Goal: Task Accomplishment & Management: Complete application form

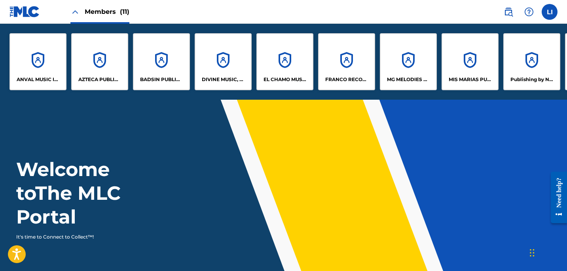
drag, startPoint x: 198, startPoint y: 134, endPoint x: 191, endPoint y: 137, distance: 8.0
click at [196, 135] on header "Welcome to The MLC Portal It's time to Connect to Collect™!" at bounding box center [283, 204] width 567 height 208
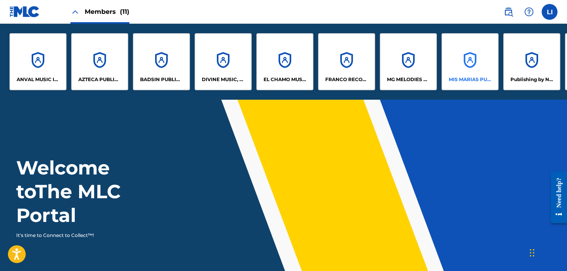
scroll to position [0, 126]
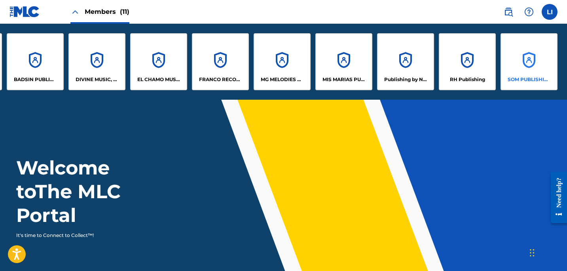
click at [536, 70] on div "SOM PUBLISHING LLC" at bounding box center [529, 61] width 57 height 57
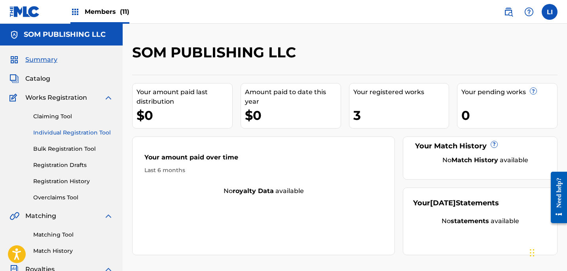
click at [55, 131] on link "Individual Registration Tool" at bounding box center [73, 133] width 80 height 8
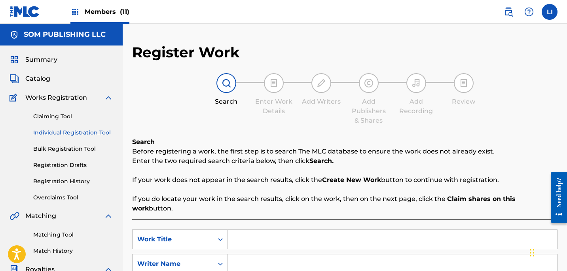
scroll to position [75, 0]
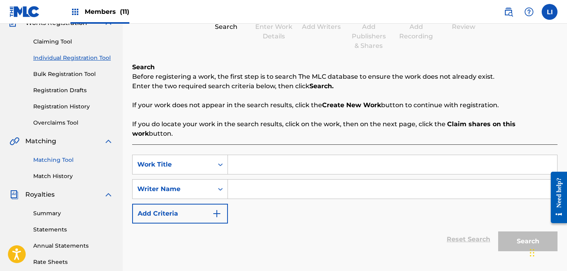
click at [60, 162] on link "Matching Tool" at bounding box center [73, 160] width 80 height 8
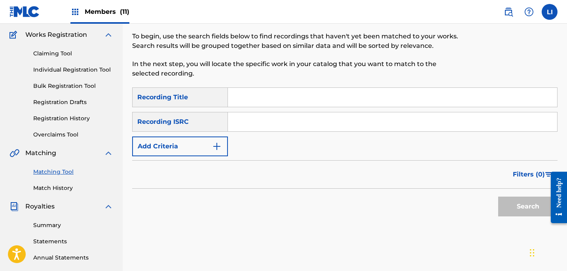
scroll to position [65, 0]
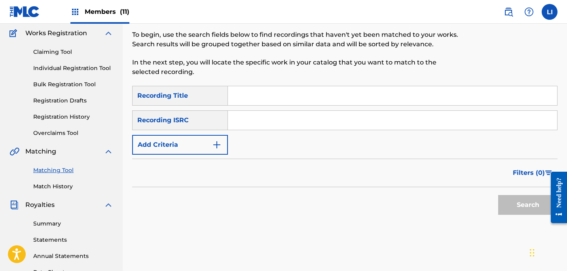
click at [253, 95] on input "Search Form" at bounding box center [392, 95] width 329 height 19
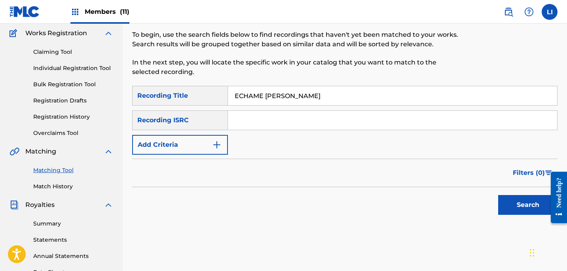
type input "ECHAME [PERSON_NAME]"
paste input "QZJJE2599122"
type input "QZJJE2599122"
click at [498, 195] on button "Search" at bounding box center [527, 205] width 59 height 20
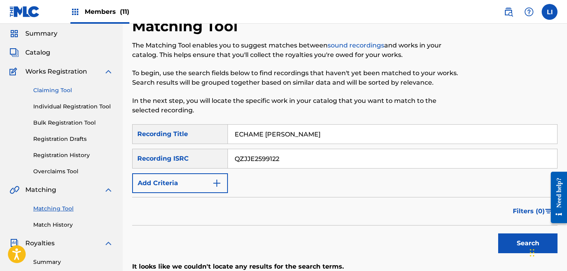
scroll to position [0, 0]
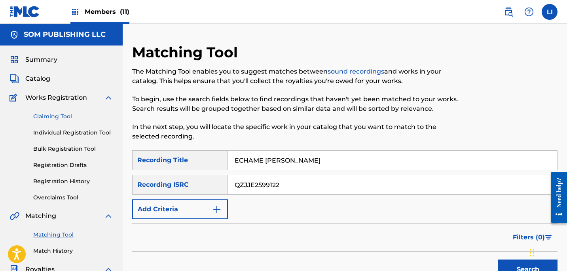
click at [46, 120] on link "Claiming Tool" at bounding box center [73, 116] width 80 height 8
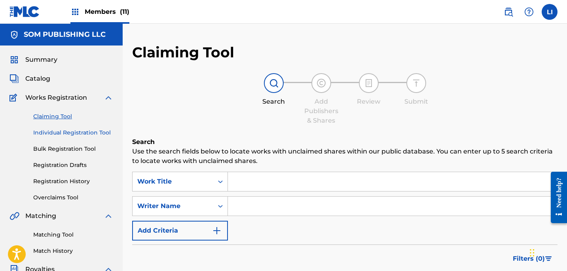
click at [51, 130] on link "Individual Registration Tool" at bounding box center [73, 133] width 80 height 8
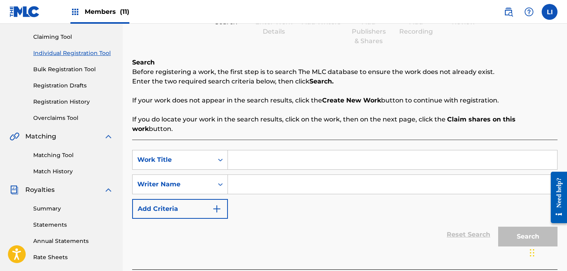
scroll to position [150, 0]
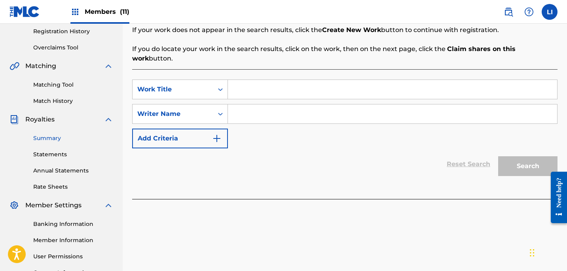
click at [48, 139] on link "Summary" at bounding box center [73, 138] width 80 height 8
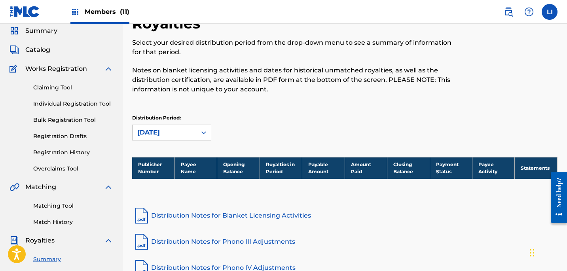
scroll to position [61, 0]
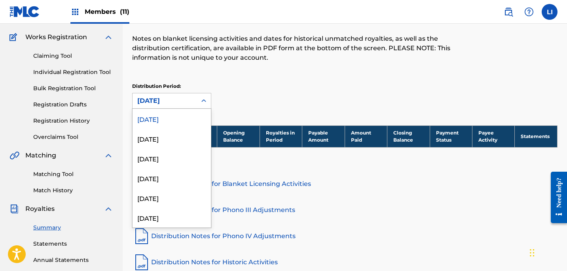
click at [162, 101] on div "[DATE]" at bounding box center [164, 101] width 55 height 10
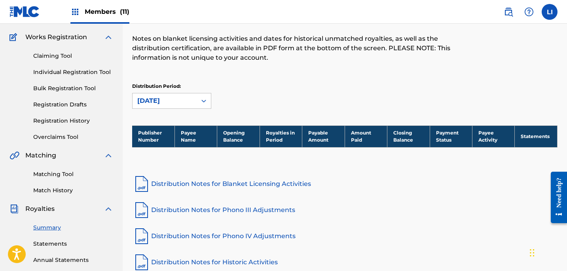
click at [162, 101] on div "[DATE]" at bounding box center [164, 101] width 55 height 10
drag, startPoint x: 294, startPoint y: 87, endPoint x: 414, endPoint y: 87, distance: 120.0
click at [325, 86] on div "Distribution Period: [DATE]" at bounding box center [345, 96] width 426 height 26
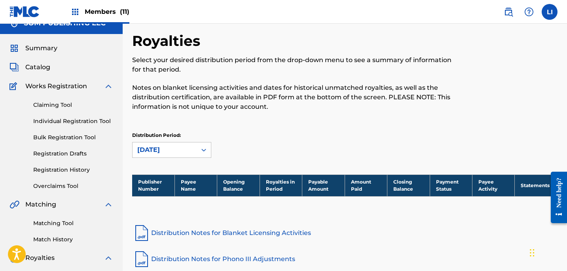
scroll to position [0, 0]
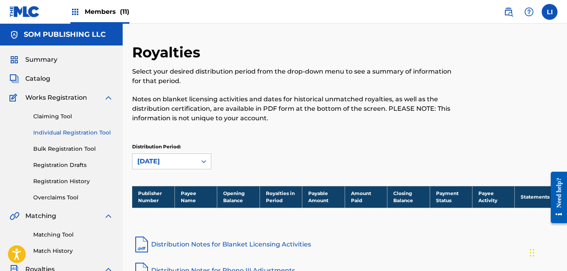
click at [52, 136] on link "Individual Registration Tool" at bounding box center [73, 133] width 80 height 8
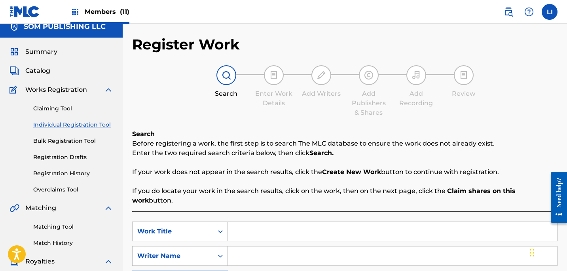
scroll to position [75, 0]
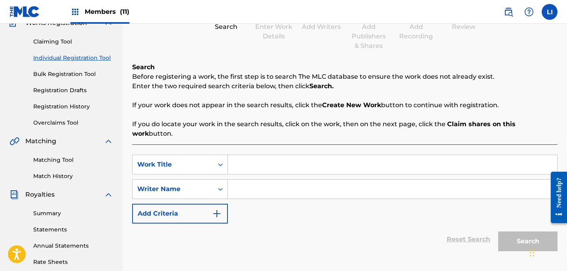
drag, startPoint x: 247, startPoint y: 146, endPoint x: 249, endPoint y: 155, distance: 9.2
click at [248, 155] on input "Search Form" at bounding box center [392, 164] width 329 height 19
click at [249, 155] on input "Search Form" at bounding box center [392, 164] width 329 height 19
type input "BUENA ESCUELA"
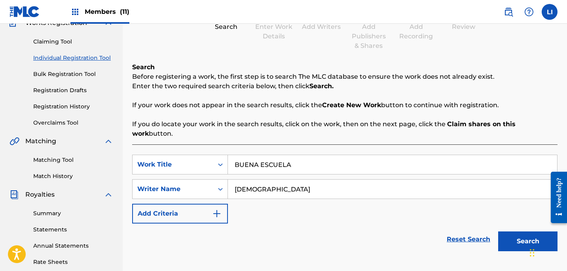
type input "[DEMOGRAPHIC_DATA]"
click at [498, 232] on button "Search" at bounding box center [527, 242] width 59 height 20
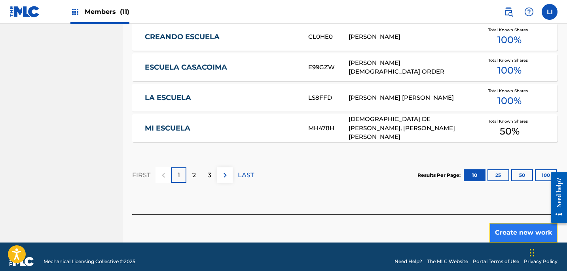
click at [525, 224] on button "Create new work" at bounding box center [524, 233] width 68 height 20
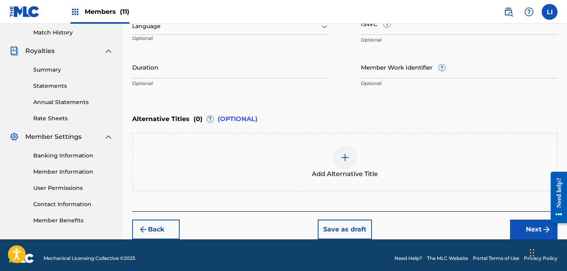
scroll to position [146, 0]
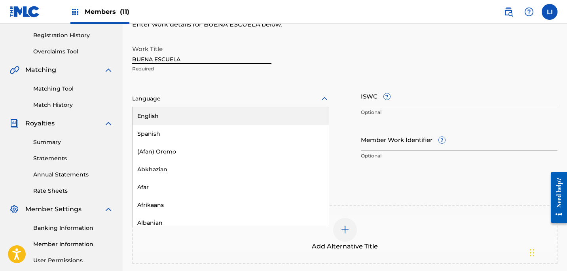
drag, startPoint x: 172, startPoint y: 99, endPoint x: 150, endPoint y: 120, distance: 30.0
click at [171, 99] on div at bounding box center [230, 99] width 197 height 10
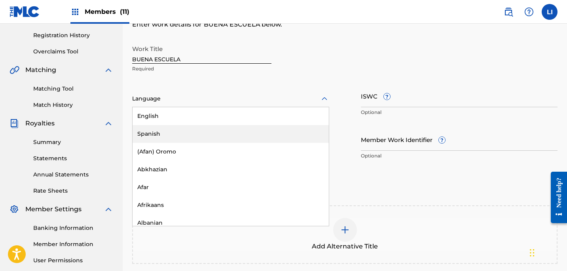
click at [147, 132] on div "Spanish" at bounding box center [231, 134] width 196 height 18
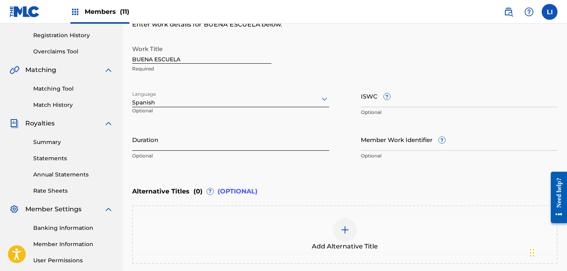
click at [148, 138] on input "Duration" at bounding box center [230, 139] width 197 height 23
click at [169, 129] on input "Duration" at bounding box center [230, 139] width 197 height 23
click at [165, 137] on input "Duration" at bounding box center [230, 139] width 197 height 23
type input "2"
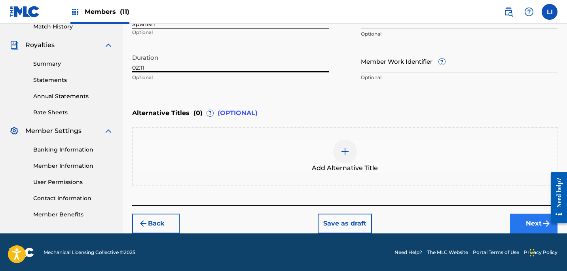
type input "02:11"
click at [514, 226] on button "Next" at bounding box center [534, 224] width 48 height 20
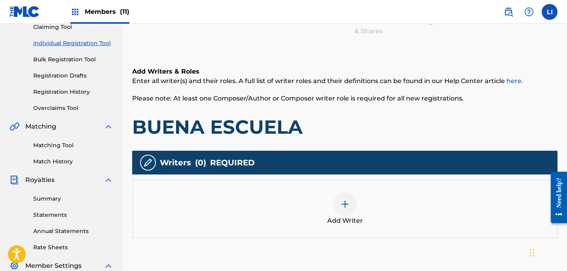
scroll to position [96, 0]
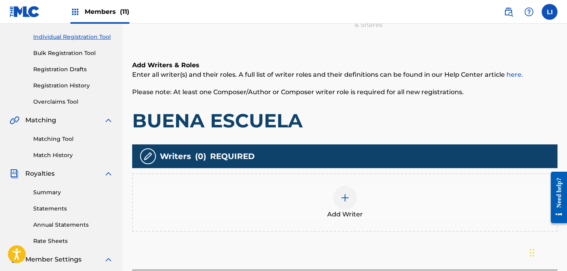
click at [266, 171] on div "Writers ( 0 ) REQUIRED Add Writer" at bounding box center [345, 187] width 426 height 87
click at [273, 181] on div "Add Writer" at bounding box center [345, 202] width 426 height 59
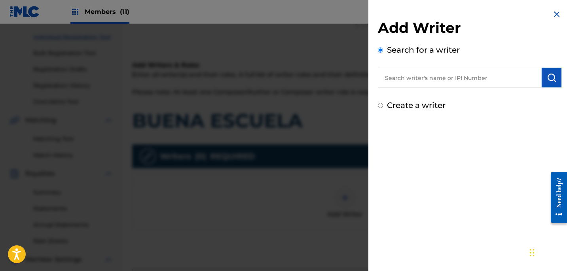
click at [446, 78] on input "text" at bounding box center [460, 78] width 164 height 20
paste input "[PERSON_NAME] [PERSON_NAME]"
type input "[PERSON_NAME] [PERSON_NAME]"
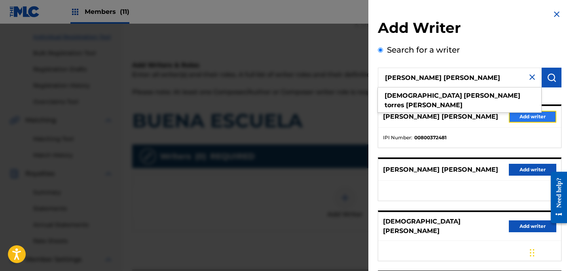
click at [527, 118] on button "Add writer" at bounding box center [533, 117] width 48 height 12
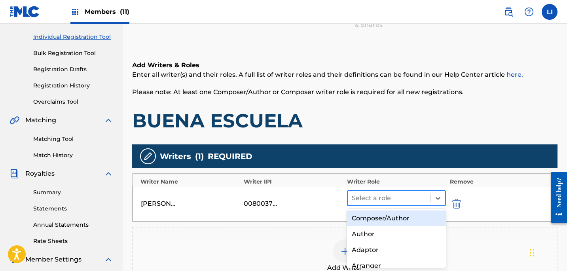
click at [381, 201] on div at bounding box center [389, 198] width 75 height 11
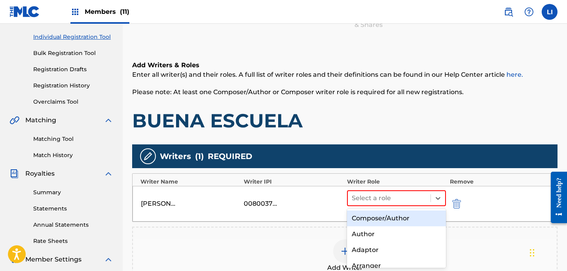
click at [381, 217] on div "Composer/Author" at bounding box center [396, 219] width 99 height 16
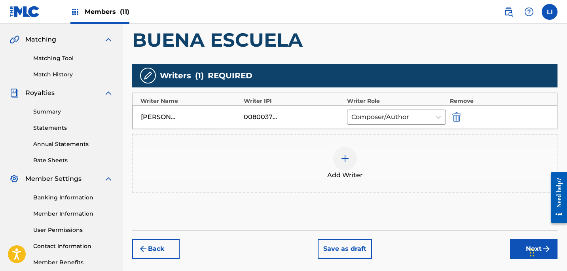
scroll to position [219, 0]
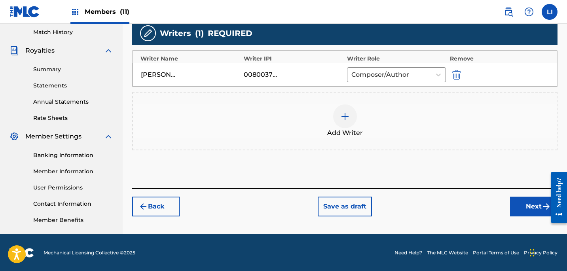
click at [376, 131] on div "Add Writer" at bounding box center [345, 121] width 424 height 33
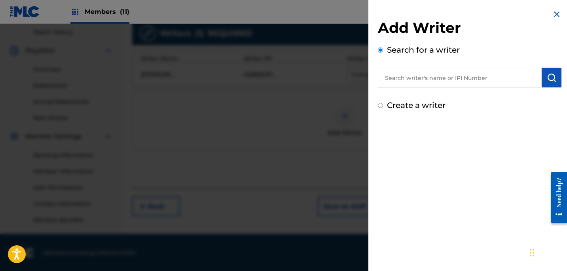
click at [402, 77] on input "text" at bounding box center [460, 78] width 164 height 20
paste input "[PERSON_NAME] [PERSON_NAME]"
type input "[PERSON_NAME] [PERSON_NAME]"
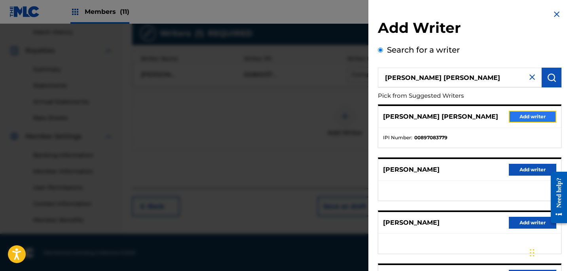
click at [517, 119] on button "Add writer" at bounding box center [533, 117] width 48 height 12
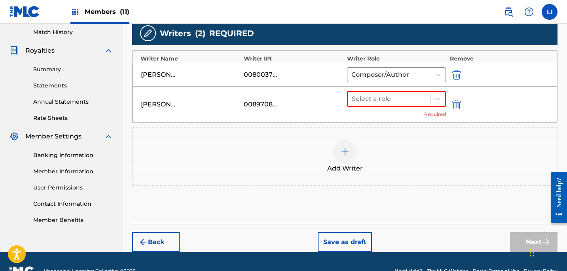
click at [329, 167] on span "Add Writer" at bounding box center [345, 169] width 36 height 10
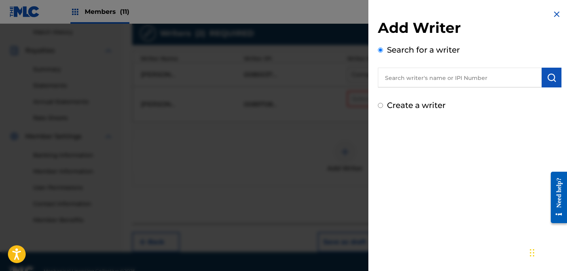
click at [411, 73] on input "text" at bounding box center [460, 78] width 164 height 20
paste input "[PERSON_NAME] [PERSON_NAME]"
type input "[PERSON_NAME] [PERSON_NAME]"
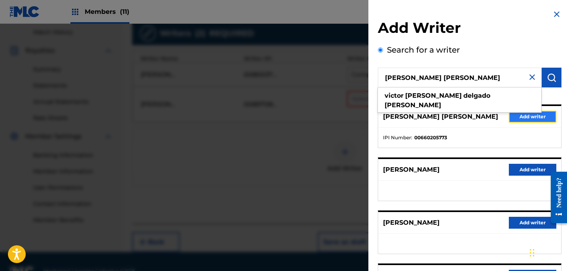
click at [526, 119] on button "Add writer" at bounding box center [533, 117] width 48 height 12
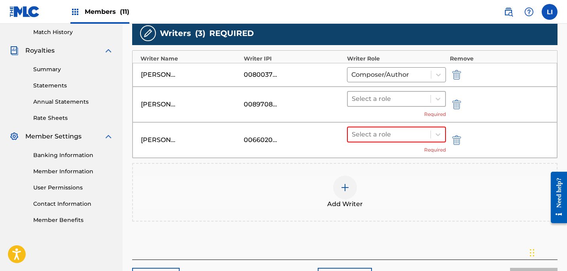
click at [416, 95] on div at bounding box center [389, 98] width 75 height 11
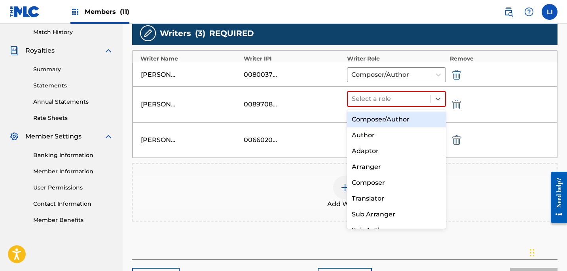
click at [403, 117] on div "Composer/Author" at bounding box center [396, 120] width 99 height 16
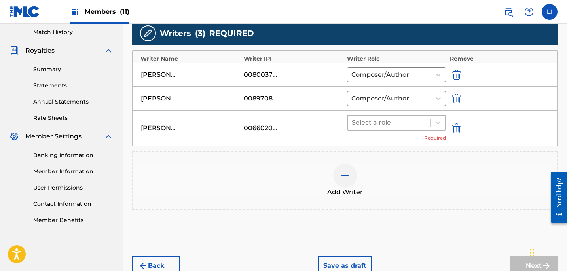
click at [401, 119] on div at bounding box center [389, 122] width 75 height 11
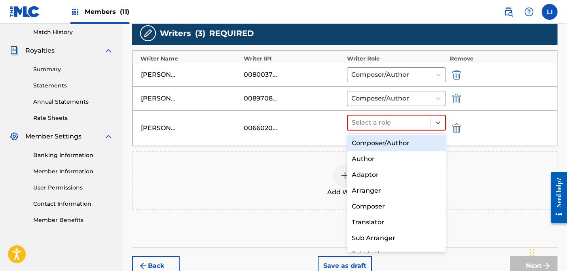
click at [394, 141] on div "Composer/Author" at bounding box center [396, 143] width 99 height 16
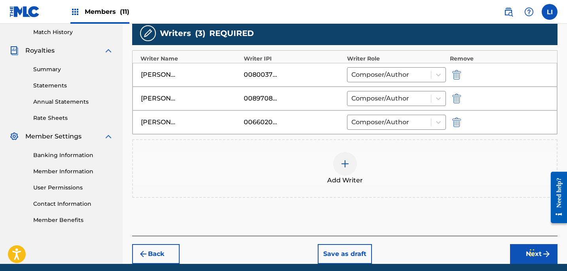
click at [283, 179] on div "Add Writer" at bounding box center [345, 168] width 424 height 33
click at [407, 73] on div at bounding box center [390, 74] width 76 height 11
click at [264, 179] on div "Add Writer" at bounding box center [345, 168] width 424 height 33
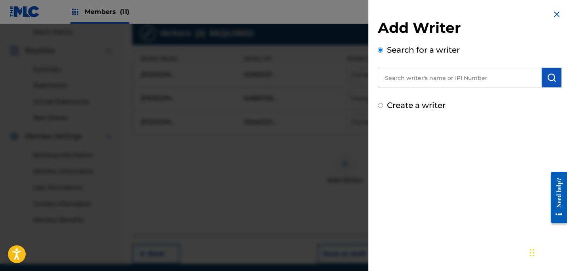
click at [311, 176] on div at bounding box center [283, 159] width 567 height 271
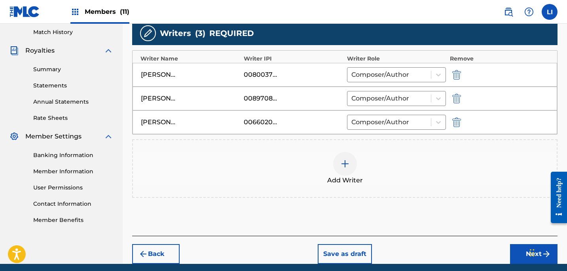
click at [325, 169] on div "Add Writer" at bounding box center [345, 168] width 424 height 33
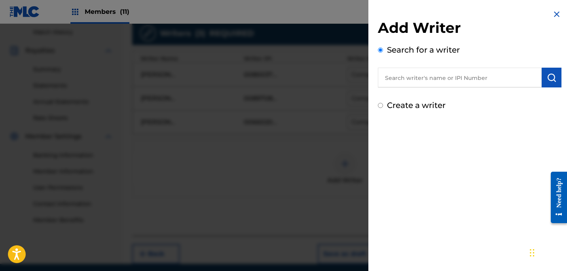
click at [444, 67] on div "Search for a writer" at bounding box center [470, 66] width 184 height 44
click at [441, 75] on input "text" at bounding box center [460, 78] width 164 height 20
paste input "[PERSON_NAME] [PERSON_NAME]"
type input "[PERSON_NAME] [PERSON_NAME]"
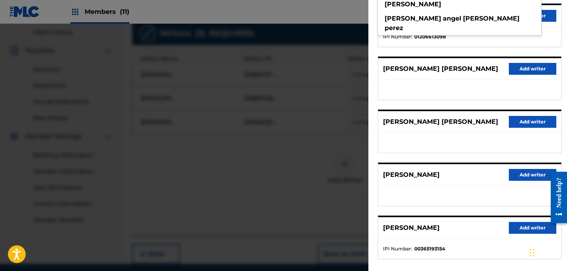
scroll to position [139, 0]
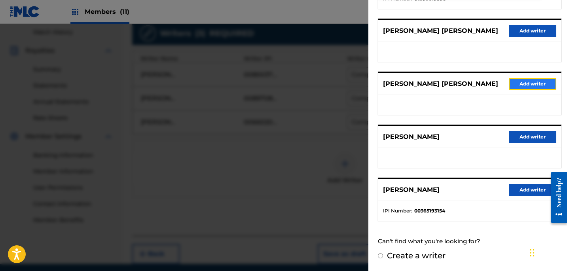
click at [527, 81] on button "Add writer" at bounding box center [533, 84] width 48 height 12
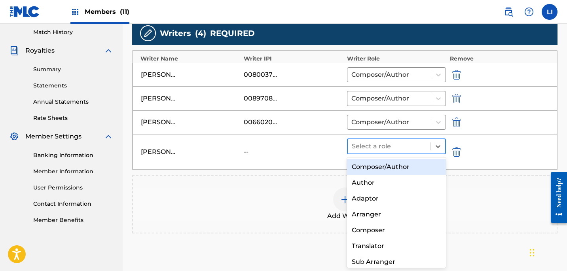
click at [372, 148] on div at bounding box center [389, 146] width 75 height 11
click at [370, 164] on div "Composer/Author" at bounding box center [396, 167] width 99 height 16
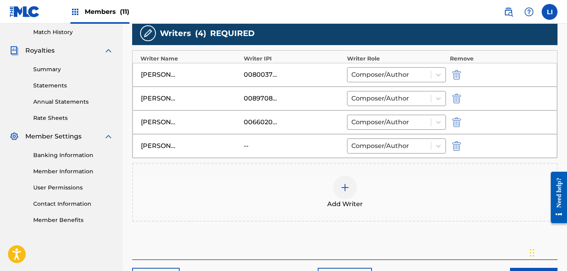
click at [267, 206] on div "Add Writer" at bounding box center [345, 192] width 424 height 33
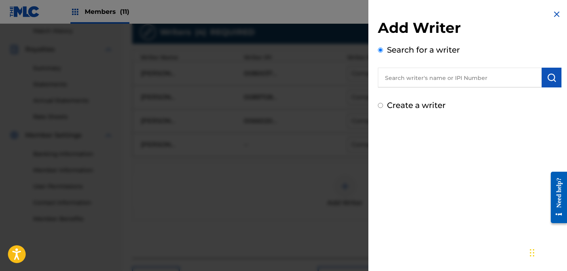
scroll to position [221, 0]
drag, startPoint x: 416, startPoint y: 79, endPoint x: 440, endPoint y: 82, distance: 24.0
click at [416, 79] on input "text" at bounding box center [460, 78] width 164 height 20
click at [313, 174] on div at bounding box center [283, 159] width 567 height 271
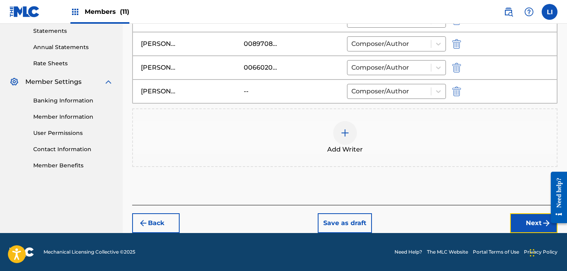
click at [518, 221] on button "Next" at bounding box center [534, 223] width 48 height 20
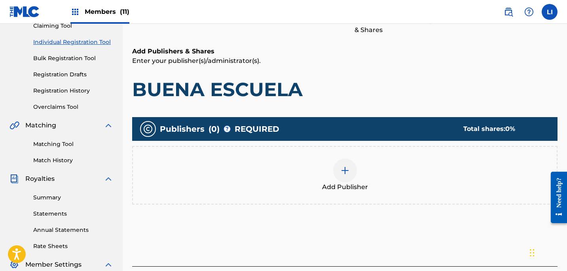
scroll to position [101, 0]
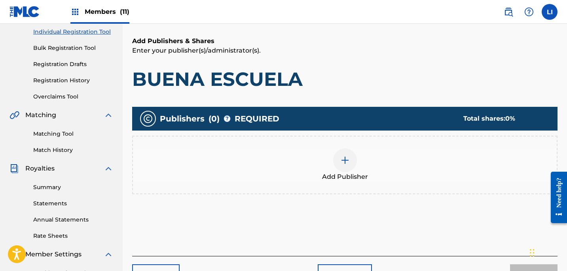
click at [314, 173] on div "Add Publisher" at bounding box center [345, 164] width 424 height 33
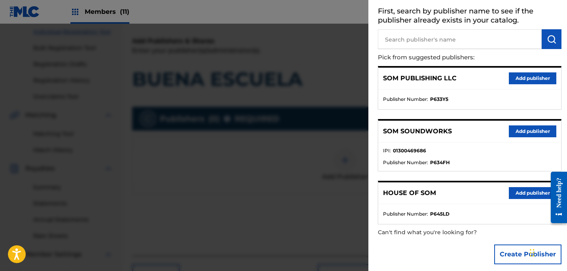
scroll to position [46, 0]
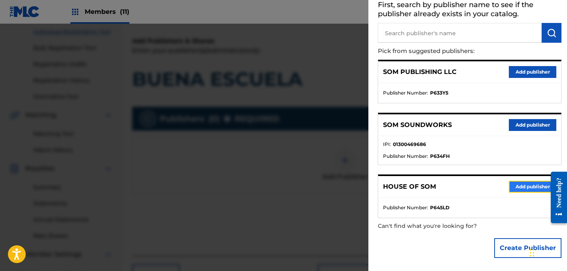
click at [525, 188] on button "Add publisher" at bounding box center [533, 187] width 48 height 12
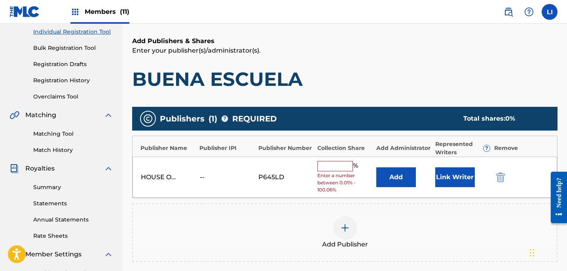
click at [325, 165] on input "text" at bounding box center [336, 166] width 36 height 10
click at [397, 173] on button "Add" at bounding box center [396, 177] width 40 height 20
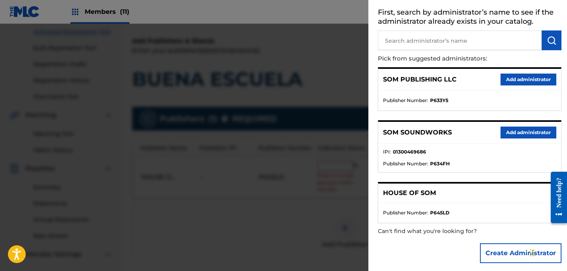
scroll to position [40, 0]
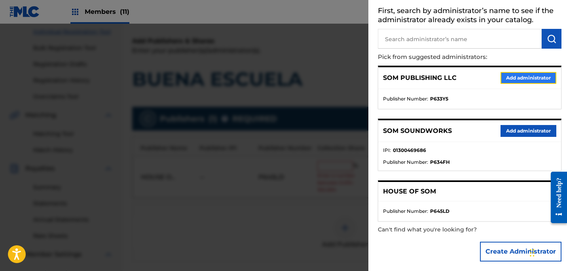
click at [517, 77] on button "Add administrator" at bounding box center [529, 78] width 56 height 12
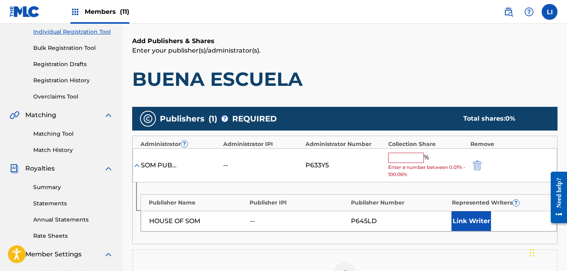
click at [401, 158] on input "text" at bounding box center [406, 158] width 36 height 10
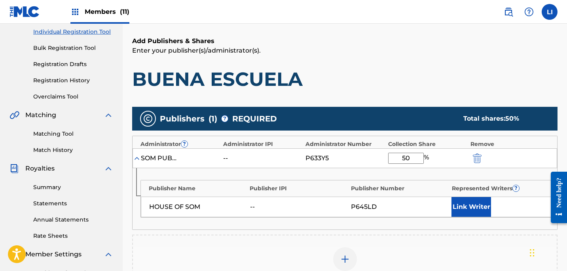
type input "5"
type input "2"
type input "50"
click at [485, 206] on button "Link Writer" at bounding box center [472, 207] width 40 height 20
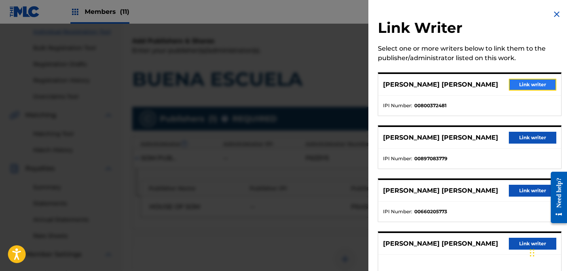
click at [532, 87] on button "Link writer" at bounding box center [533, 85] width 48 height 12
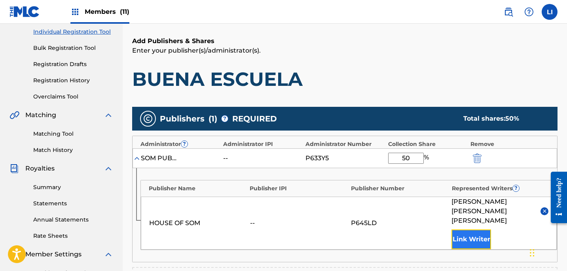
click at [460, 230] on button "Link Writer" at bounding box center [472, 240] width 40 height 20
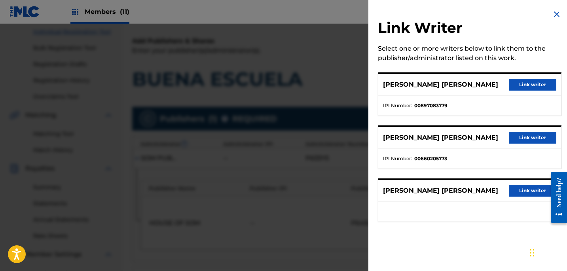
click at [521, 131] on div "[PERSON_NAME] [PERSON_NAME] Link writer" at bounding box center [469, 138] width 183 height 22
click at [519, 136] on button "Link writer" at bounding box center [533, 138] width 48 height 12
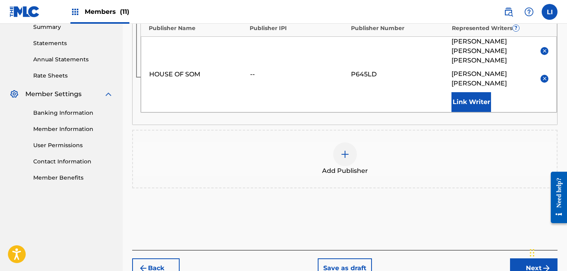
scroll to position [230, 0]
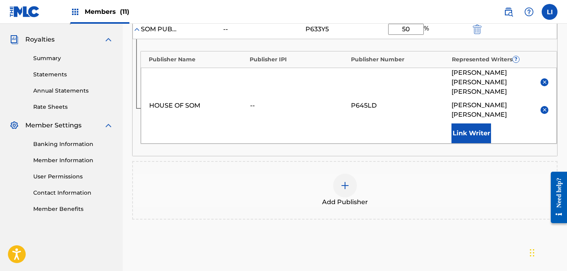
click at [377, 183] on div "Add Publisher" at bounding box center [345, 190] width 424 height 33
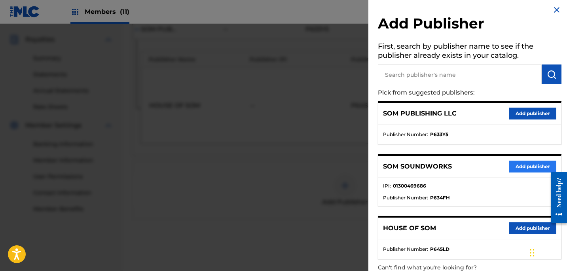
scroll to position [10, 0]
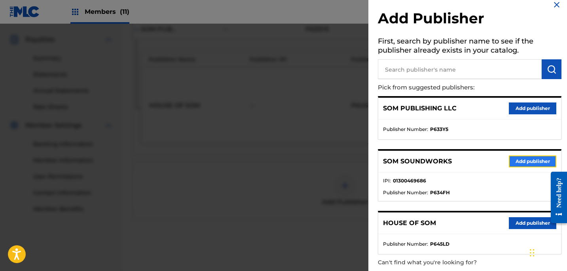
click at [515, 160] on button "Add publisher" at bounding box center [533, 162] width 48 height 12
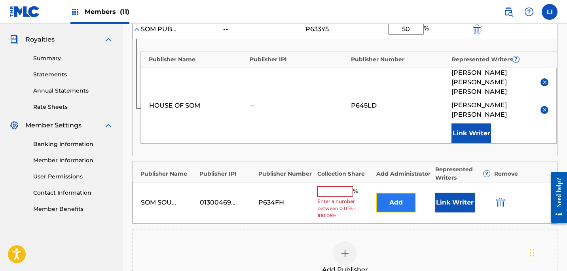
click at [396, 193] on button "Add" at bounding box center [396, 203] width 40 height 20
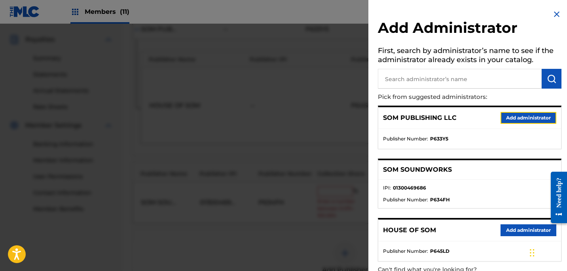
drag, startPoint x: 526, startPoint y: 118, endPoint x: 455, endPoint y: 144, distance: 75.9
click at [525, 118] on button "Add administrator" at bounding box center [529, 118] width 56 height 12
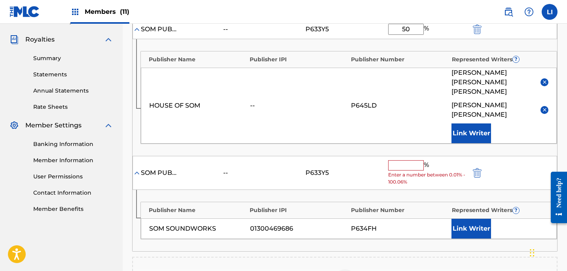
click at [406, 160] on input "text" at bounding box center [406, 165] width 36 height 10
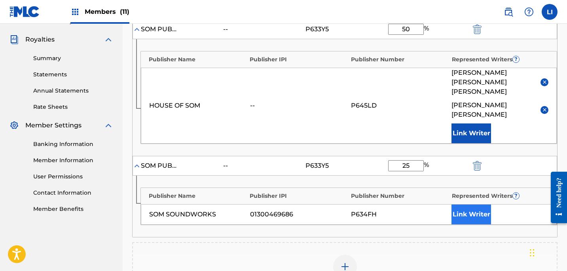
type input "25"
click at [468, 205] on button "Link Writer" at bounding box center [472, 215] width 40 height 20
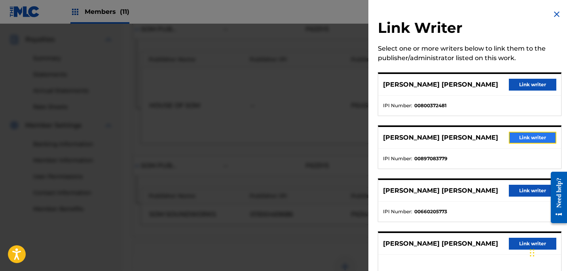
click at [519, 138] on button "Link writer" at bounding box center [533, 138] width 48 height 12
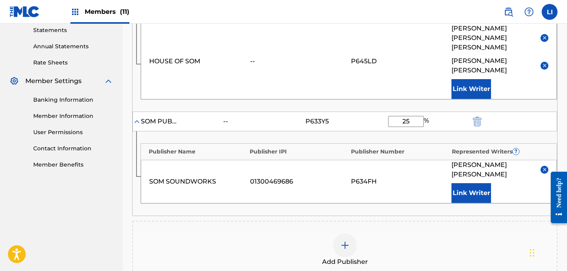
scroll to position [299, 0]
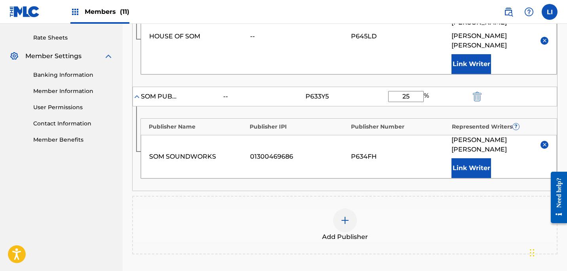
click at [542, 142] on img at bounding box center [545, 145] width 6 height 6
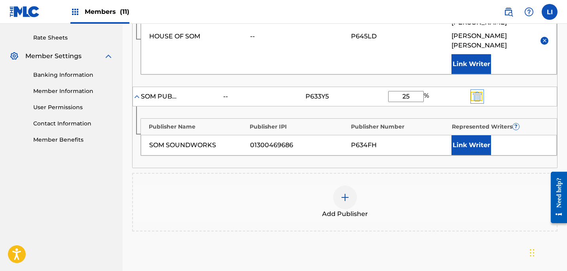
click at [478, 92] on img "submit" at bounding box center [477, 97] width 9 height 10
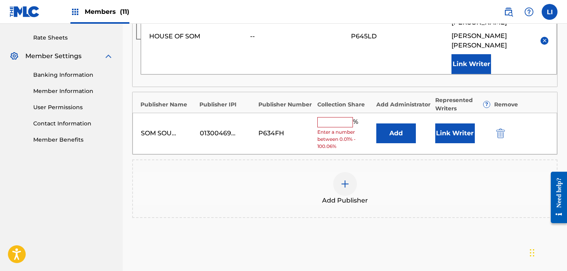
click at [507, 129] on div at bounding box center [512, 133] width 36 height 9
click at [499, 129] on img "submit" at bounding box center [500, 134] width 9 height 10
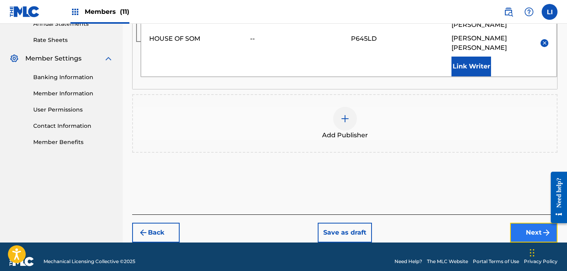
click at [529, 223] on button "Next" at bounding box center [534, 233] width 48 height 20
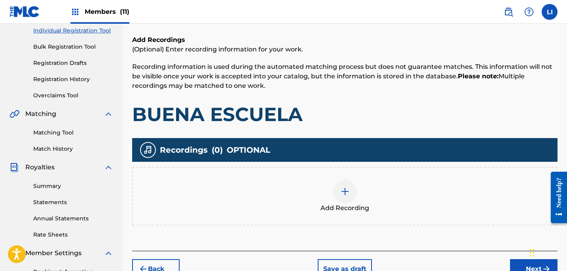
scroll to position [107, 0]
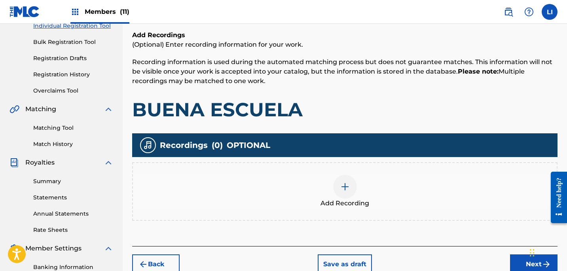
click at [298, 183] on div "Add Recording" at bounding box center [345, 191] width 424 height 33
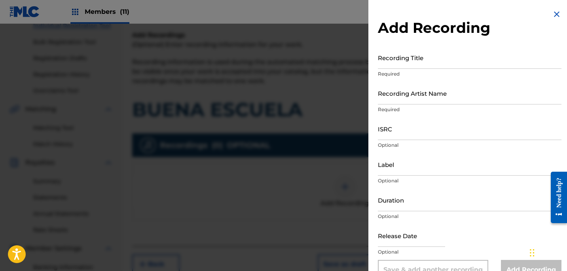
click at [298, 183] on div at bounding box center [283, 159] width 567 height 271
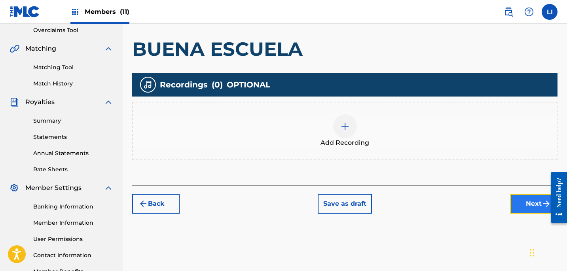
click at [530, 201] on button "Next" at bounding box center [534, 204] width 48 height 20
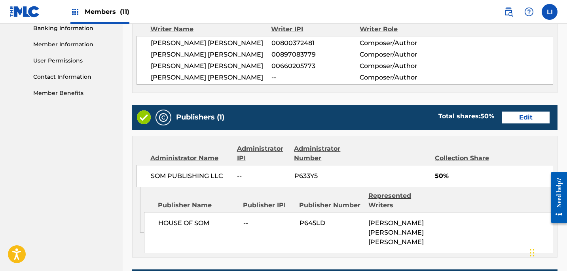
scroll to position [500, 0]
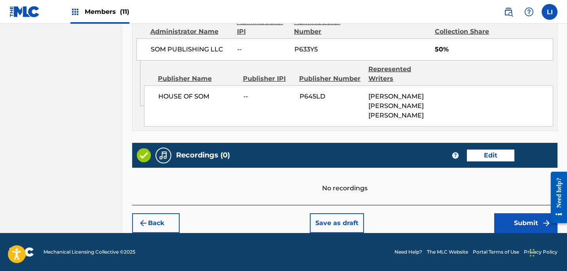
click at [520, 234] on footer "Mechanical Licensing Collective © 2025 Need Help? The MLC Website Portal Terms …" at bounding box center [283, 252] width 567 height 38
click at [515, 228] on button "Submit" at bounding box center [525, 223] width 63 height 20
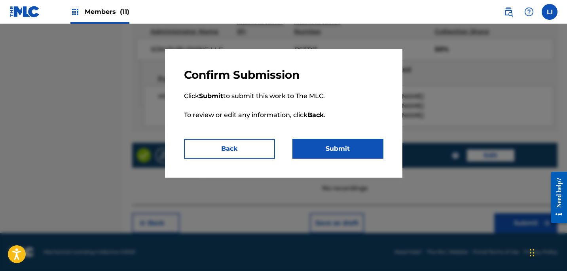
click at [335, 135] on p "Click Submit to submit this work to The MLC. To review or edit any information,…" at bounding box center [284, 110] width 200 height 57
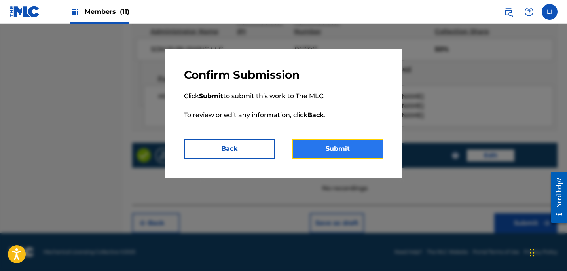
click at [331, 153] on button "Submit" at bounding box center [338, 149] width 91 height 20
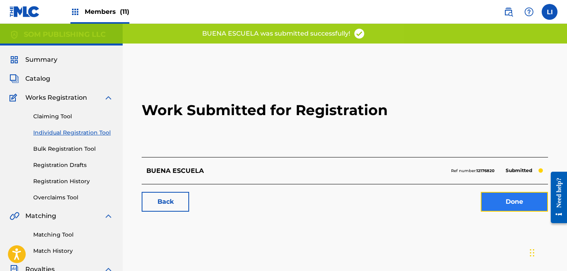
click at [493, 193] on link "Done" at bounding box center [514, 202] width 67 height 20
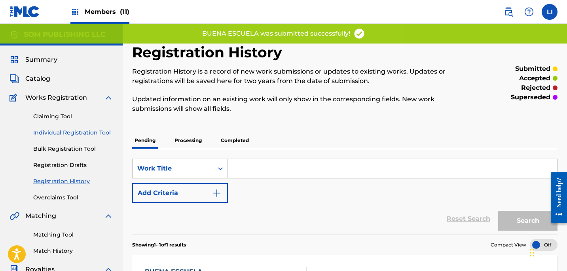
drag, startPoint x: 84, startPoint y: 133, endPoint x: 95, endPoint y: 132, distance: 10.3
click at [85, 133] on link "Individual Registration Tool" at bounding box center [73, 133] width 80 height 8
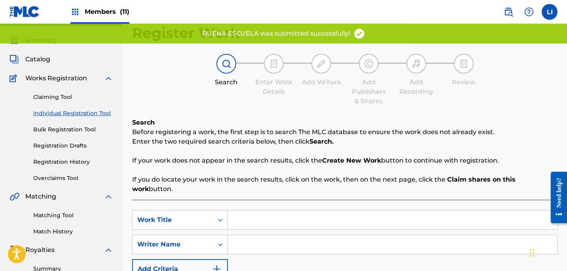
scroll to position [127, 0]
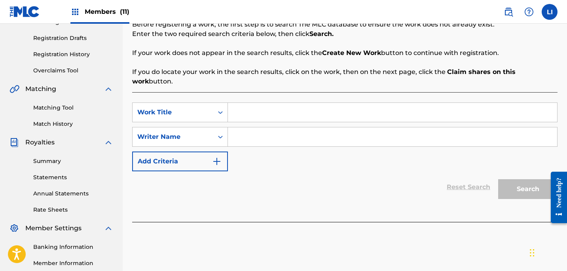
click at [249, 112] on input "Search Form" at bounding box center [392, 112] width 329 height 19
type input "AY CUERNAVACA"
click at [253, 171] on div "Reset Search Search" at bounding box center [345, 187] width 426 height 32
click at [257, 131] on input "Search Form" at bounding box center [392, 136] width 329 height 19
paste input "[PERSON_NAME] [PERSON_NAME]"
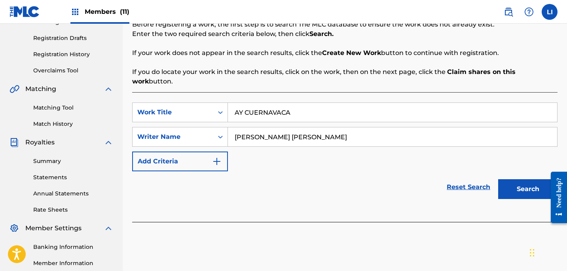
type input "[PERSON_NAME] [PERSON_NAME]"
click at [498, 179] on button "Search" at bounding box center [527, 189] width 59 height 20
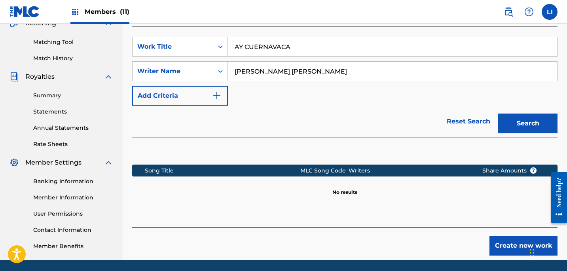
scroll to position [220, 0]
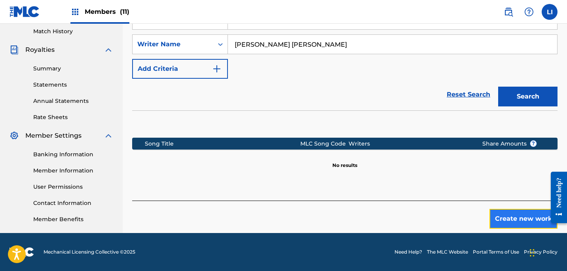
click at [505, 209] on button "Create new work" at bounding box center [524, 219] width 68 height 20
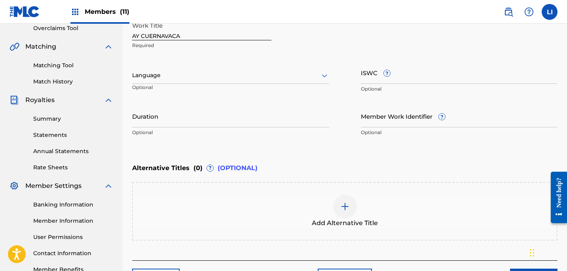
scroll to position [80, 0]
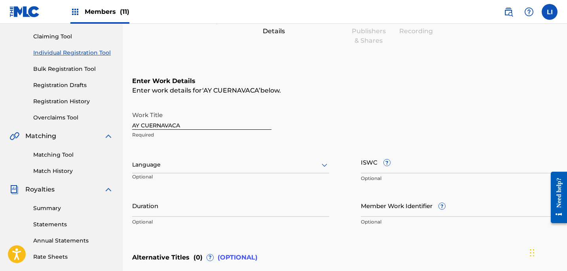
click at [149, 166] on div at bounding box center [230, 165] width 197 height 10
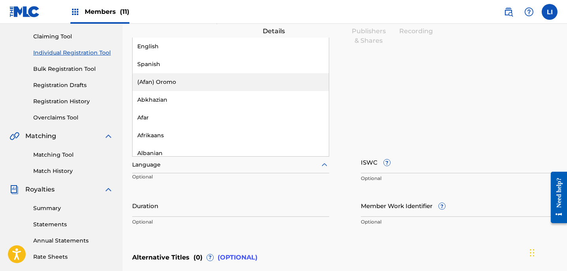
click at [152, 65] on div "Spanish" at bounding box center [231, 64] width 196 height 18
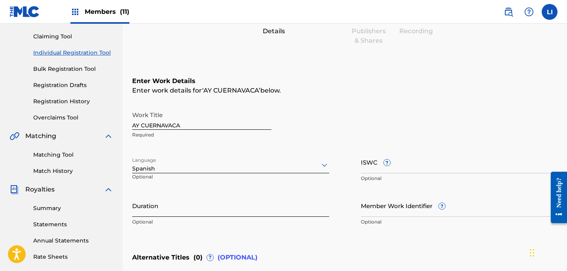
click at [168, 207] on input "Duration" at bounding box center [230, 205] width 197 height 23
type input "02:45"
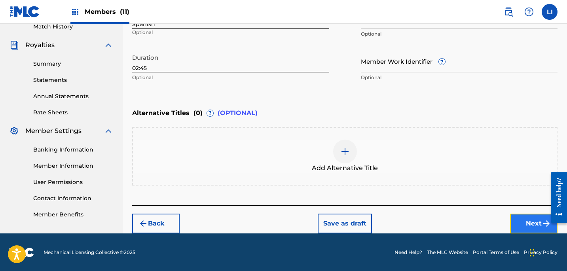
click at [519, 220] on button "Next" at bounding box center [534, 224] width 48 height 20
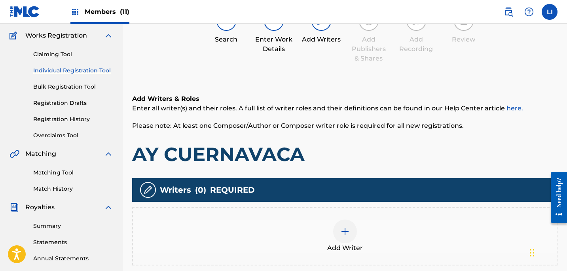
scroll to position [154, 0]
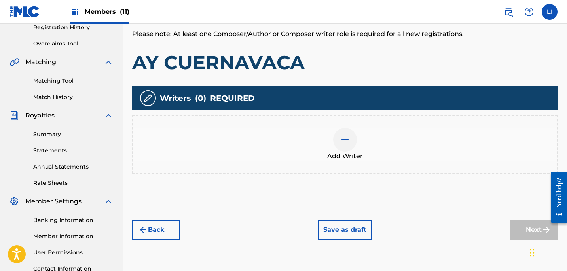
click at [335, 163] on div "Add Writer" at bounding box center [345, 144] width 426 height 59
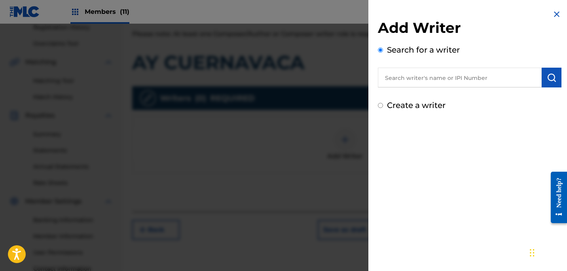
click at [392, 83] on input "text" at bounding box center [460, 78] width 164 height 20
paste input "[PERSON_NAME] [PERSON_NAME]"
type input "[PERSON_NAME] [PERSON_NAME]"
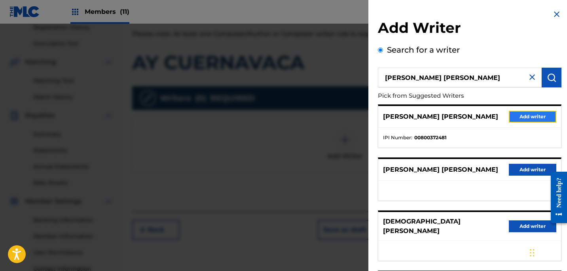
click at [515, 112] on button "Add writer" at bounding box center [533, 117] width 48 height 12
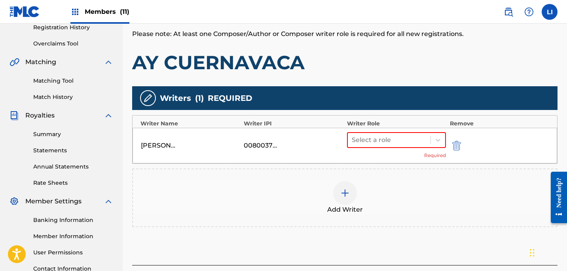
click at [367, 194] on div "Add Writer" at bounding box center [345, 197] width 424 height 33
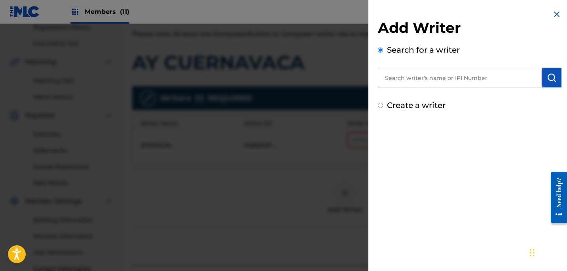
click at [424, 80] on input "text" at bounding box center [460, 78] width 164 height 20
paste input "[PERSON_NAME]"
type input "[PERSON_NAME]"
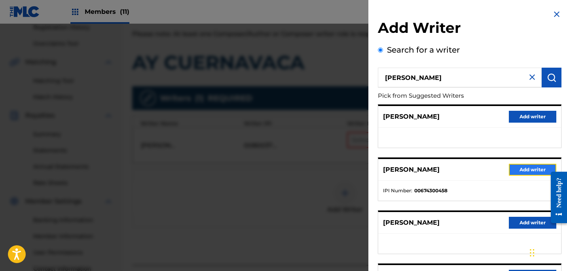
click at [513, 169] on button "Add writer" at bounding box center [533, 170] width 48 height 12
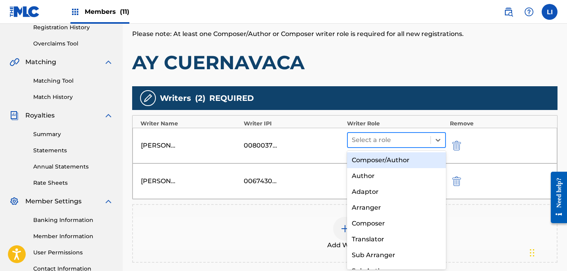
click at [376, 140] on div at bounding box center [389, 140] width 75 height 11
click at [375, 156] on div "Composer/Author" at bounding box center [396, 160] width 99 height 16
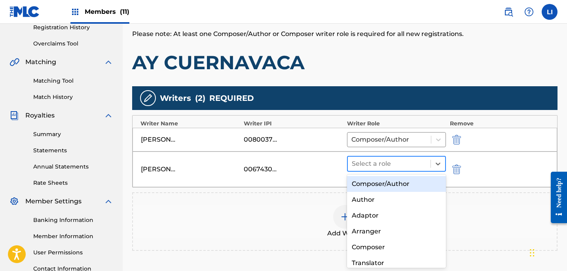
click at [377, 163] on div at bounding box center [389, 163] width 75 height 11
click at [376, 179] on div "Composer/Author" at bounding box center [396, 184] width 99 height 16
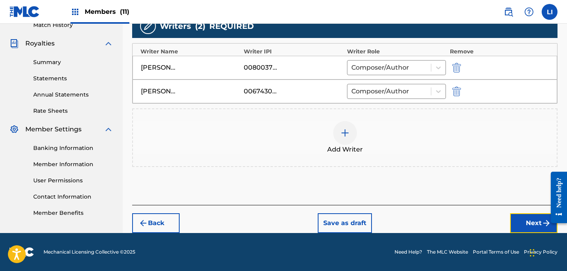
click at [528, 226] on button "Next" at bounding box center [534, 223] width 48 height 20
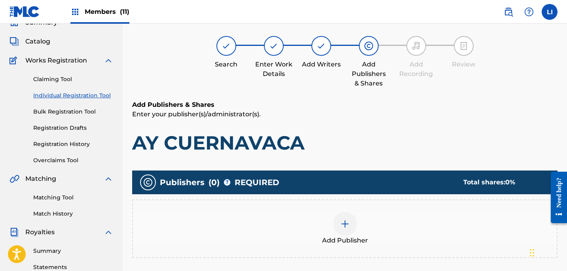
scroll to position [181, 0]
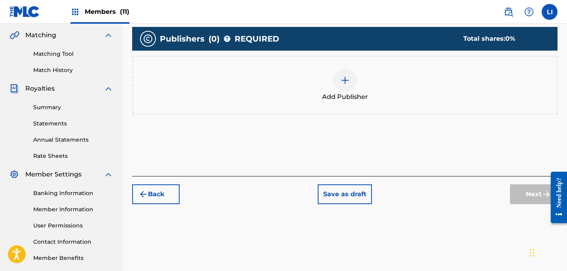
click at [346, 100] on span "Add Publisher" at bounding box center [345, 97] width 46 height 10
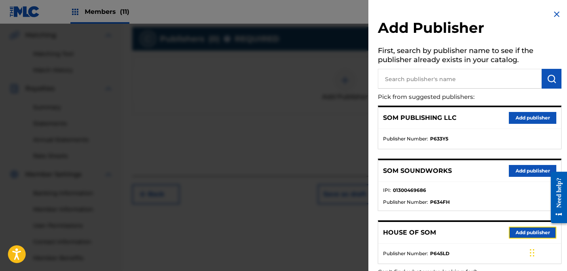
click at [517, 231] on button "Add publisher" at bounding box center [533, 233] width 48 height 12
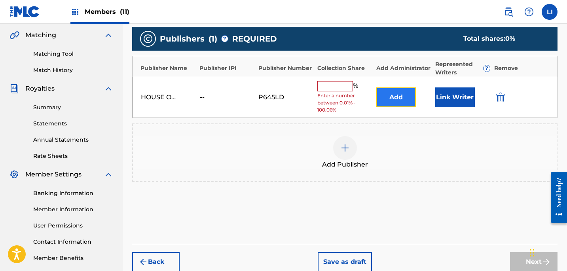
click at [404, 99] on button "Add" at bounding box center [396, 97] width 40 height 20
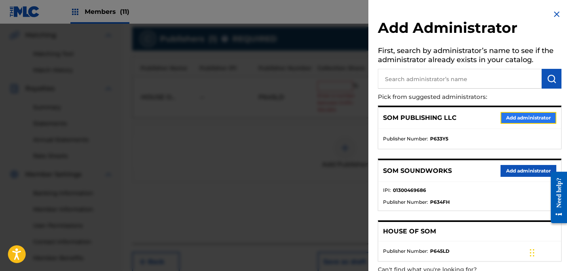
click at [506, 121] on button "Add administrator" at bounding box center [529, 118] width 56 height 12
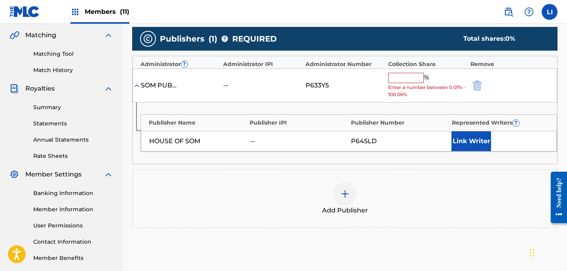
click at [405, 76] on input "text" at bounding box center [406, 78] width 36 height 10
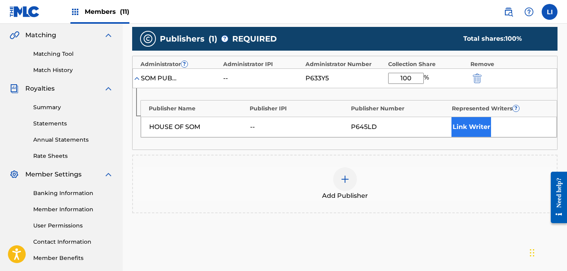
type input "100"
click at [460, 128] on button "Link Writer" at bounding box center [472, 127] width 40 height 20
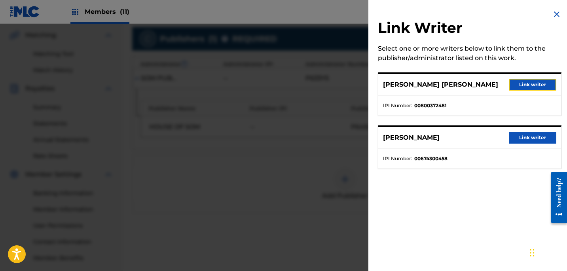
click at [511, 89] on button "Link writer" at bounding box center [533, 85] width 48 height 12
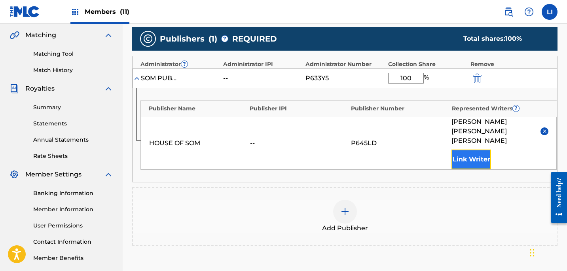
click at [480, 154] on button "Link Writer" at bounding box center [472, 160] width 40 height 20
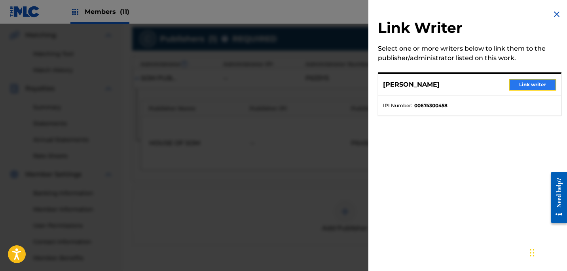
click at [528, 79] on button "Link writer" at bounding box center [533, 85] width 48 height 12
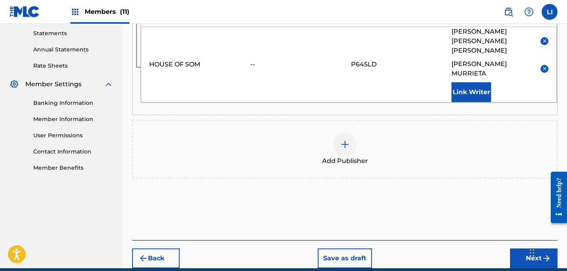
scroll to position [297, 0]
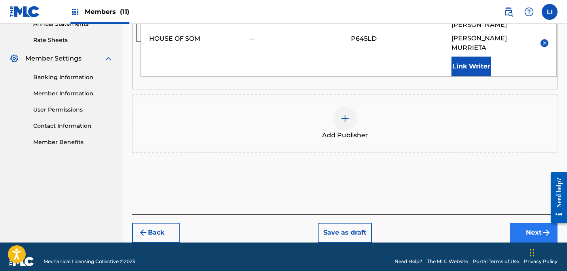
click at [526, 243] on footer "Mechanical Licensing Collective © 2025 Need Help? The MLC Website Portal Terms …" at bounding box center [283, 262] width 567 height 38
click at [523, 223] on button "Next" at bounding box center [534, 233] width 48 height 20
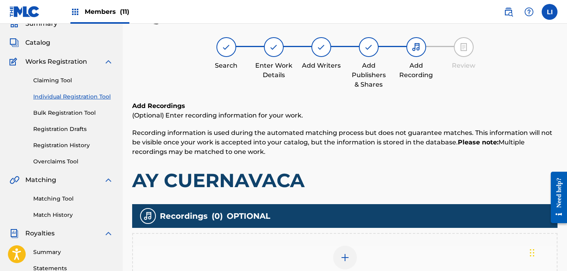
scroll to position [220, 0]
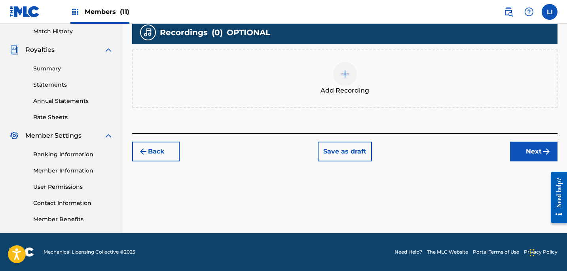
click at [335, 89] on span "Add Recording" at bounding box center [345, 91] width 49 height 10
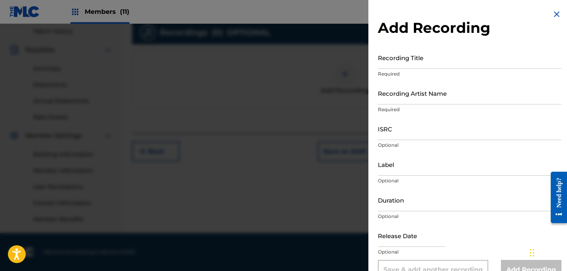
click at [332, 110] on div at bounding box center [283, 159] width 567 height 271
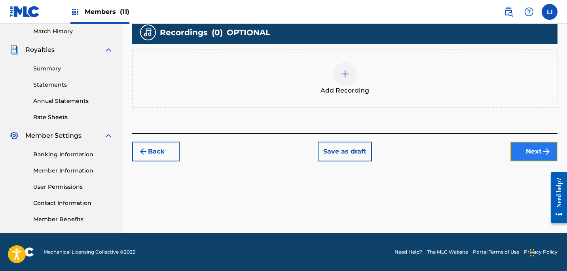
click at [532, 143] on button "Next" at bounding box center [534, 152] width 48 height 20
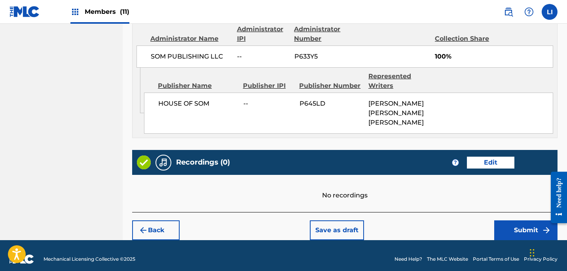
scroll to position [458, 0]
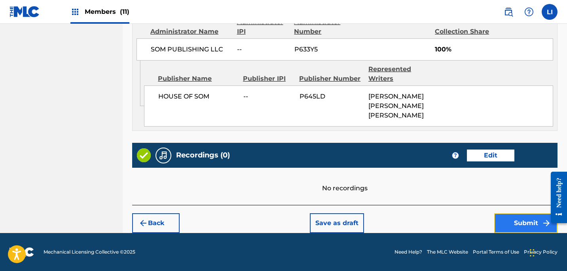
click at [517, 223] on button "Submit" at bounding box center [525, 223] width 63 height 20
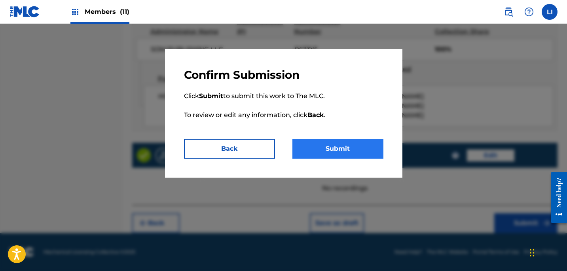
drag, startPoint x: 354, startPoint y: 164, endPoint x: 352, endPoint y: 157, distance: 7.3
click at [354, 164] on div "Confirm Submission Click Submit to submit this work to The MLC. To review or ed…" at bounding box center [284, 113] width 238 height 129
click at [352, 156] on button "Submit" at bounding box center [338, 149] width 91 height 20
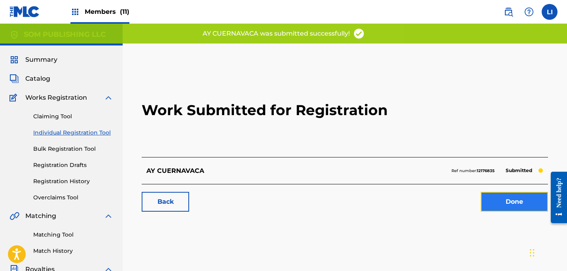
click at [512, 203] on link "Done" at bounding box center [514, 202] width 67 height 20
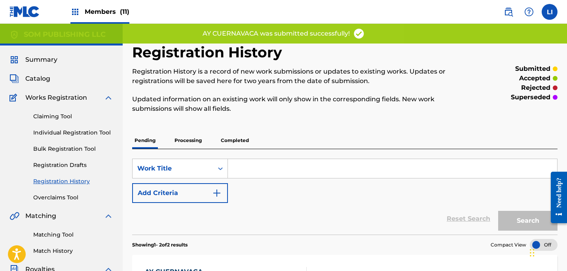
click at [249, 249] on section "Showing 1 - 2 of 2 results Compact View" at bounding box center [345, 243] width 426 height 16
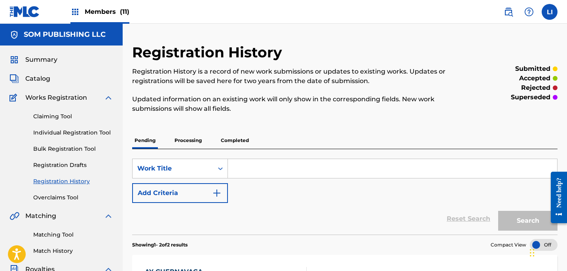
drag, startPoint x: 342, startPoint y: 170, endPoint x: 338, endPoint y: 169, distance: 4.0
click at [342, 170] on input "Search Form" at bounding box center [392, 168] width 329 height 19
click at [57, 135] on link "Individual Registration Tool" at bounding box center [73, 133] width 80 height 8
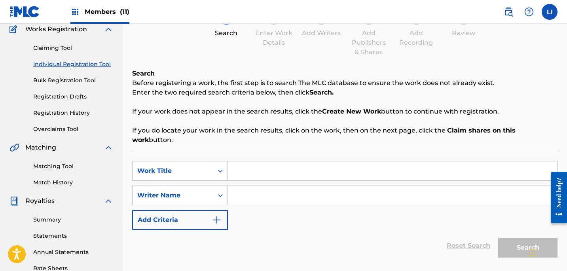
scroll to position [71, 0]
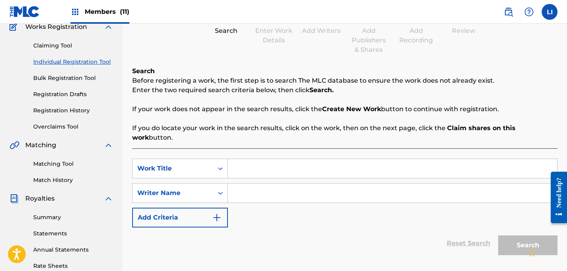
click at [249, 162] on input "Search Form" at bounding box center [392, 168] width 329 height 19
type input "LA JEEPY"
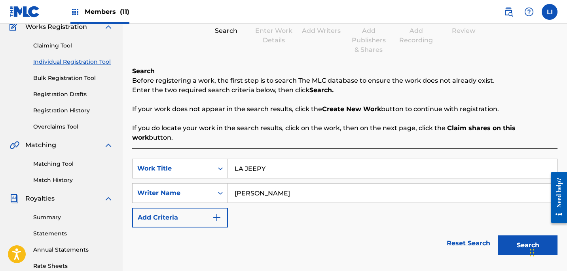
type input "[PERSON_NAME]"
click at [498, 236] on button "Search" at bounding box center [527, 246] width 59 height 20
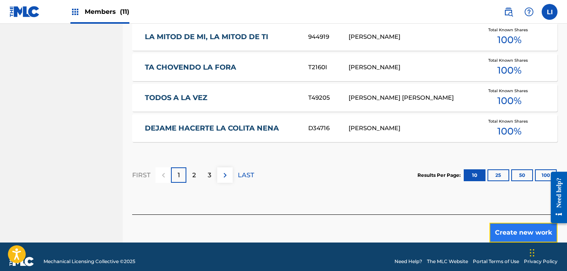
click at [508, 223] on button "Create new work" at bounding box center [524, 233] width 68 height 20
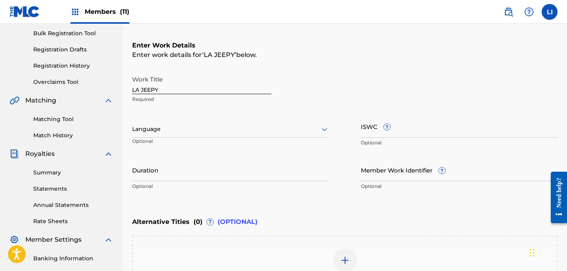
scroll to position [91, 0]
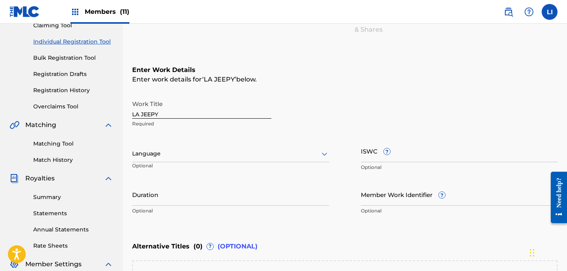
click at [154, 146] on div "Language" at bounding box center [230, 154] width 197 height 17
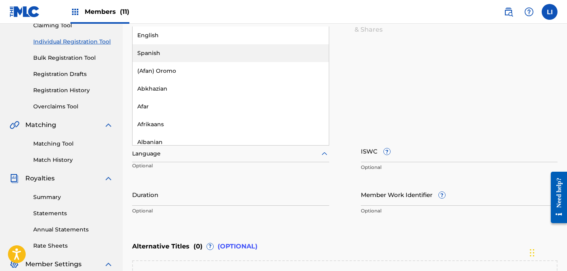
click at [170, 55] on div "Spanish" at bounding box center [231, 53] width 196 height 18
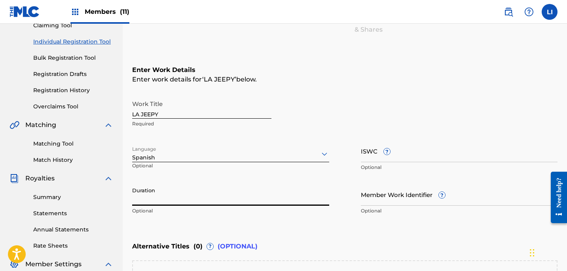
click at [161, 199] on input "Duration" at bounding box center [230, 194] width 197 height 23
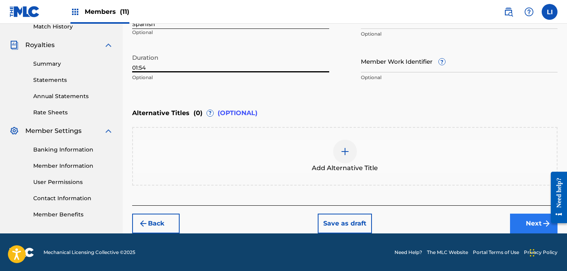
type input "01:54"
click at [518, 228] on button "Next" at bounding box center [534, 224] width 48 height 20
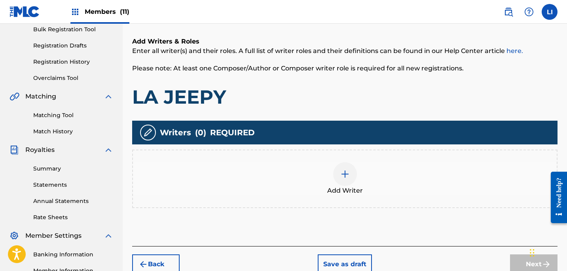
scroll to position [139, 0]
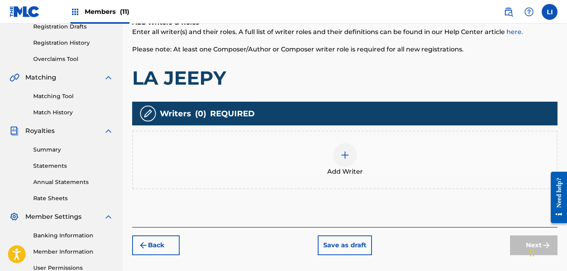
click at [271, 150] on div "Add Writer" at bounding box center [345, 159] width 424 height 33
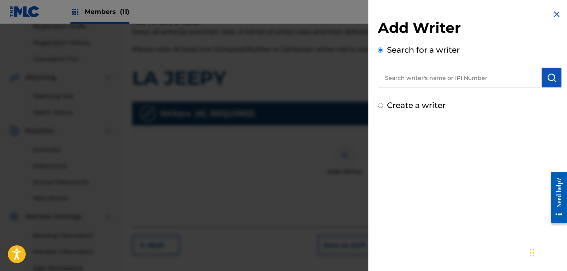
click at [424, 79] on input "text" at bounding box center [460, 78] width 164 height 20
paste input "[PERSON_NAME]"
type input "[PERSON_NAME]"
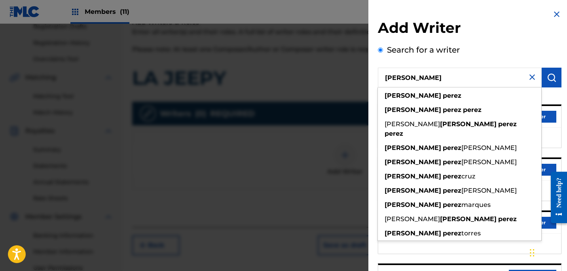
click at [495, 57] on div "Search for a writer [PERSON_NAME] [PERSON_NAME] [PERSON_NAME] [PERSON_NAME] [PE…" at bounding box center [470, 216] width 184 height 345
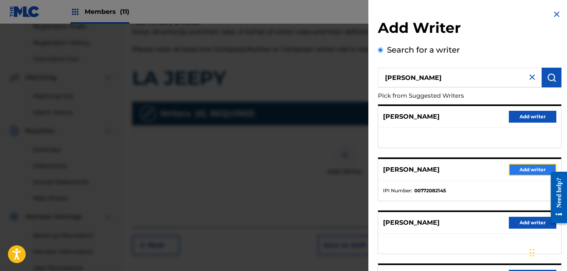
click at [519, 171] on button "Add writer" at bounding box center [533, 170] width 48 height 12
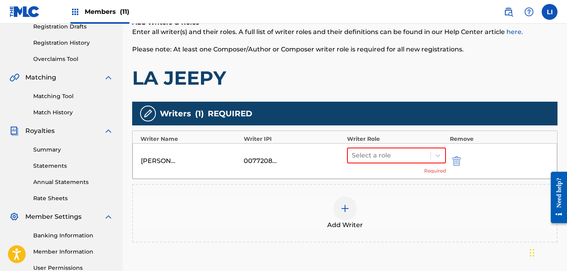
click at [370, 205] on div "Add Writer" at bounding box center [345, 213] width 424 height 33
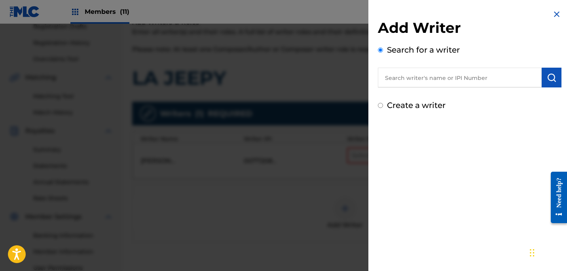
click at [447, 77] on input "text" at bounding box center [460, 78] width 164 height 20
paste input "[PERSON_NAME] [PERSON_NAME]"
type input "[PERSON_NAME] [PERSON_NAME]"
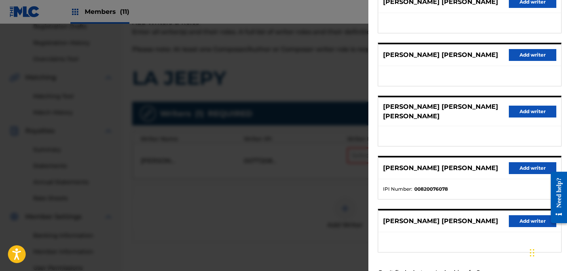
scroll to position [153, 0]
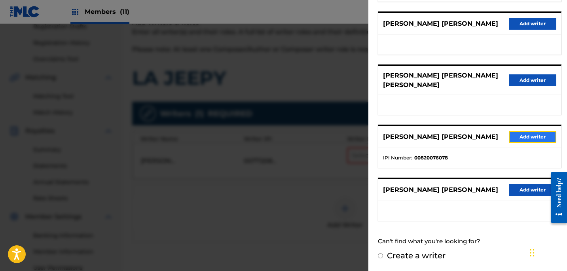
click at [535, 140] on button "Add writer" at bounding box center [533, 137] width 48 height 12
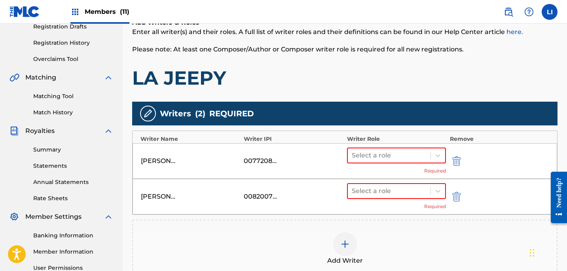
drag, startPoint x: 359, startPoint y: 225, endPoint x: 416, endPoint y: 74, distance: 161.0
click at [362, 219] on div "Writers ( 2 ) REQUIRED Writer Name Writer IPI Writer Role Remove [PERSON_NAME] …" at bounding box center [345, 190] width 426 height 177
click at [371, 266] on div "Add Writer" at bounding box center [345, 249] width 426 height 59
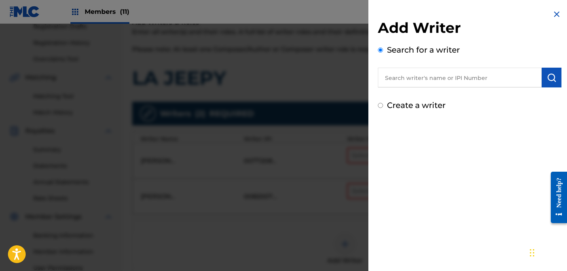
click at [421, 76] on input "text" at bounding box center [460, 78] width 164 height 20
paste input "[PERSON_NAME] [PERSON_NAME]"
type input "[PERSON_NAME] [PERSON_NAME]"
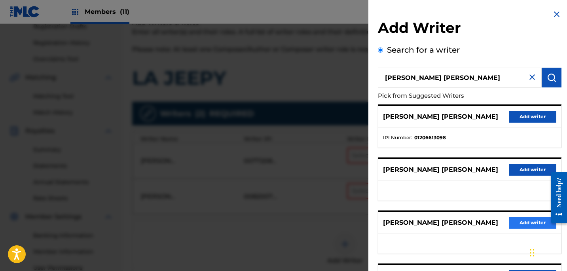
click at [517, 216] on div "[PERSON_NAME] [PERSON_NAME] Add writer" at bounding box center [469, 223] width 183 height 22
drag, startPoint x: 513, startPoint y: 222, endPoint x: 460, endPoint y: 188, distance: 62.8
click at [513, 222] on button "Add writer" at bounding box center [533, 223] width 48 height 12
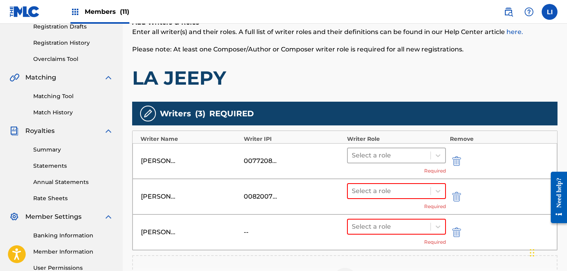
click at [392, 158] on div at bounding box center [389, 155] width 75 height 11
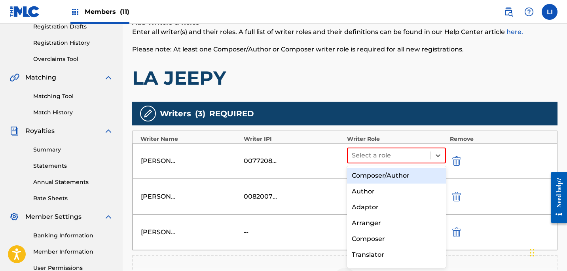
click at [388, 169] on div "Composer/Author" at bounding box center [396, 176] width 99 height 16
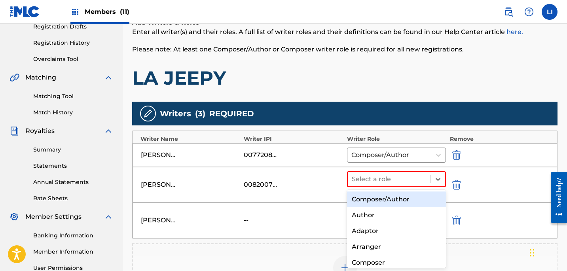
drag, startPoint x: 388, startPoint y: 172, endPoint x: 386, endPoint y: 193, distance: 21.1
click at [388, 172] on div "Select a role" at bounding box center [389, 179] width 83 height 14
click at [386, 198] on div "Composer/Author" at bounding box center [396, 200] width 99 height 16
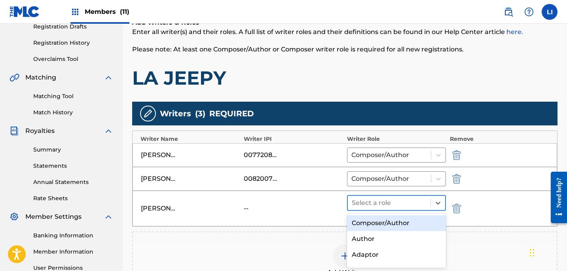
click at [385, 205] on div at bounding box center [389, 203] width 75 height 11
click at [390, 224] on div "Composer/Author" at bounding box center [396, 223] width 99 height 16
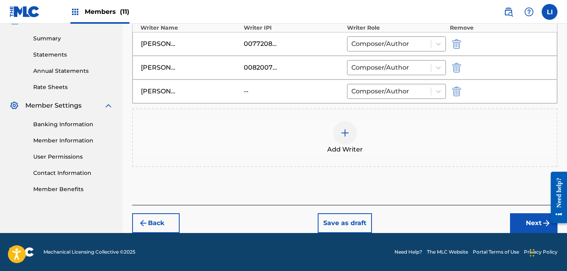
drag, startPoint x: 510, startPoint y: 222, endPoint x: 516, endPoint y: 223, distance: 6.3
click at [511, 222] on div "Back Save as draft Next" at bounding box center [345, 219] width 426 height 28
click at [516, 223] on button "Next" at bounding box center [534, 223] width 48 height 20
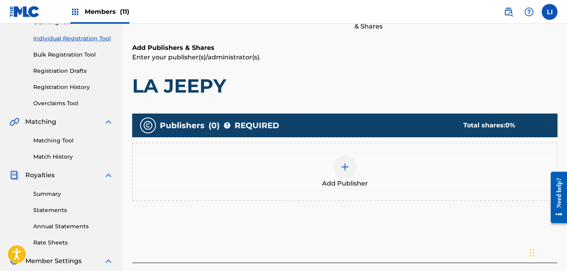
scroll to position [175, 0]
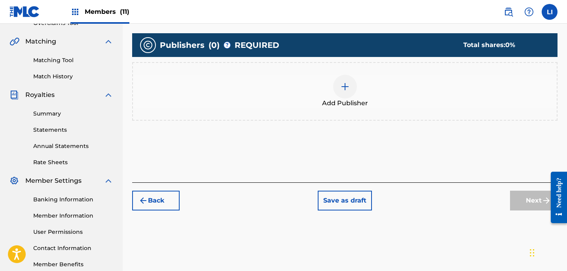
click at [371, 101] on div "Add Publisher" at bounding box center [345, 91] width 424 height 33
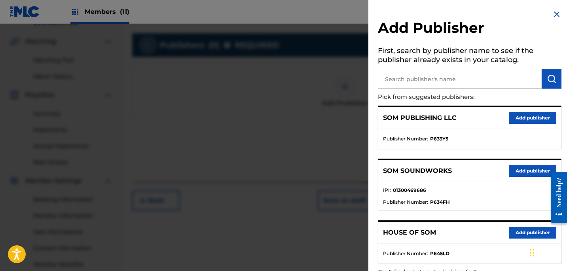
click at [402, 82] on input "text" at bounding box center [460, 79] width 164 height 20
click at [511, 232] on button "Add publisher" at bounding box center [533, 233] width 48 height 12
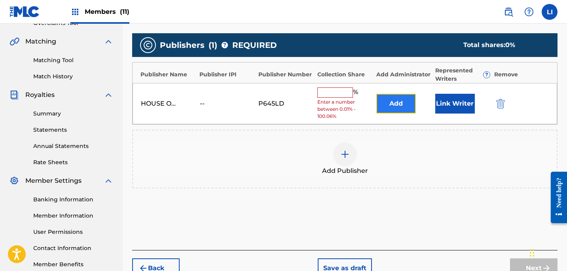
click at [390, 103] on button "Add" at bounding box center [396, 104] width 40 height 20
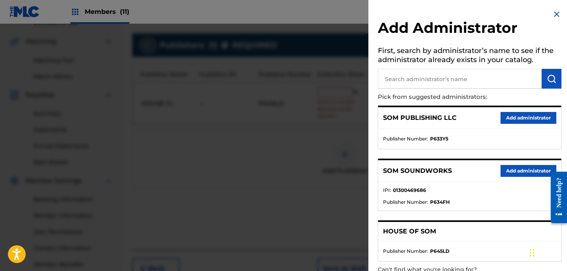
click at [522, 130] on ul "Publisher Number : P633Y5" at bounding box center [469, 139] width 183 height 20
click at [518, 120] on button "Add administrator" at bounding box center [529, 118] width 56 height 12
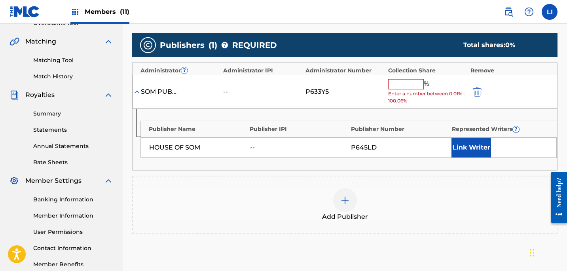
click at [360, 194] on div "Add Publisher" at bounding box center [345, 204] width 424 height 33
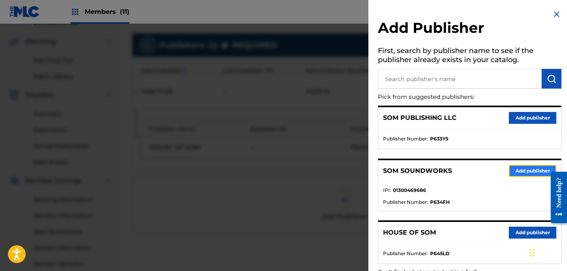
click at [518, 173] on button "Add publisher" at bounding box center [533, 171] width 48 height 12
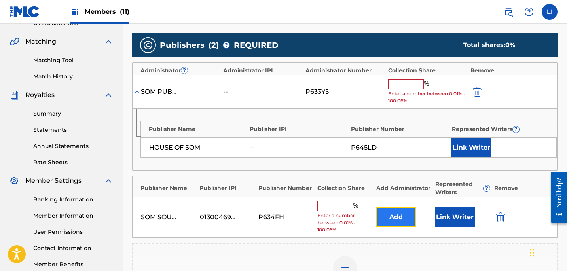
click at [398, 213] on button "Add" at bounding box center [396, 217] width 40 height 20
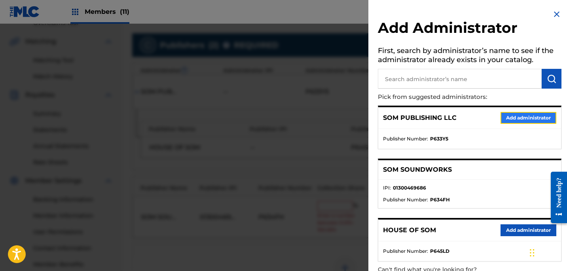
click at [506, 118] on button "Add administrator" at bounding box center [529, 118] width 56 height 12
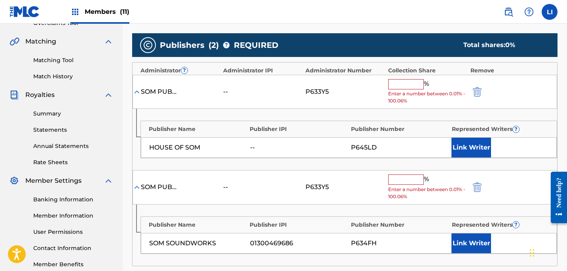
click at [401, 83] on input "text" at bounding box center [406, 84] width 36 height 10
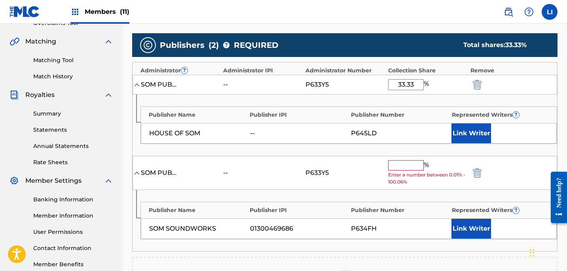
type input "33.33"
click at [408, 167] on input "text" at bounding box center [406, 165] width 36 height 10
type input "."
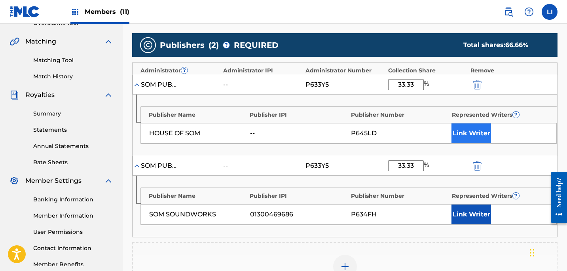
type input "33.33"
click at [468, 141] on button "Link Writer" at bounding box center [472, 134] width 40 height 20
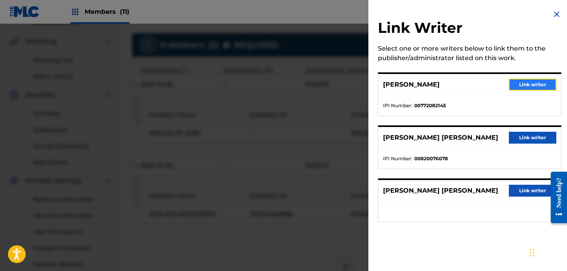
click at [520, 84] on button "Link writer" at bounding box center [533, 85] width 48 height 12
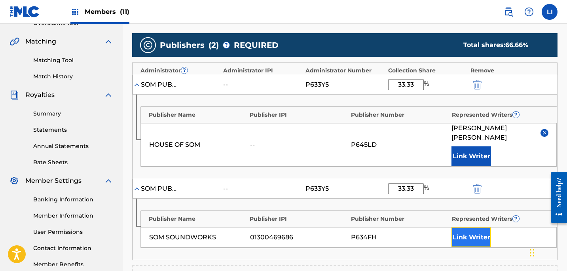
click at [480, 228] on button "Link Writer" at bounding box center [472, 238] width 40 height 20
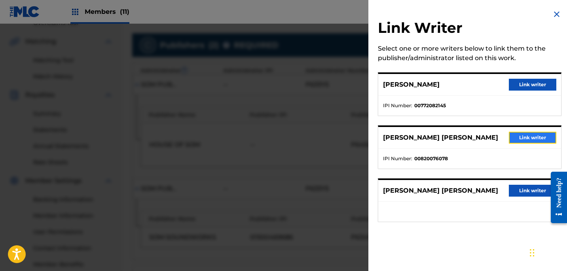
click at [517, 137] on button "Link writer" at bounding box center [533, 138] width 48 height 12
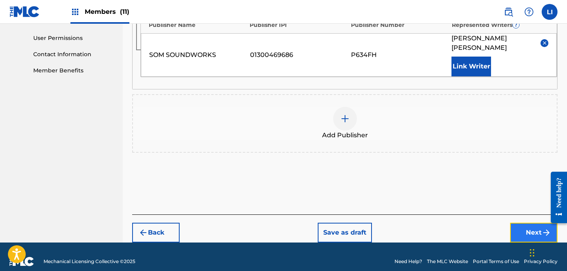
click at [512, 223] on button "Next" at bounding box center [534, 233] width 48 height 20
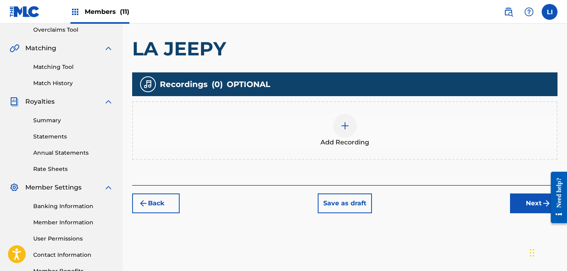
scroll to position [213, 0]
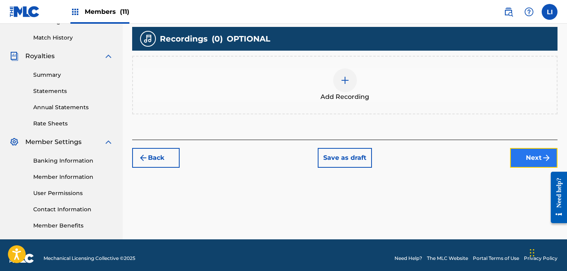
click at [536, 160] on button "Next" at bounding box center [534, 158] width 48 height 20
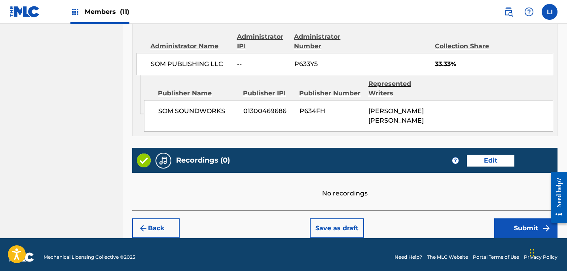
scroll to position [568, 0]
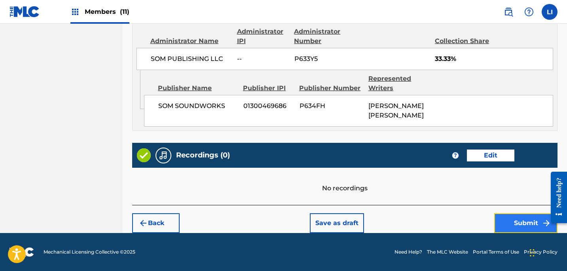
click at [526, 228] on button "Submit" at bounding box center [525, 223] width 63 height 20
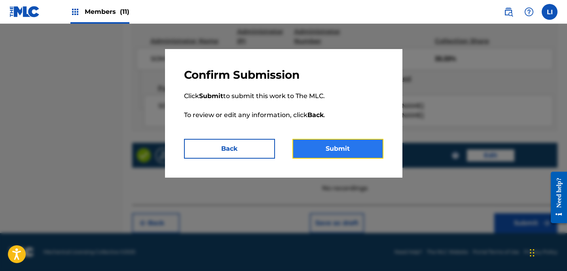
click at [338, 153] on button "Submit" at bounding box center [338, 149] width 91 height 20
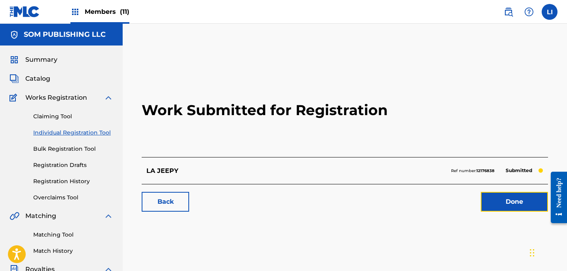
click at [509, 197] on link "Done" at bounding box center [514, 202] width 67 height 20
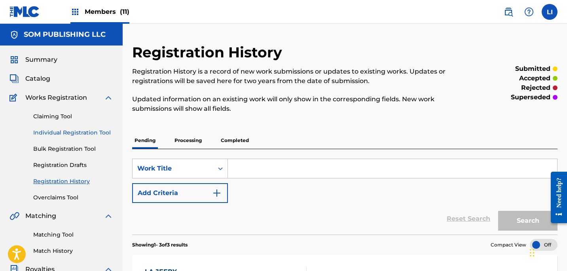
click at [59, 132] on link "Individual Registration Tool" at bounding box center [73, 133] width 80 height 8
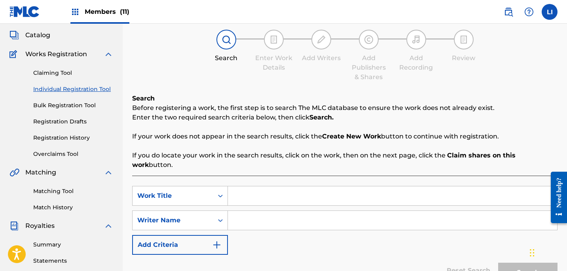
scroll to position [109, 0]
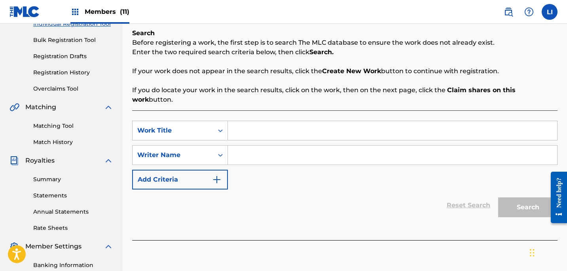
click at [254, 121] on input "Search Form" at bounding box center [392, 130] width 329 height 19
type input "AMIGO DEL ALCOHOL"
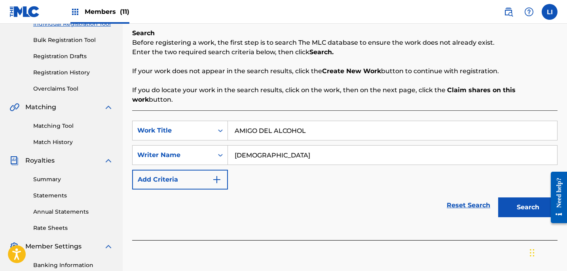
type input "[DEMOGRAPHIC_DATA]"
click at [498, 198] on button "Search" at bounding box center [527, 208] width 59 height 20
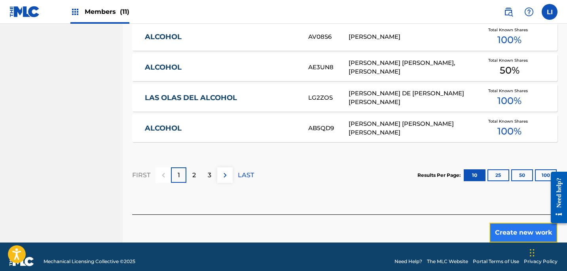
click at [531, 228] on button "Create new work" at bounding box center [524, 233] width 68 height 20
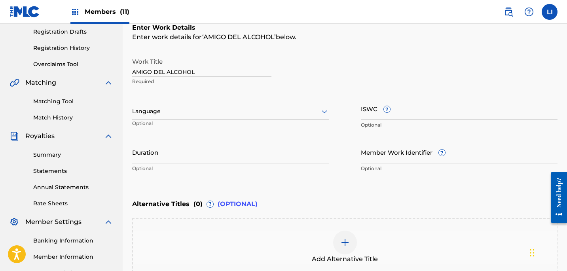
scroll to position [122, 0]
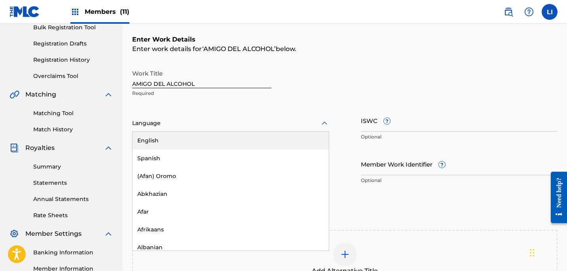
drag, startPoint x: 170, startPoint y: 117, endPoint x: 146, endPoint y: 137, distance: 31.2
click at [170, 117] on div "Language" at bounding box center [230, 123] width 197 height 17
click at [145, 146] on div "English" at bounding box center [231, 141] width 196 height 18
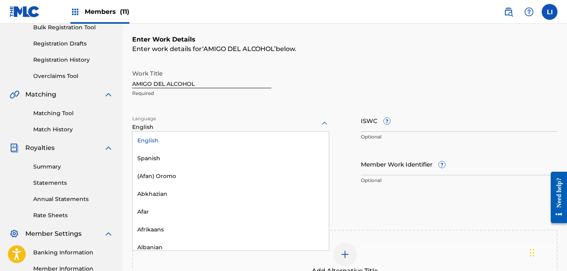
click at [149, 127] on div at bounding box center [230, 123] width 197 height 10
click at [148, 158] on div "Spanish" at bounding box center [231, 159] width 196 height 18
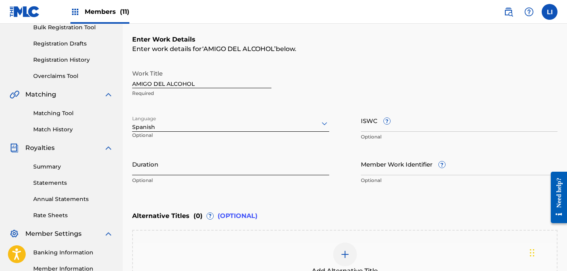
click at [148, 159] on input "Duration" at bounding box center [230, 164] width 197 height 23
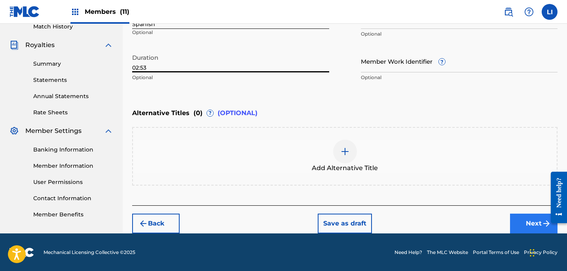
type input "02:53"
click at [526, 219] on button "Next" at bounding box center [534, 224] width 48 height 20
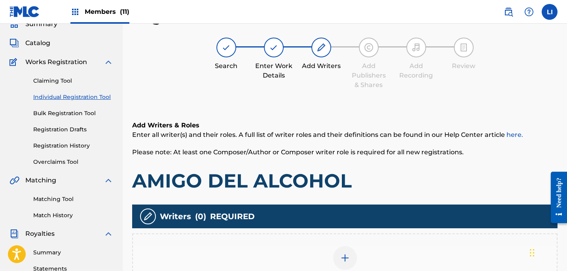
scroll to position [164, 0]
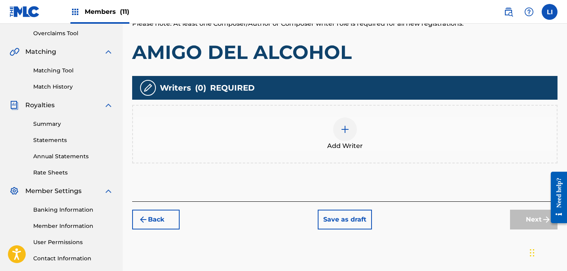
drag, startPoint x: 340, startPoint y: 119, endPoint x: 569, endPoint y: 190, distance: 239.4
click at [349, 122] on div at bounding box center [345, 130] width 24 height 24
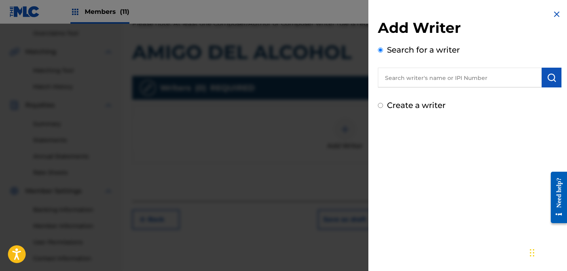
click at [407, 80] on input "text" at bounding box center [460, 78] width 164 height 20
paste input "[PERSON_NAME] [PERSON_NAME]"
type input "[PERSON_NAME] [PERSON_NAME]"
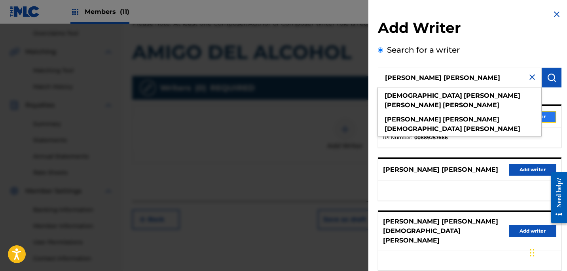
click at [544, 119] on button "Add writer" at bounding box center [533, 117] width 48 height 12
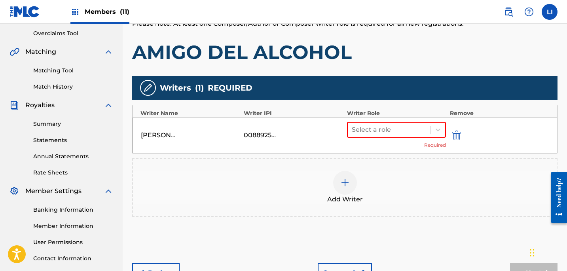
click at [381, 196] on div "Add Writer" at bounding box center [345, 187] width 424 height 33
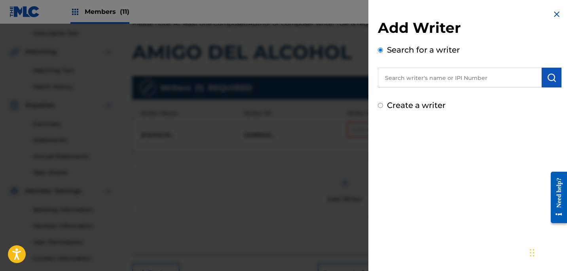
drag, startPoint x: 432, startPoint y: 86, endPoint x: 434, endPoint y: 80, distance: 6.3
click at [433, 82] on input "text" at bounding box center [460, 78] width 164 height 20
paste input "[PERSON_NAME] [PERSON_NAME]"
type input "[PERSON_NAME] [PERSON_NAME]"
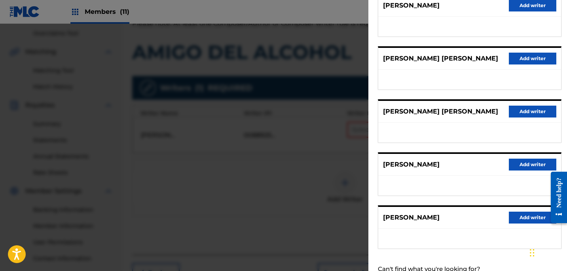
scroll to position [109, 0]
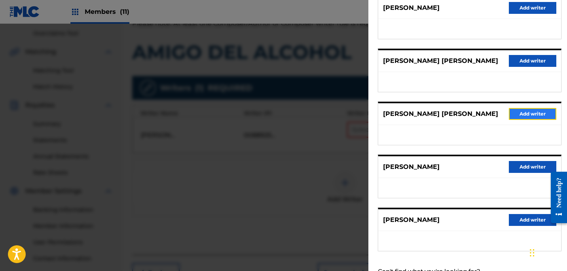
click at [523, 115] on button "Add writer" at bounding box center [533, 114] width 48 height 12
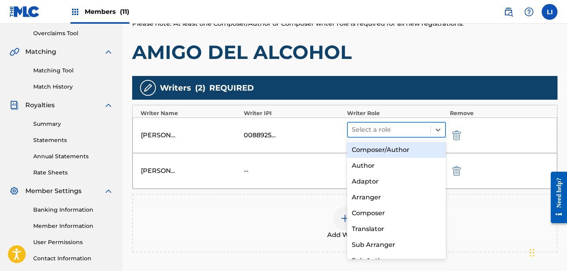
click at [392, 133] on div at bounding box center [389, 129] width 75 height 11
click at [388, 150] on div "Composer/Author" at bounding box center [396, 150] width 99 height 16
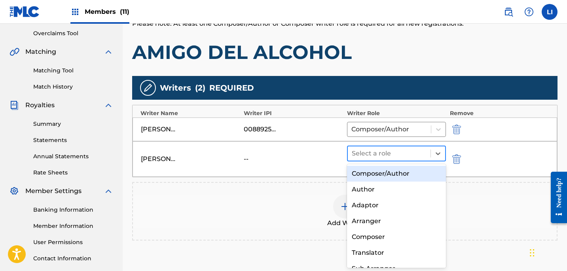
click at [382, 156] on div at bounding box center [389, 153] width 75 height 11
click at [378, 170] on div "Composer/Author" at bounding box center [396, 174] width 99 height 16
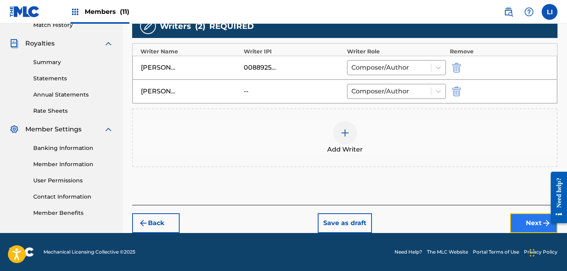
click at [531, 225] on button "Next" at bounding box center [534, 223] width 48 height 20
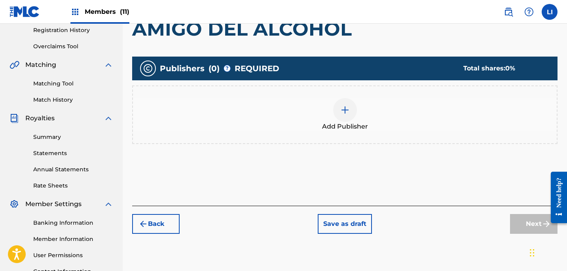
scroll to position [176, 0]
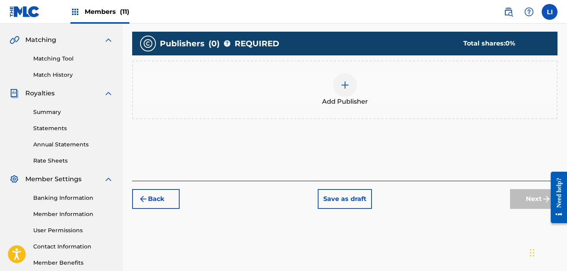
click at [318, 91] on div "Add Publisher" at bounding box center [345, 89] width 424 height 33
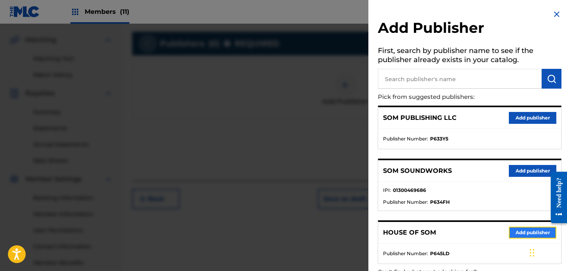
click at [517, 233] on button "Add publisher" at bounding box center [533, 233] width 48 height 12
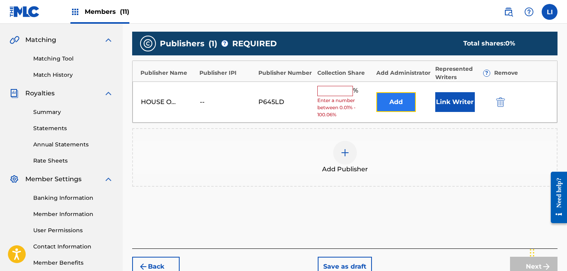
click at [400, 108] on button "Add" at bounding box center [396, 102] width 40 height 20
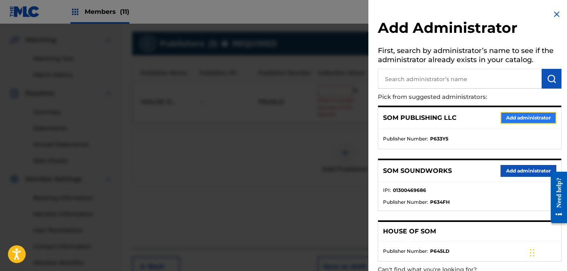
click at [507, 120] on button "Add administrator" at bounding box center [529, 118] width 56 height 12
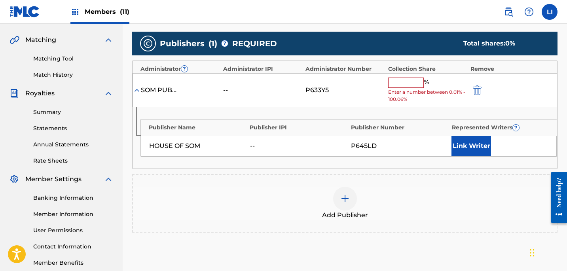
click at [411, 82] on input "text" at bounding box center [406, 83] width 36 height 10
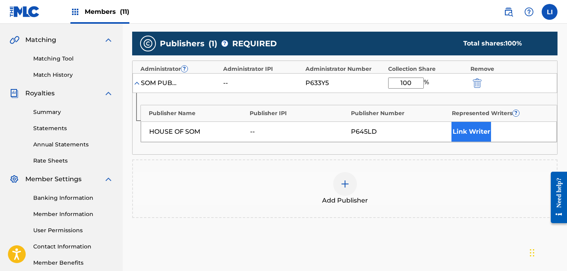
type input "100"
click at [485, 125] on button "Link Writer" at bounding box center [472, 132] width 40 height 20
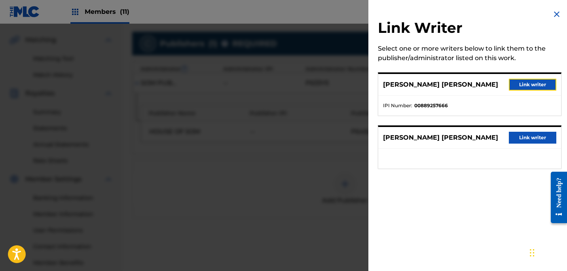
click at [532, 79] on button "Link writer" at bounding box center [533, 85] width 48 height 12
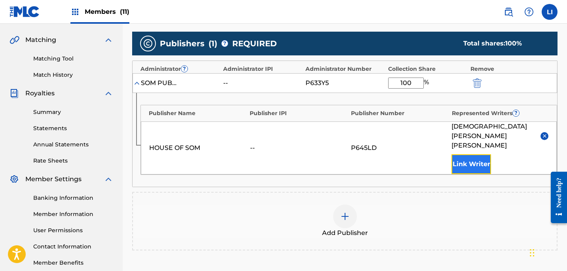
click at [475, 154] on button "Link Writer" at bounding box center [472, 164] width 40 height 20
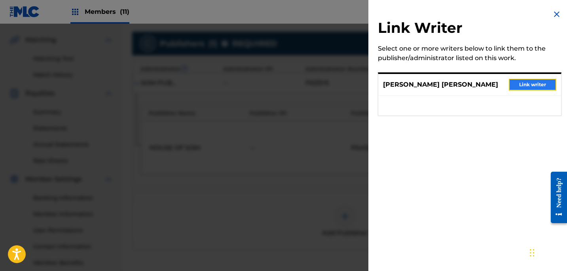
click at [532, 88] on button "Link writer" at bounding box center [533, 85] width 48 height 12
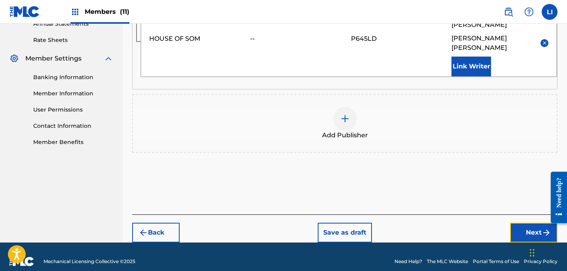
drag, startPoint x: 520, startPoint y: 222, endPoint x: 516, endPoint y: 219, distance: 5.1
click at [519, 223] on button "Next" at bounding box center [534, 233] width 48 height 20
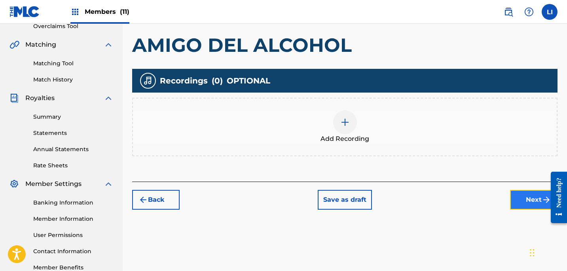
click at [531, 200] on button "Next" at bounding box center [534, 200] width 48 height 20
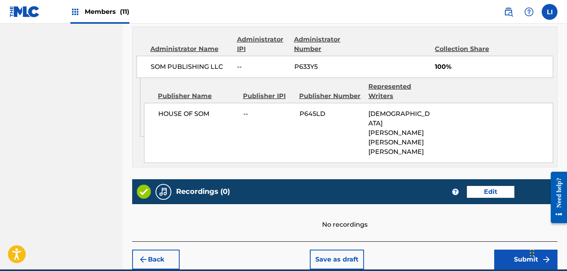
scroll to position [458, 0]
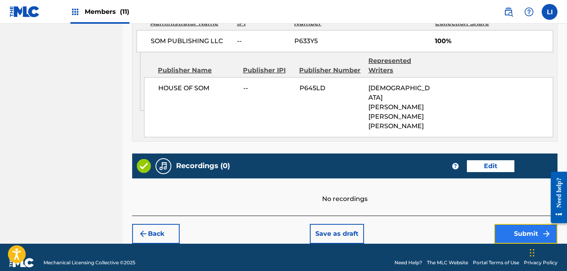
click at [517, 224] on button "Submit" at bounding box center [525, 234] width 63 height 20
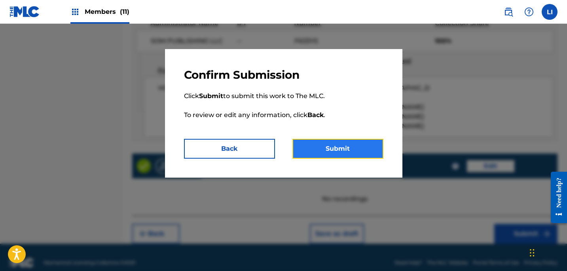
click at [330, 140] on button "Submit" at bounding box center [338, 149] width 91 height 20
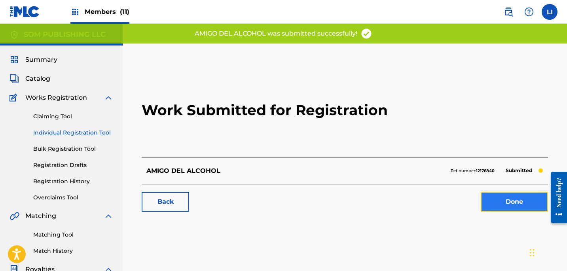
click at [513, 210] on link "Done" at bounding box center [514, 202] width 67 height 20
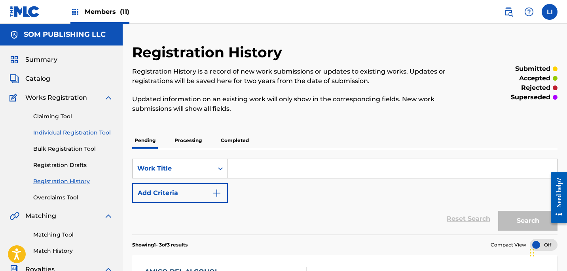
click at [74, 132] on link "Individual Registration Tool" at bounding box center [73, 133] width 80 height 8
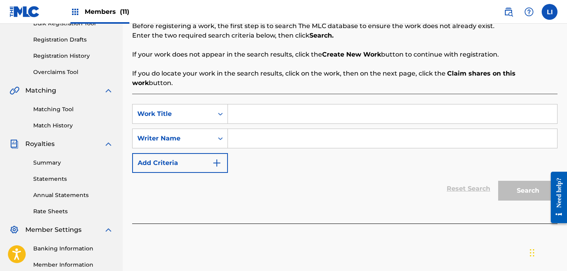
scroll to position [131, 0]
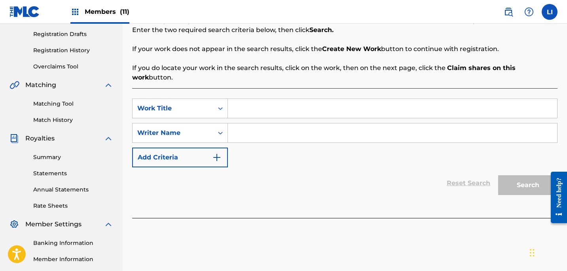
click at [272, 106] on input "Search Form" at bounding box center [392, 108] width 329 height 19
type input "DEL 1 AL 10"
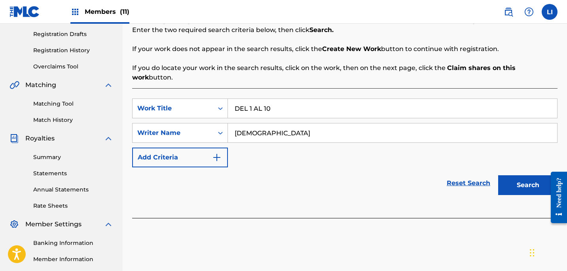
type input "[DEMOGRAPHIC_DATA]"
click at [498, 175] on button "Search" at bounding box center [527, 185] width 59 height 20
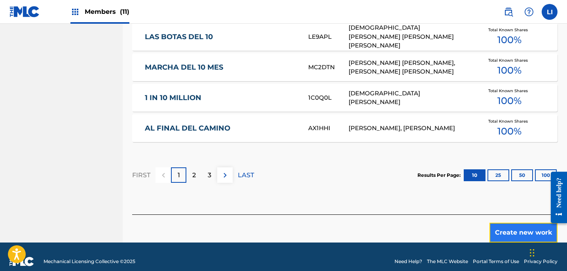
click at [515, 226] on button "Create new work" at bounding box center [524, 233] width 68 height 20
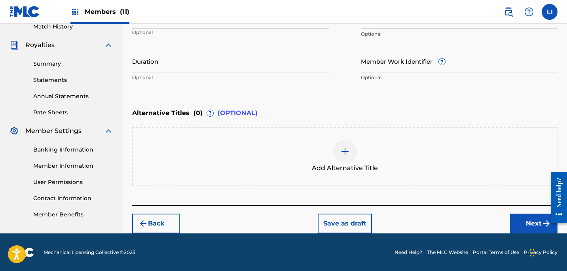
scroll to position [158, 0]
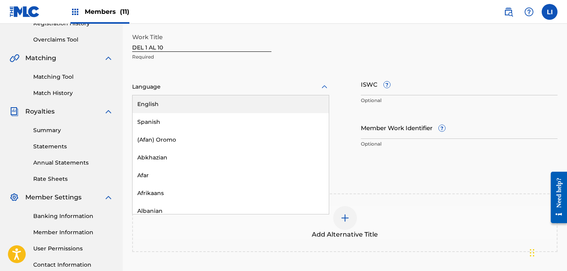
click at [141, 86] on div at bounding box center [230, 87] width 197 height 10
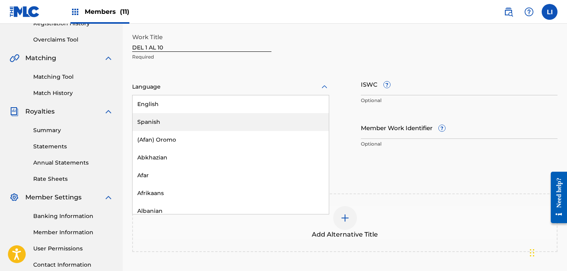
click at [140, 114] on div "Spanish" at bounding box center [231, 122] width 196 height 18
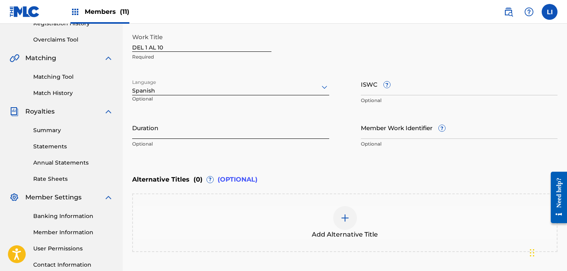
click at [144, 126] on input "Duration" at bounding box center [230, 127] width 197 height 23
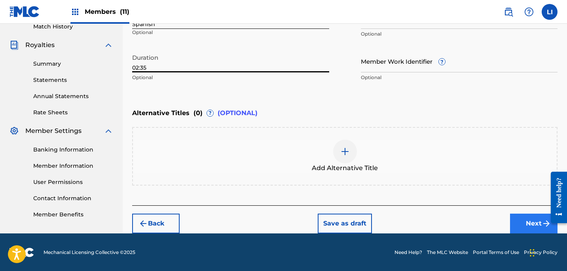
type input "02:35"
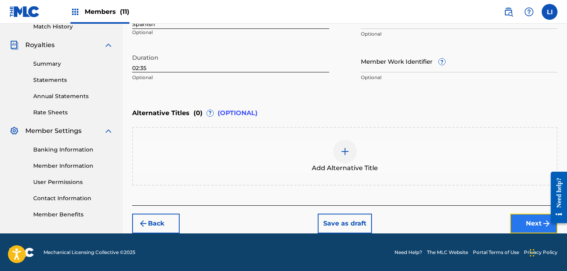
click at [514, 226] on button "Next" at bounding box center [534, 224] width 48 height 20
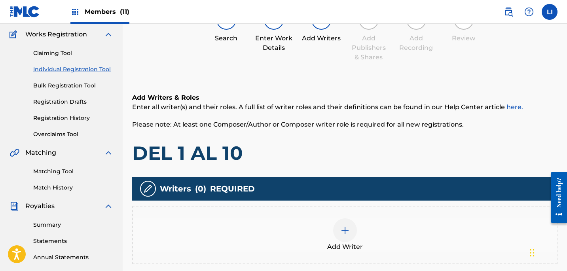
scroll to position [156, 0]
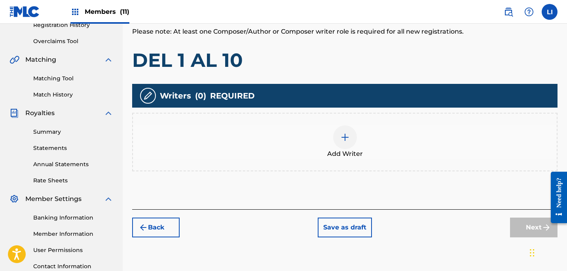
click at [307, 146] on div "Add Writer" at bounding box center [345, 141] width 424 height 33
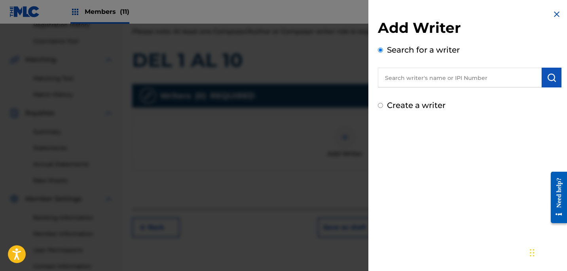
click at [413, 80] on input "text" at bounding box center [460, 78] width 164 height 20
paste input "[PERSON_NAME] [PERSON_NAME]"
type input "[PERSON_NAME] [PERSON_NAME]"
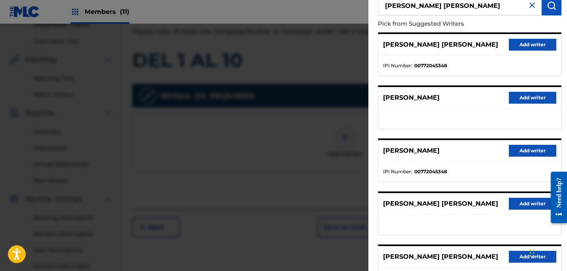
scroll to position [33, 0]
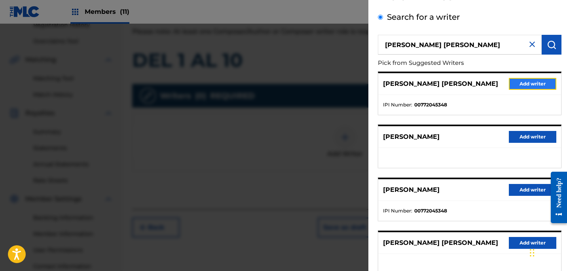
click at [509, 87] on button "Add writer" at bounding box center [533, 84] width 48 height 12
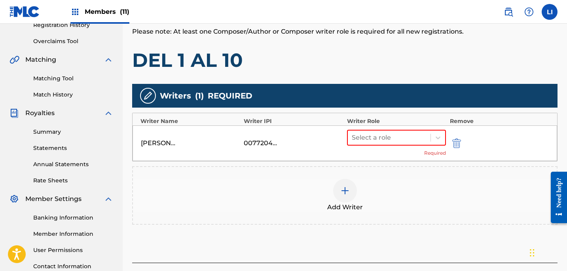
click at [342, 191] on img at bounding box center [345, 191] width 10 height 10
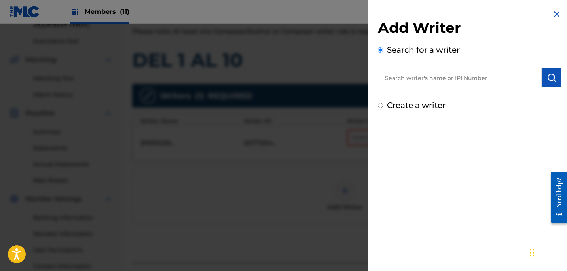
click at [411, 82] on input "text" at bounding box center [460, 78] width 164 height 20
paste input "[PERSON_NAME] [PERSON_NAME]"
type input "[PERSON_NAME] [PERSON_NAME]"
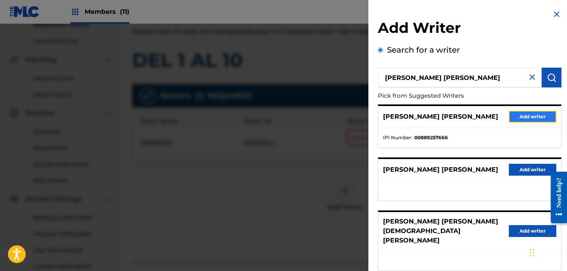
click at [547, 115] on button "Add writer" at bounding box center [533, 117] width 48 height 12
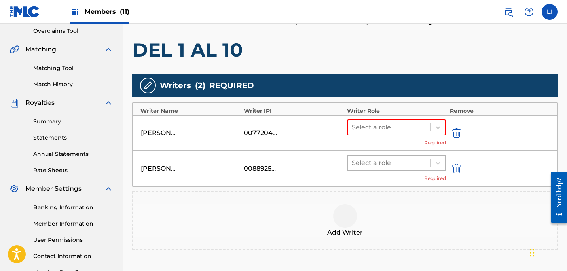
scroll to position [203, 0]
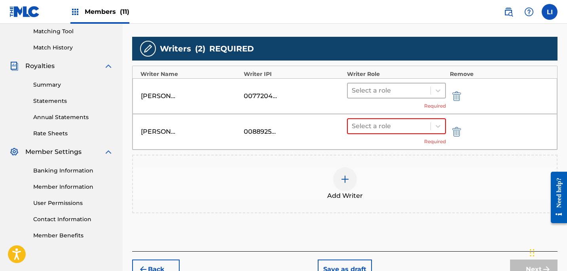
click at [388, 92] on div at bounding box center [389, 90] width 75 height 11
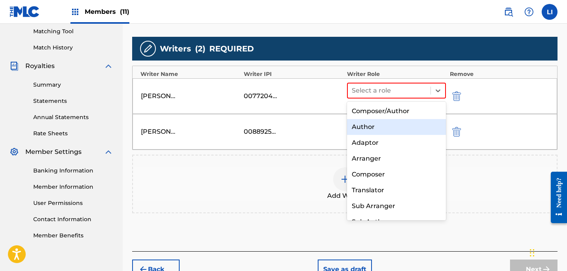
click at [384, 121] on div "Author" at bounding box center [396, 127] width 99 height 16
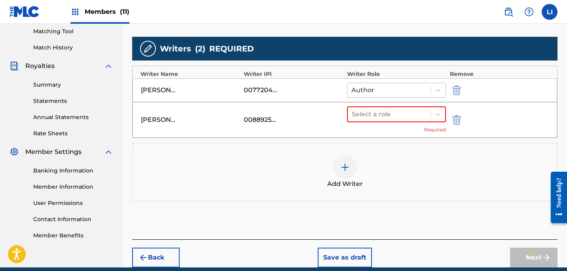
click at [384, 97] on div "Author" at bounding box center [396, 90] width 99 height 15
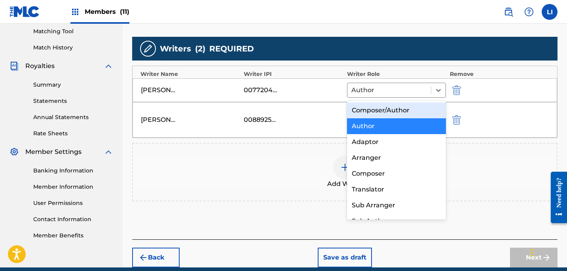
click at [383, 113] on div "Composer/Author" at bounding box center [396, 111] width 99 height 16
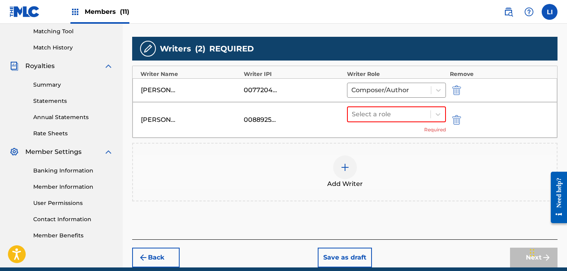
click at [383, 113] on div at bounding box center [389, 114] width 75 height 11
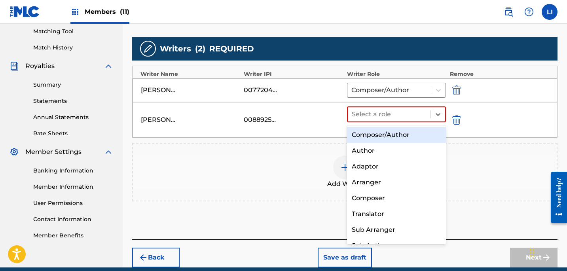
click at [381, 130] on div "Composer/Author" at bounding box center [396, 135] width 99 height 16
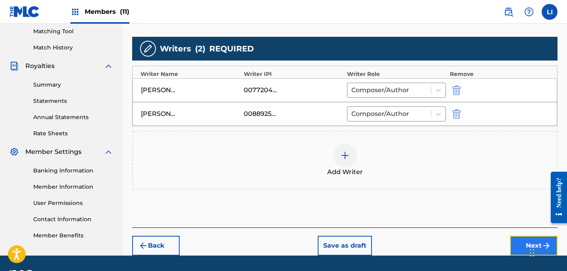
click at [515, 248] on button "Next" at bounding box center [534, 246] width 48 height 20
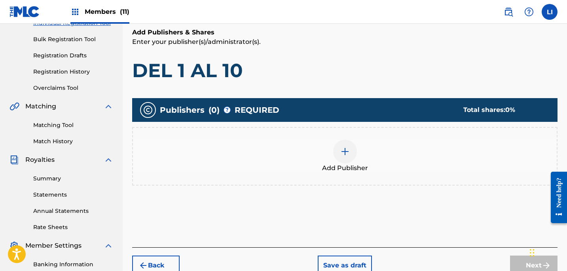
scroll to position [132, 0]
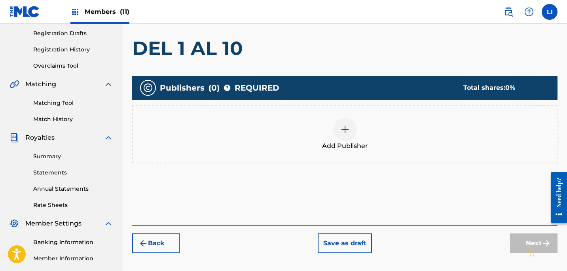
click at [344, 152] on div "Add Publisher" at bounding box center [345, 134] width 426 height 59
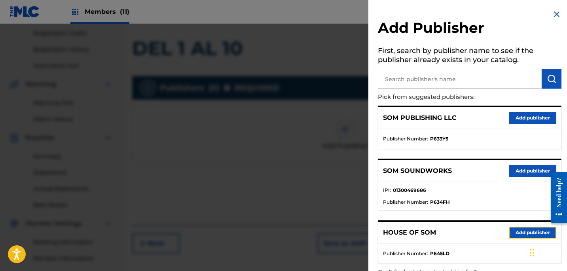
drag, startPoint x: 513, startPoint y: 232, endPoint x: 510, endPoint y: 229, distance: 4.8
click at [514, 231] on button "Add publisher" at bounding box center [533, 233] width 48 height 12
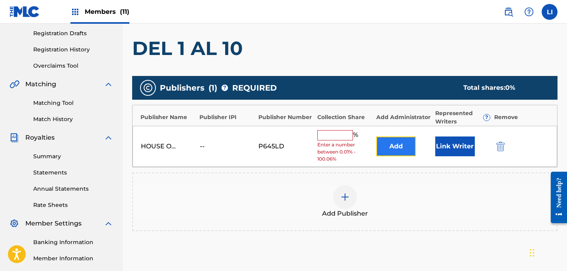
click at [384, 147] on button "Add" at bounding box center [396, 147] width 40 height 20
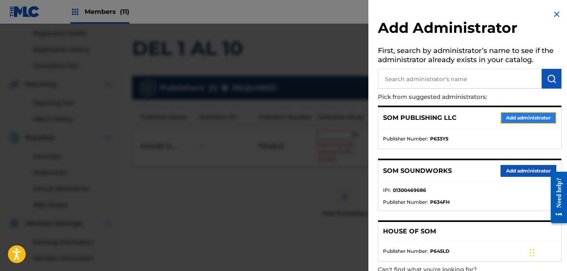
click at [517, 116] on button "Add administrator" at bounding box center [529, 118] width 56 height 12
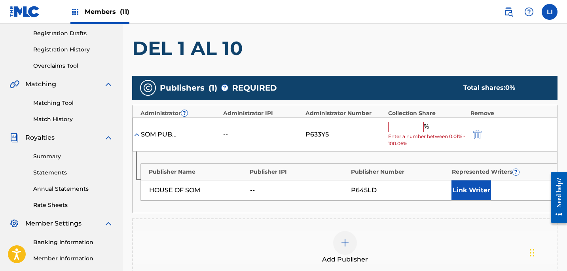
click at [412, 128] on input "text" at bounding box center [406, 127] width 36 height 10
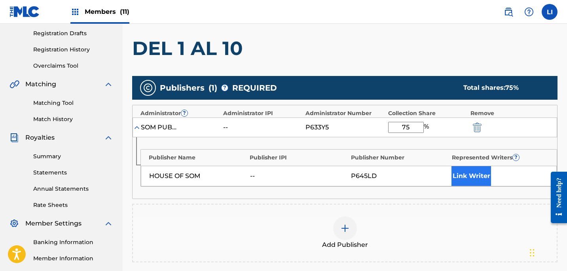
type input "75"
click at [478, 174] on button "Link Writer" at bounding box center [472, 176] width 40 height 20
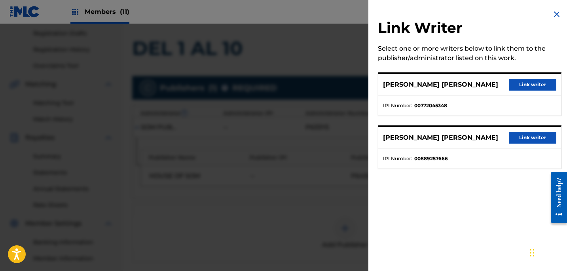
click at [527, 94] on div "[PERSON_NAME] [PERSON_NAME] Link writer" at bounding box center [469, 85] width 183 height 22
click at [519, 83] on button "Link writer" at bounding box center [533, 85] width 48 height 12
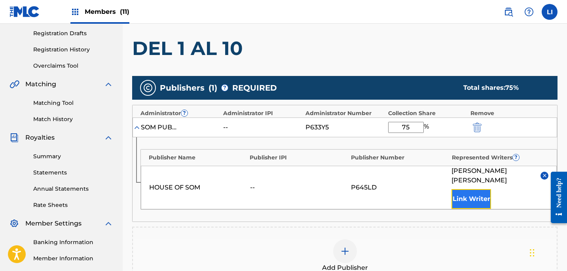
click at [472, 193] on button "Link Writer" at bounding box center [472, 199] width 40 height 20
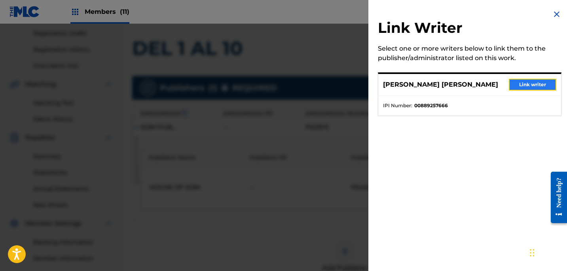
click at [532, 86] on button "Link writer" at bounding box center [533, 85] width 48 height 12
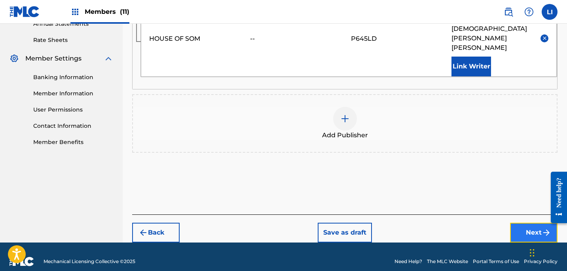
click at [528, 223] on button "Next" at bounding box center [534, 233] width 48 height 20
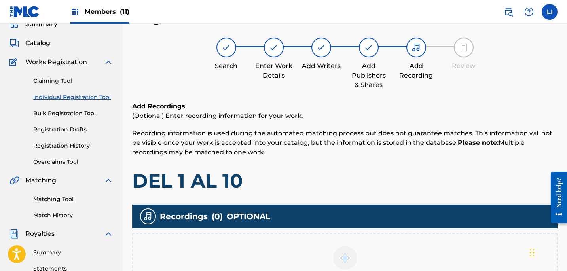
scroll to position [178, 0]
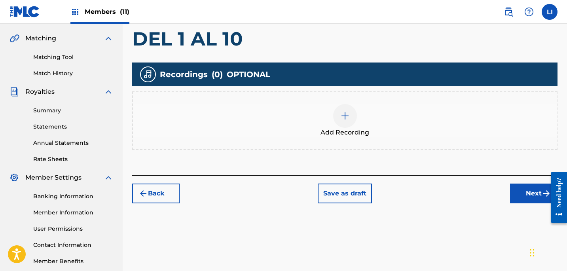
click at [378, 117] on div "Add Recording" at bounding box center [345, 120] width 424 height 33
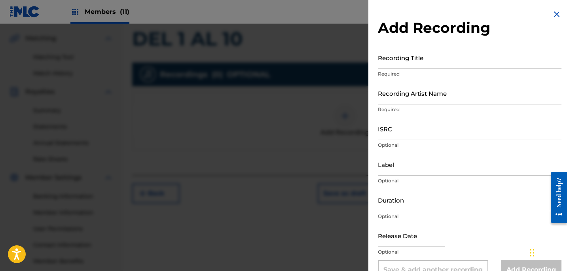
click at [287, 93] on div at bounding box center [283, 159] width 567 height 271
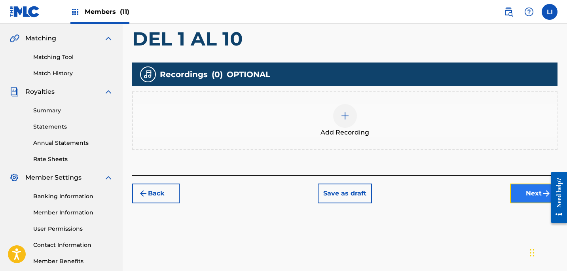
click at [518, 192] on button "Next" at bounding box center [534, 194] width 48 height 20
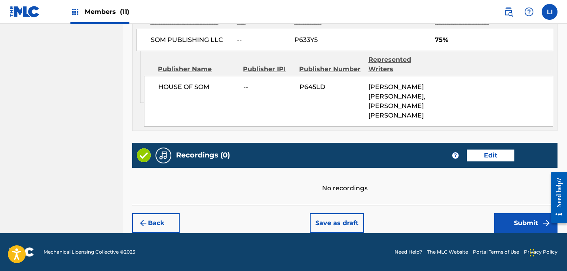
scroll to position [477, 0]
click at [517, 220] on button "Submit" at bounding box center [525, 223] width 63 height 20
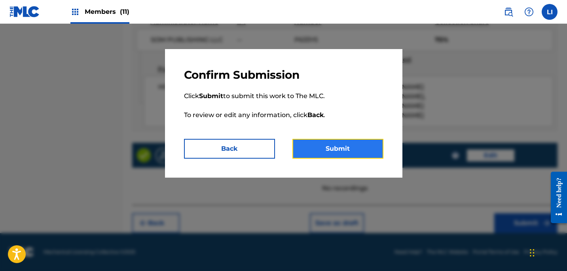
click at [340, 144] on button "Submit" at bounding box center [338, 149] width 91 height 20
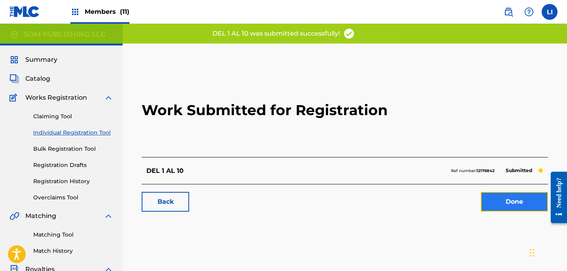
click at [502, 202] on link "Done" at bounding box center [514, 202] width 67 height 20
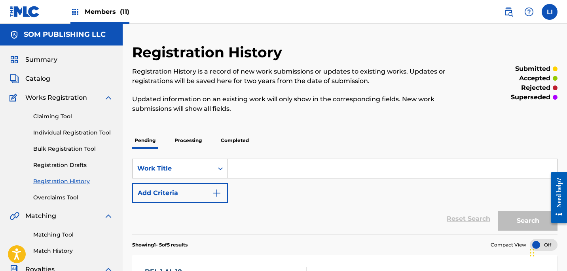
drag, startPoint x: 265, startPoint y: 164, endPoint x: 128, endPoint y: 130, distance: 141.2
click at [266, 164] on input "Search Form" at bounding box center [392, 168] width 329 height 19
click at [61, 130] on link "Individual Registration Tool" at bounding box center [73, 133] width 80 height 8
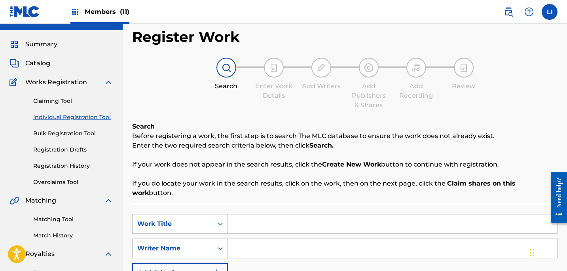
scroll to position [55, 0]
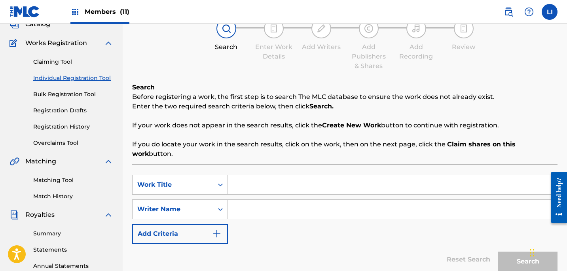
click at [256, 177] on input "Search Form" at bounding box center [392, 184] width 329 height 19
type input "INTRO"
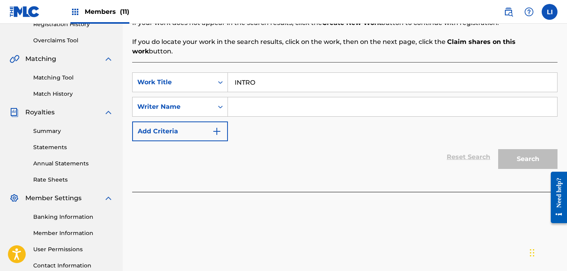
scroll to position [158, 0]
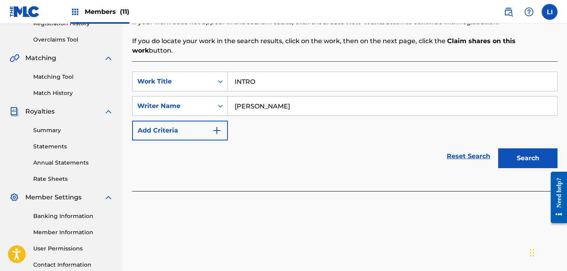
type input "[PERSON_NAME]"
click at [498, 148] on button "Search" at bounding box center [527, 158] width 59 height 20
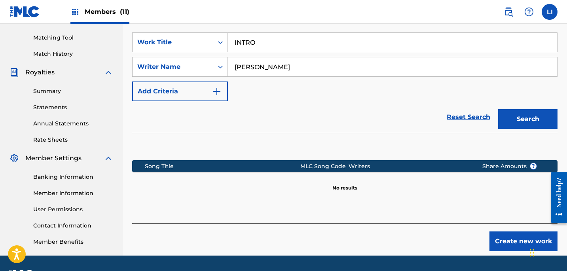
scroll to position [220, 0]
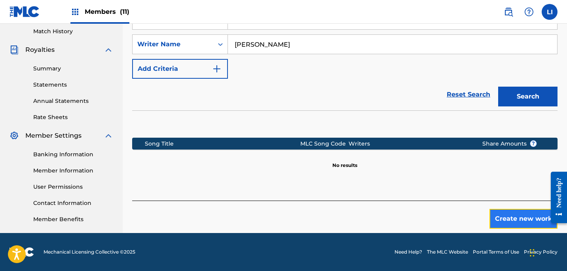
click at [509, 215] on button "Create new work" at bounding box center [524, 219] width 68 height 20
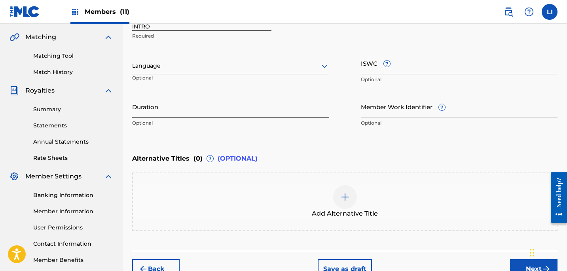
scroll to position [145, 0]
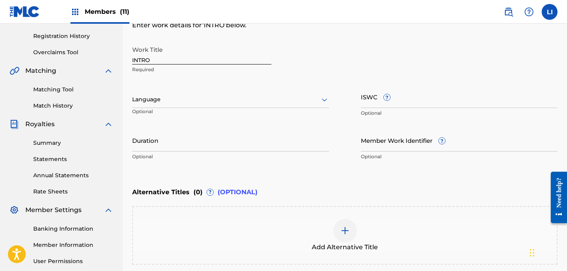
click at [171, 99] on div at bounding box center [230, 100] width 197 height 10
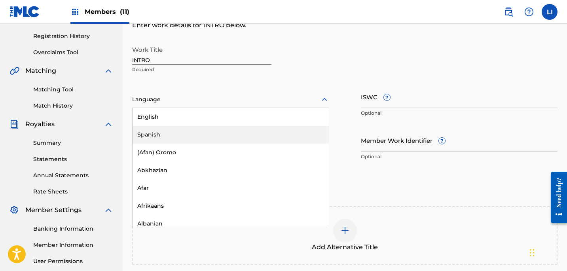
click at [160, 126] on div "Spanish" at bounding box center [231, 135] width 196 height 18
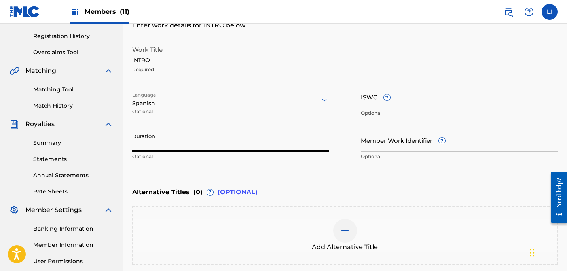
click at [155, 138] on input "Duration" at bounding box center [230, 140] width 197 height 23
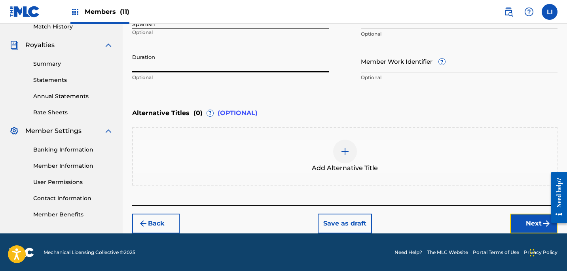
click at [539, 225] on button "Next" at bounding box center [534, 224] width 48 height 20
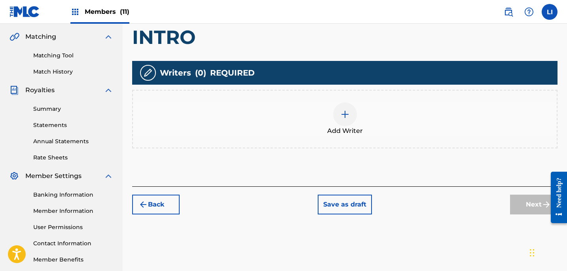
scroll to position [182, 0]
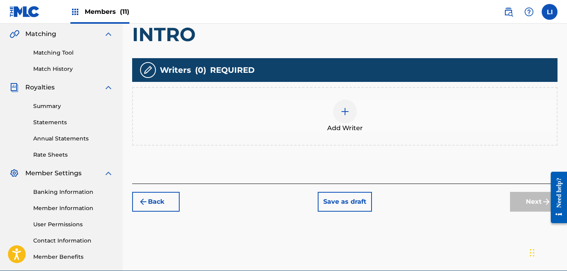
click at [316, 165] on div "Add Writers & Roles Enter all writer(s) and their roles. A full list of writer …" at bounding box center [345, 69] width 426 height 228
click at [337, 130] on span "Add Writer" at bounding box center [345, 129] width 36 height 10
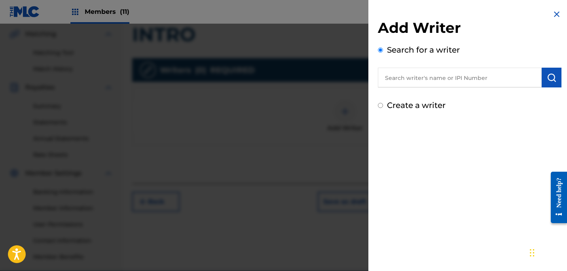
click at [420, 81] on input "text" at bounding box center [460, 78] width 164 height 20
paste input "[PERSON_NAME]"
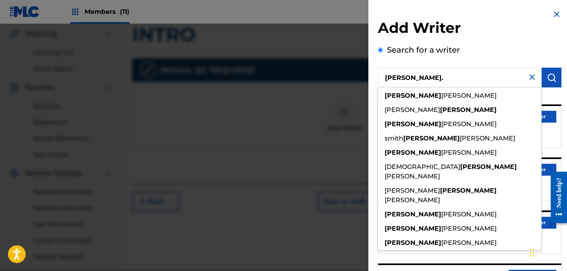
type input "[PERSON_NAME]"
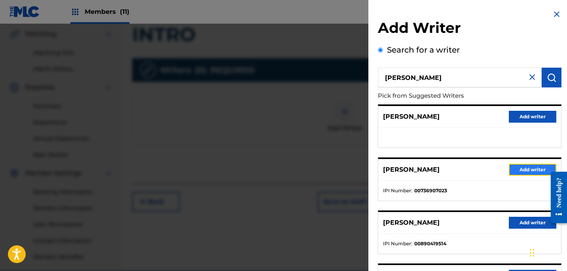
click at [517, 168] on button "Add writer" at bounding box center [533, 170] width 48 height 12
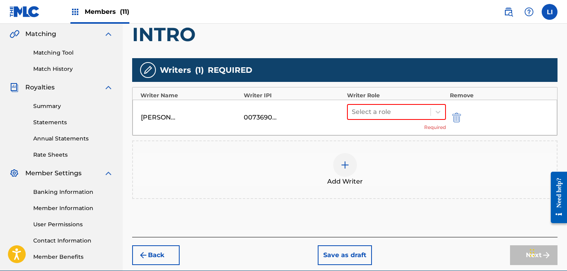
click at [373, 165] on div "Add Writer" at bounding box center [345, 169] width 424 height 33
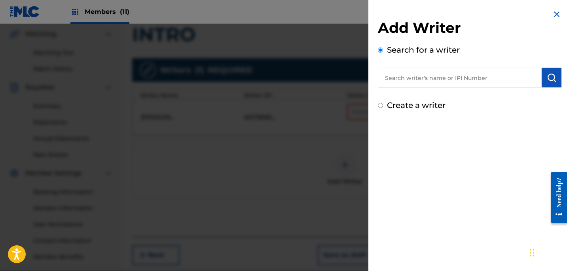
click at [413, 74] on input "text" at bounding box center [460, 78] width 164 height 20
paste input "[PERSON_NAME]"
type input "[PERSON_NAME]"
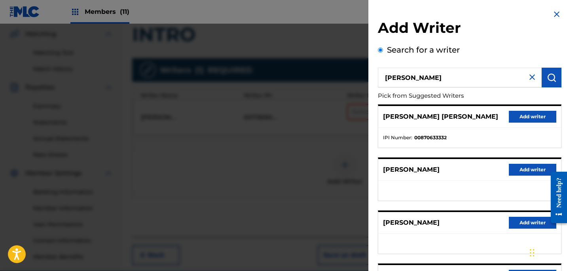
click at [465, 36] on h2 "Add Writer" at bounding box center [470, 29] width 184 height 20
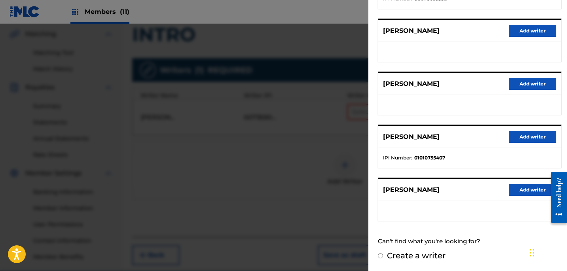
scroll to position [0, 0]
click at [412, 257] on label "Create a writer" at bounding box center [416, 256] width 59 height 10
radio input "true"
click at [383, 257] on input "Create a writer" at bounding box center [380, 255] width 5 height 5
radio input "false"
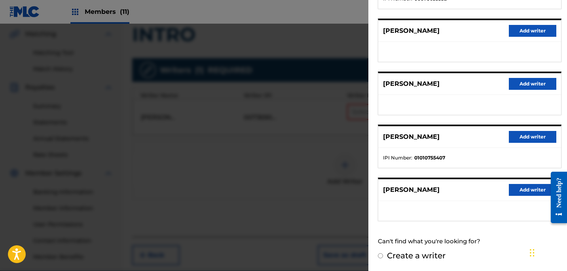
radio input "true"
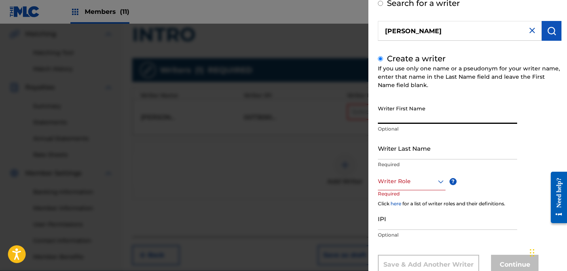
click at [427, 118] on input "Writer First Name" at bounding box center [447, 112] width 139 height 23
paste input "[PERSON_NAME]"
drag, startPoint x: 408, startPoint y: 116, endPoint x: 470, endPoint y: 124, distance: 62.2
click at [472, 118] on input "[PERSON_NAME]" at bounding box center [447, 112] width 139 height 23
type input "[PERSON_NAME]"
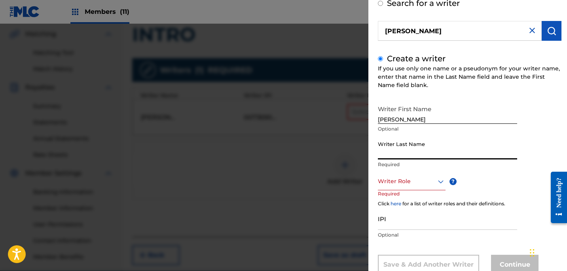
click at [452, 150] on input "Writer Last Name" at bounding box center [447, 148] width 139 height 23
paste input "[PERSON_NAME]"
type input "[PERSON_NAME]"
click at [398, 180] on div at bounding box center [412, 182] width 68 height 10
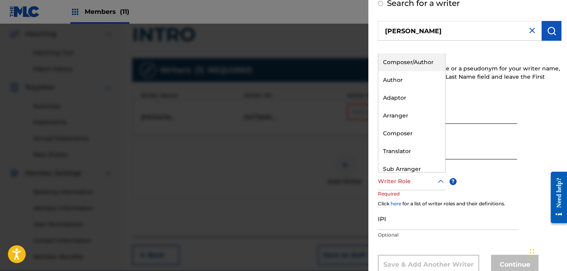
click at [394, 66] on div "Composer/Author" at bounding box center [411, 62] width 67 height 18
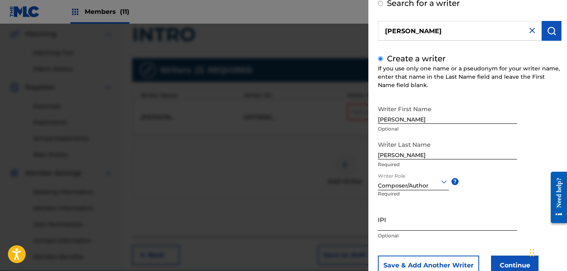
click at [394, 209] on input "IPI" at bounding box center [447, 219] width 139 height 23
paste input "497953288"
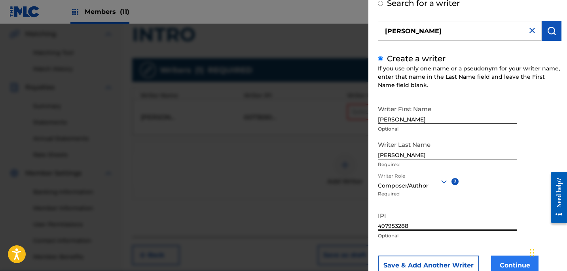
type input "497953288"
click at [500, 260] on button "Continue" at bounding box center [515, 266] width 48 height 20
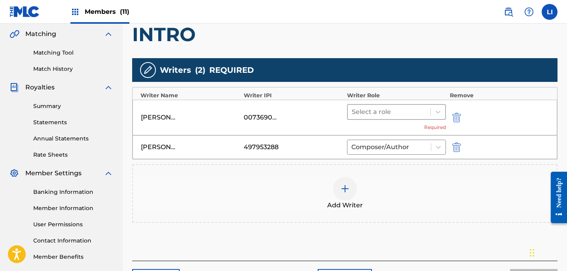
click at [365, 106] on div "Select a role" at bounding box center [389, 112] width 83 height 14
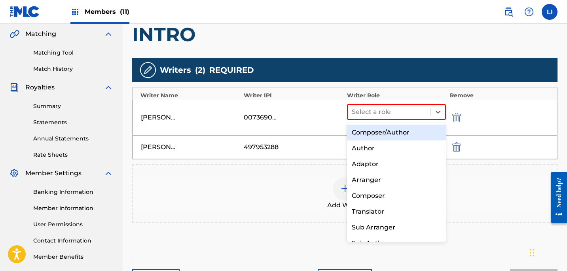
click at [367, 127] on div "Composer/Author" at bounding box center [396, 133] width 99 height 16
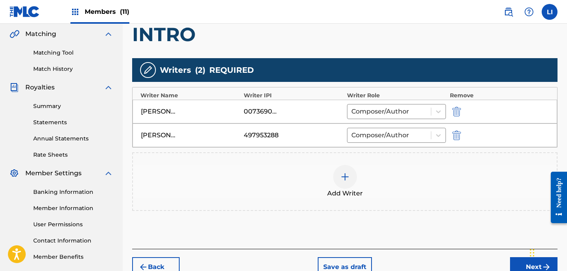
click at [322, 189] on div "Add Writer" at bounding box center [345, 181] width 424 height 33
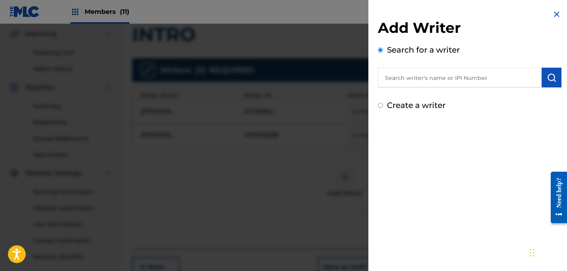
click at [457, 74] on input "text" at bounding box center [460, 78] width 164 height 20
paste input "[PERSON_NAME]"
type input "[PERSON_NAME]"
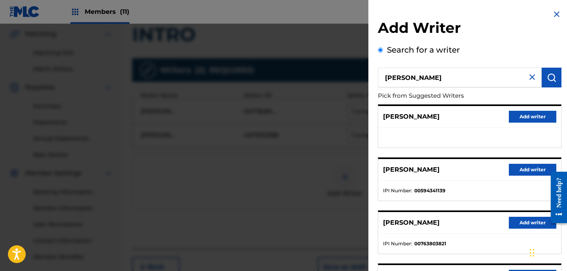
click at [491, 52] on div "Search for a writer [PERSON_NAME] from Suggested Writers [PERSON_NAME] Add writ…" at bounding box center [470, 216] width 184 height 345
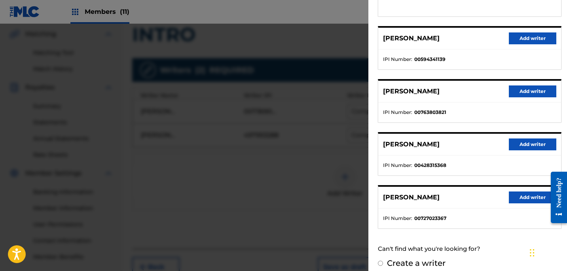
scroll to position [139, 0]
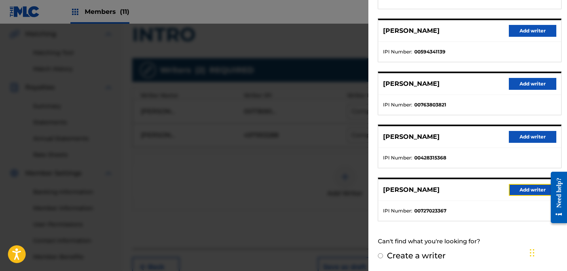
drag, startPoint x: 514, startPoint y: 195, endPoint x: 498, endPoint y: 216, distance: 26.8
click at [514, 195] on button "Add writer" at bounding box center [533, 190] width 48 height 12
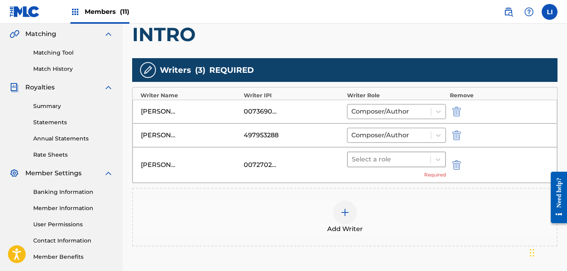
click at [407, 158] on div at bounding box center [389, 159] width 75 height 11
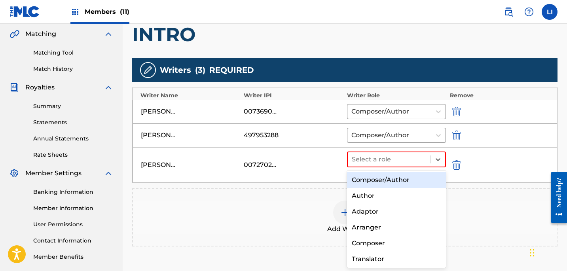
click at [403, 177] on div "Composer/Author" at bounding box center [396, 180] width 99 height 16
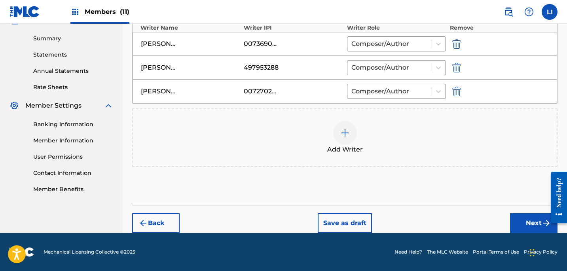
click at [509, 227] on div "Back Save as draft Next" at bounding box center [345, 219] width 426 height 28
click at [515, 222] on button "Next" at bounding box center [534, 223] width 48 height 20
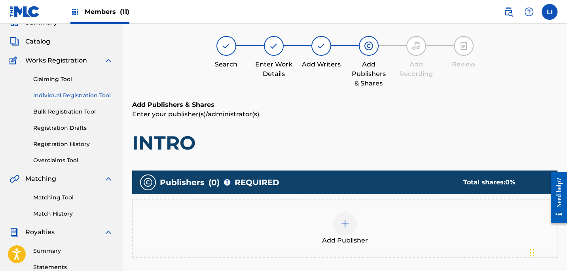
scroll to position [36, 0]
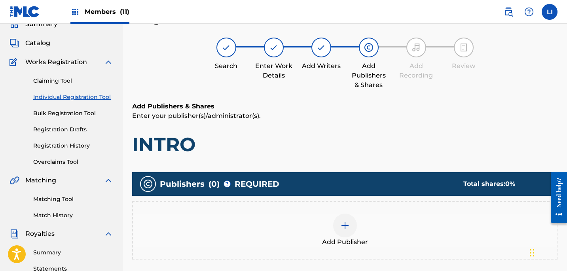
click at [346, 210] on div "Add Publisher" at bounding box center [345, 230] width 426 height 59
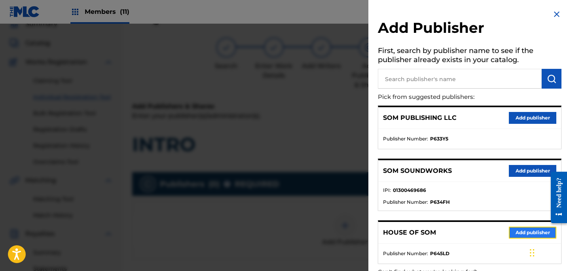
click at [514, 237] on button "Add publisher" at bounding box center [533, 233] width 48 height 12
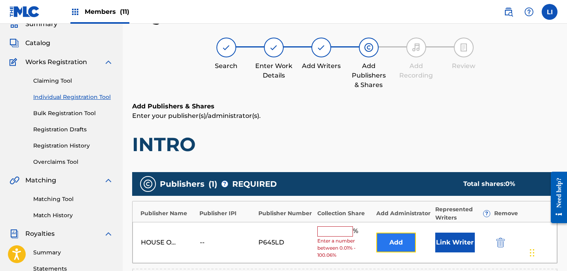
click at [396, 238] on button "Add" at bounding box center [396, 243] width 40 height 20
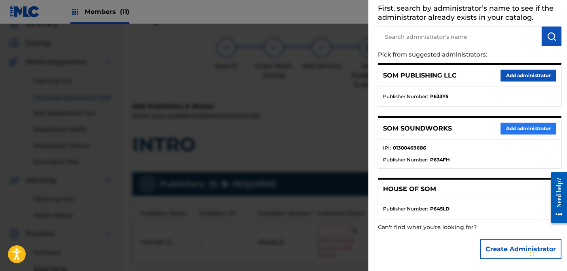
scroll to position [44, 0]
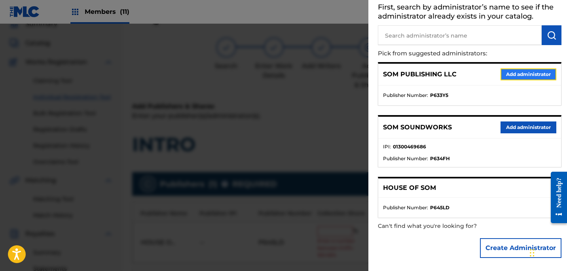
click at [516, 77] on button "Add administrator" at bounding box center [529, 74] width 56 height 12
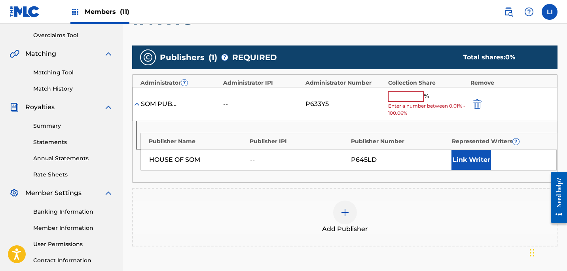
scroll to position [182, 0]
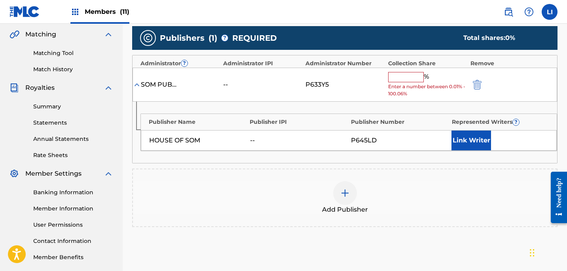
click at [405, 72] on input "text" at bounding box center [406, 77] width 36 height 10
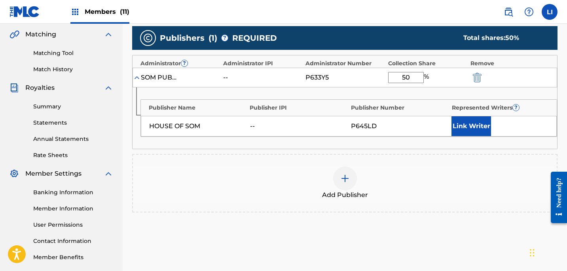
type input "50"
click at [409, 158] on div "Add Publisher" at bounding box center [345, 183] width 426 height 59
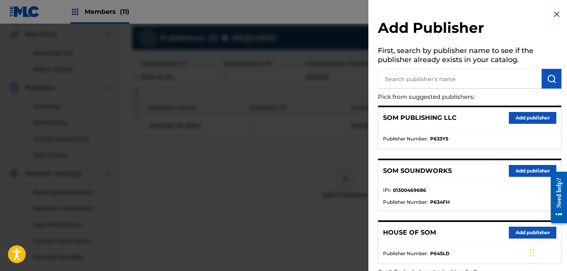
click at [324, 137] on div at bounding box center [283, 159] width 567 height 271
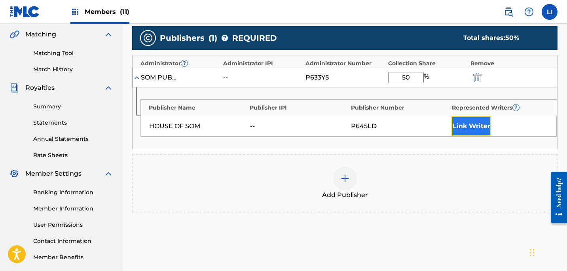
click at [479, 128] on button "Link Writer" at bounding box center [472, 126] width 40 height 20
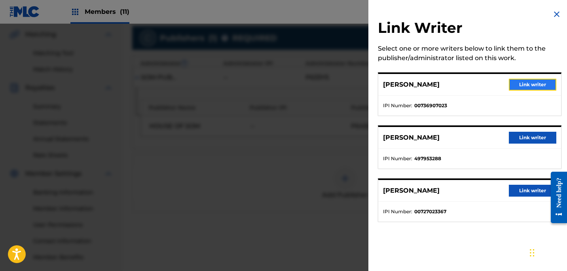
click at [517, 82] on button "Link writer" at bounding box center [533, 85] width 48 height 12
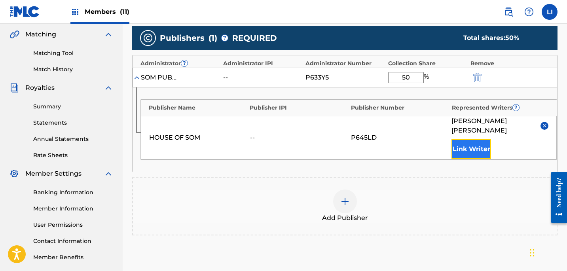
click at [472, 139] on button "Link Writer" at bounding box center [472, 149] width 40 height 20
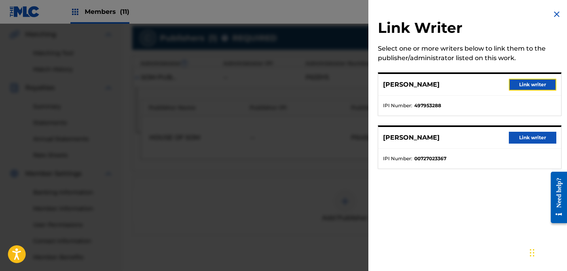
drag, startPoint x: 515, startPoint y: 87, endPoint x: 512, endPoint y: 109, distance: 22.3
click at [515, 86] on button "Link writer" at bounding box center [533, 85] width 48 height 12
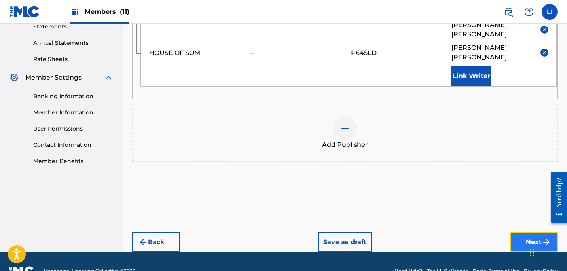
click at [530, 232] on button "Next" at bounding box center [534, 242] width 48 height 20
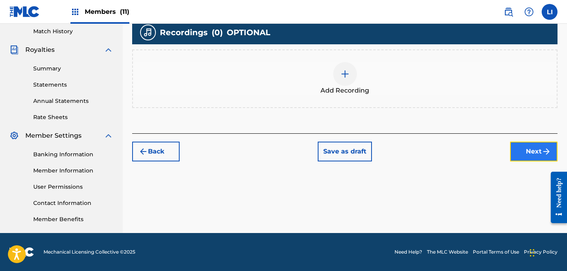
click at [530, 152] on button "Next" at bounding box center [534, 152] width 48 height 20
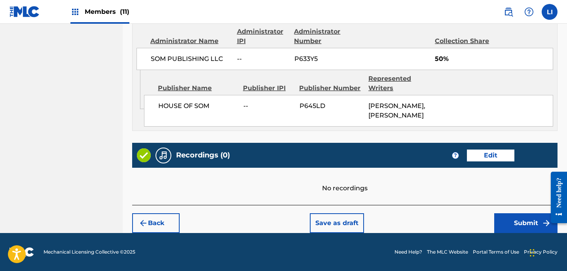
scroll to position [460, 0]
click at [516, 225] on button "Submit" at bounding box center [525, 223] width 63 height 20
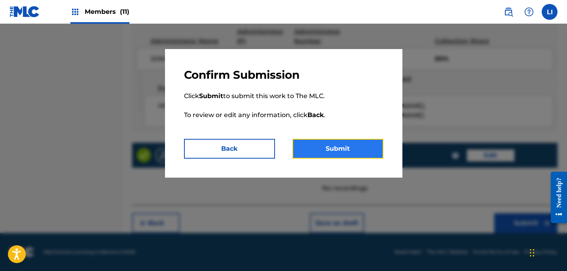
click at [310, 150] on button "Submit" at bounding box center [338, 149] width 91 height 20
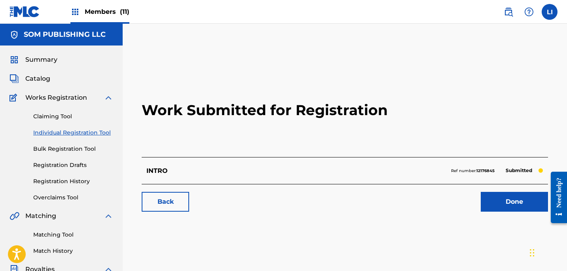
click at [318, 166] on div "INTRO Ref number: 12176845 Submitted" at bounding box center [345, 170] width 407 height 27
click at [492, 205] on link "Done" at bounding box center [514, 202] width 67 height 20
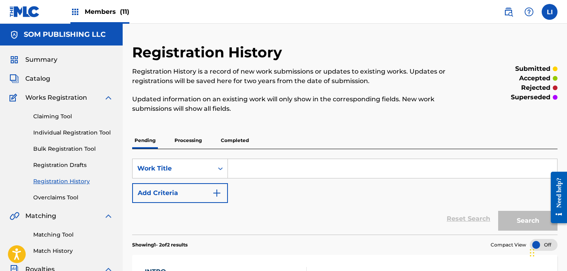
click at [104, 19] on div "Members (11)" at bounding box center [99, 11] width 59 height 23
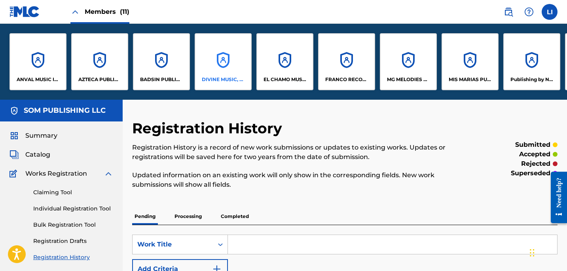
click at [207, 55] on div "DIVINE MUSIC, INC." at bounding box center [223, 61] width 57 height 57
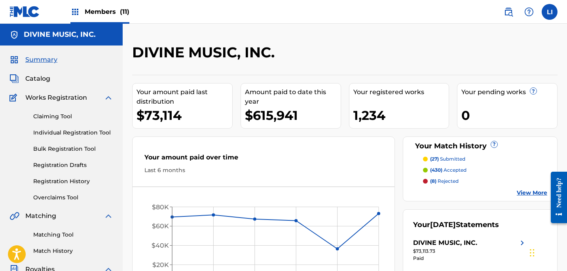
click at [100, 15] on span "Members (11)" at bounding box center [107, 11] width 45 height 9
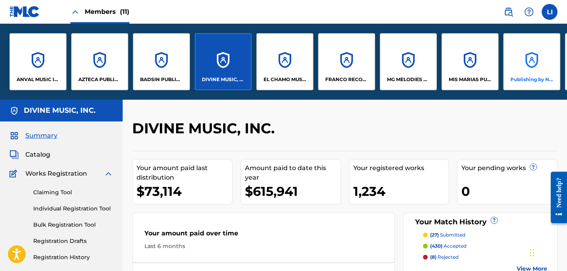
click at [512, 70] on div "Publishing by Nuffy Inc" at bounding box center [532, 61] width 57 height 57
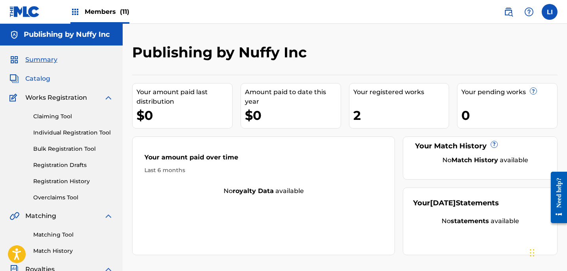
click at [39, 79] on span "Catalog" at bounding box center [37, 79] width 25 height 10
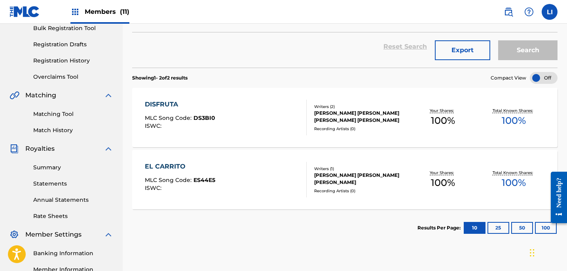
scroll to position [127, 0]
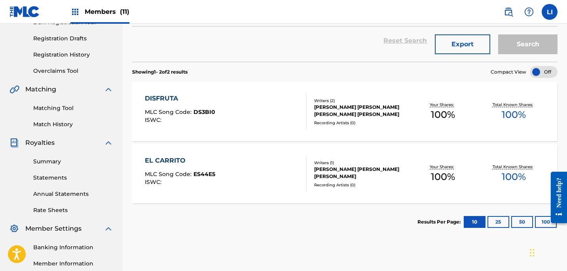
click at [108, 5] on div "Members (11)" at bounding box center [99, 11] width 59 height 23
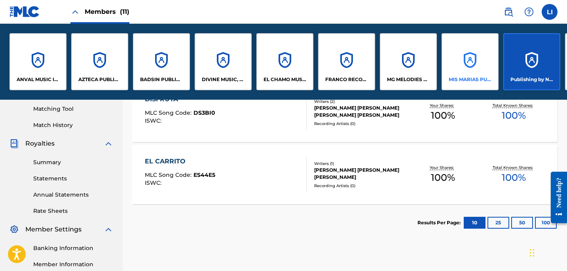
scroll to position [201, 0]
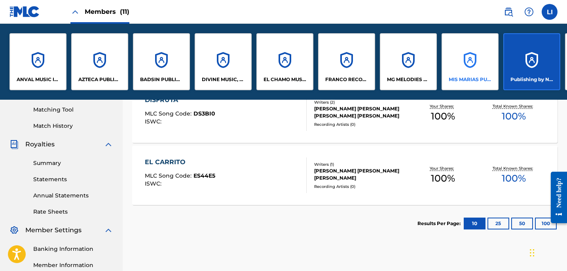
click at [473, 69] on div "MIS MARIAS PUBLISHING" at bounding box center [470, 61] width 57 height 57
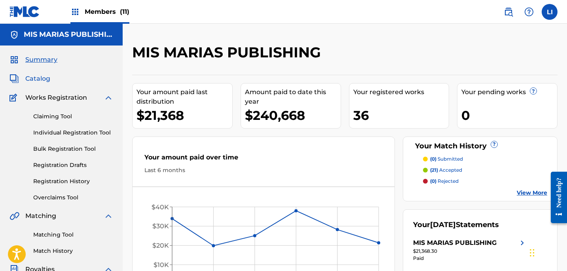
click at [42, 79] on span "Catalog" at bounding box center [37, 79] width 25 height 10
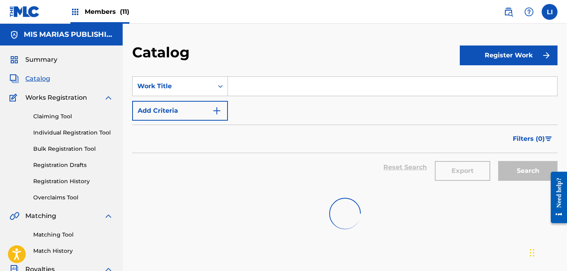
click at [307, 89] on input "Search Form" at bounding box center [392, 86] width 329 height 19
type input "t"
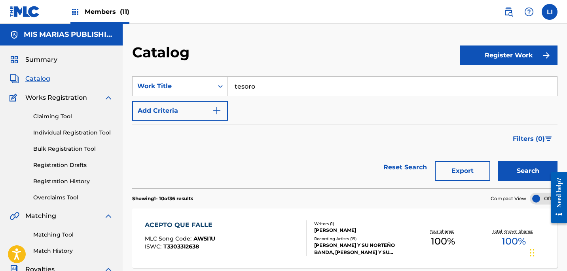
type input "tesoro"
click at [498, 161] on button "Search" at bounding box center [527, 171] width 59 height 20
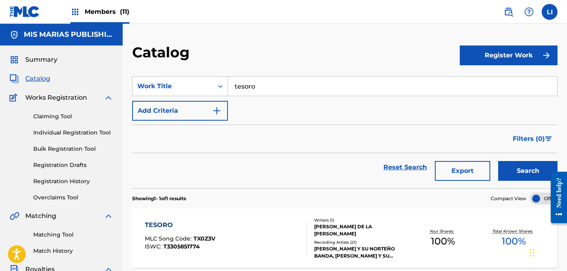
click at [295, 226] on div "TESORO MLC Song Code : TX0Z3V ISWC : T3305851774" at bounding box center [226, 239] width 162 height 36
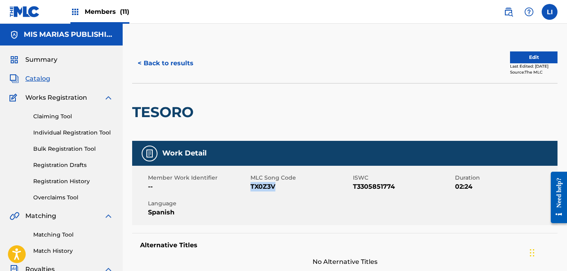
drag, startPoint x: 274, startPoint y: 188, endPoint x: 251, endPoint y: 188, distance: 22.6
click at [251, 188] on span "TX0Z3V" at bounding box center [301, 187] width 101 height 10
copy span "TX0Z3V"
click at [46, 82] on span "Catalog" at bounding box center [37, 79] width 25 height 10
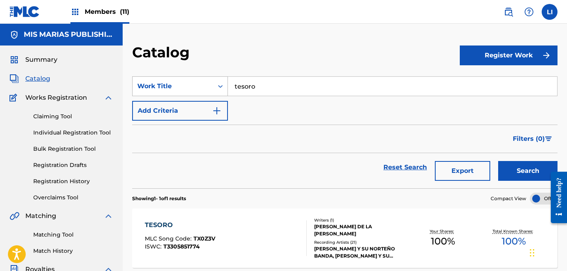
drag, startPoint x: 259, startPoint y: 87, endPoint x: 213, endPoint y: 83, distance: 46.1
click at [213, 83] on div "SearchWithCriteria06628750-7571-445d-abba-0d77621eeadd Work Title tesoro" at bounding box center [345, 86] width 426 height 20
click at [264, 108] on div "dueña de mis besos" at bounding box center [333, 104] width 210 height 14
type input "dueña de mis besos"
click at [498, 161] on button "Search" at bounding box center [527, 171] width 59 height 20
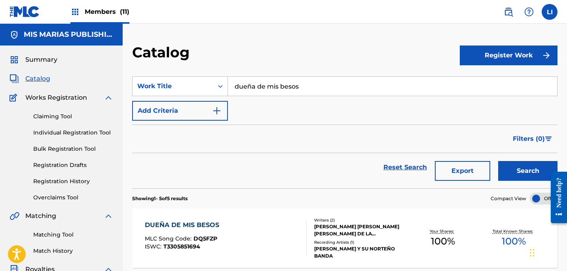
click at [226, 231] on div "DUEÑA DE MIS BESOS MLC Song Code : DQ5FZP ISWC : T3305851694" at bounding box center [226, 239] width 162 height 36
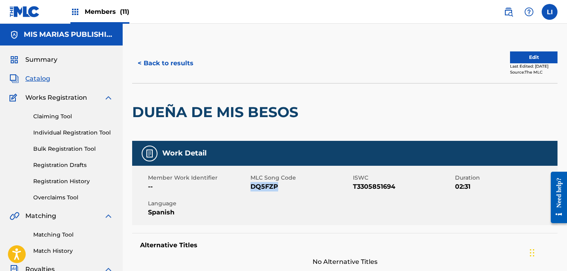
drag, startPoint x: 278, startPoint y: 186, endPoint x: 247, endPoint y: 190, distance: 31.2
click at [252, 186] on span "DQ5FZP" at bounding box center [301, 187] width 101 height 10
copy span "DQ5FZP"
click at [62, 233] on link "Matching Tool" at bounding box center [73, 235] width 80 height 8
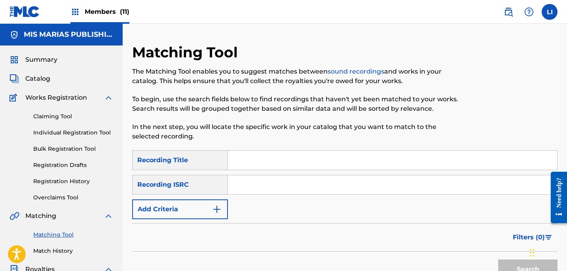
click at [281, 156] on input "Search Form" at bounding box center [392, 160] width 329 height 19
type input "tesoro"
paste input "QZ7HP2500139"
type input "QZ7HP2500139"
click at [498, 260] on button "Search" at bounding box center [527, 270] width 59 height 20
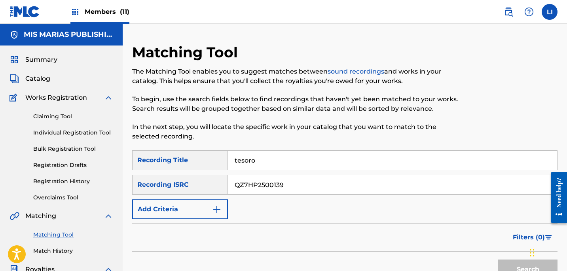
scroll to position [142, 0]
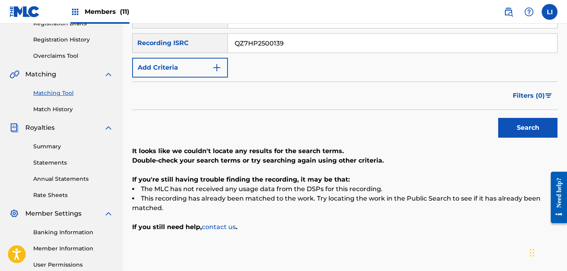
click at [484, 127] on div "Search" at bounding box center [345, 126] width 426 height 32
click at [503, 123] on button "Search" at bounding box center [527, 128] width 59 height 20
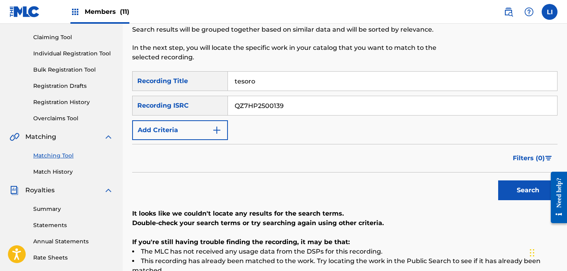
scroll to position [79, 0]
drag, startPoint x: 278, startPoint y: 85, endPoint x: 171, endPoint y: 78, distance: 107.5
click at [173, 79] on div "SearchWithCriteria44dc4b4d-38bc-4ef8-bc5e-6bf9d27cf185 Recording Title tesoro" at bounding box center [345, 81] width 426 height 20
type input "s"
type input "dueña de mis besos"
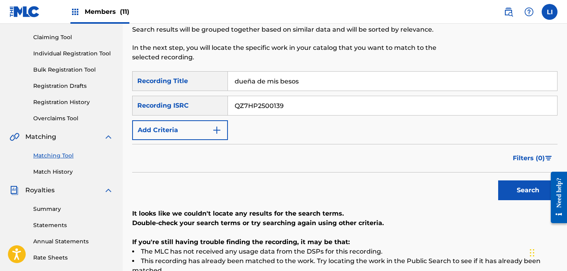
paste input "40"
type input "QZ7HP2500140"
click at [498, 181] on button "Search" at bounding box center [527, 191] width 59 height 20
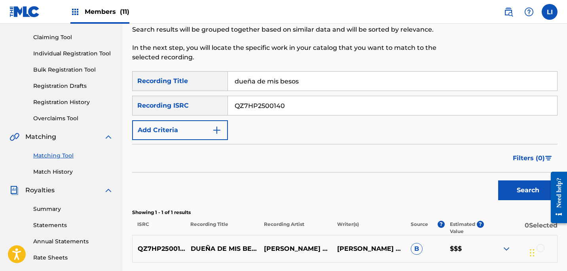
scroll to position [145, 0]
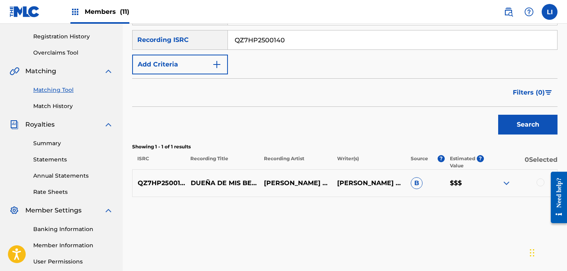
click at [542, 184] on div at bounding box center [541, 183] width 8 height 8
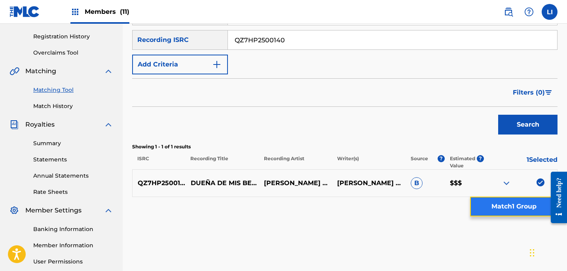
click at [501, 212] on button "Match 1 Group" at bounding box center [513, 207] width 87 height 20
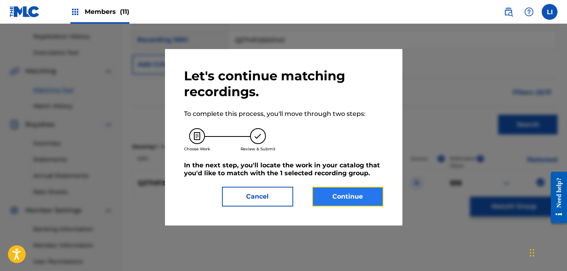
click at [359, 202] on button "Continue" at bounding box center [347, 197] width 71 height 20
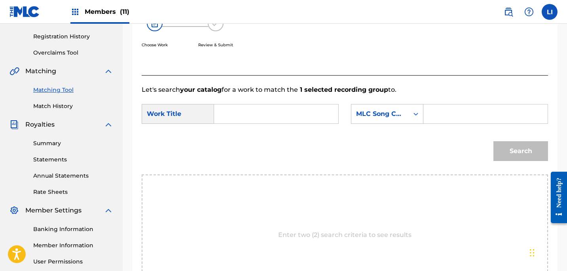
click at [268, 124] on div "SearchWithCriteria9d918f60-2dae-4770-874a-5671f896d31f Work Title SearchWithCri…" at bounding box center [345, 116] width 407 height 25
drag, startPoint x: 270, startPoint y: 116, endPoint x: 500, endPoint y: 158, distance: 234.5
click at [271, 116] on input "Search Form" at bounding box center [276, 114] width 111 height 19
click at [249, 114] on input "Search Form" at bounding box center [276, 114] width 111 height 19
type input "dueña de mis besos"
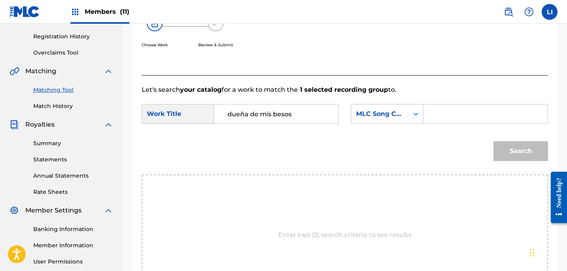
paste input "DQ5FZP"
type input "DQ5FZP"
click at [494, 141] on button "Search" at bounding box center [521, 151] width 55 height 20
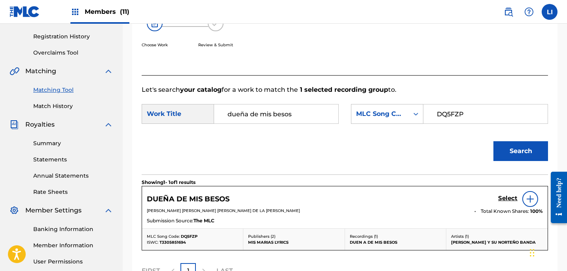
click at [498, 204] on div "DUEÑA DE MIS BESOS Select" at bounding box center [345, 199] width 396 height 16
click at [501, 198] on h5 "Select" at bounding box center [507, 199] width 19 height 8
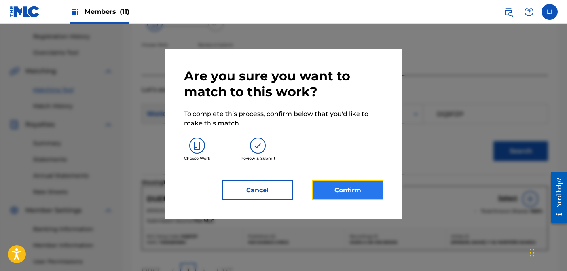
click at [366, 197] on button "Confirm" at bounding box center [347, 191] width 71 height 20
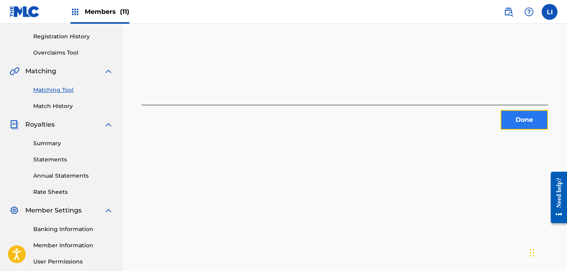
click at [511, 121] on button "Done" at bounding box center [525, 120] width 48 height 20
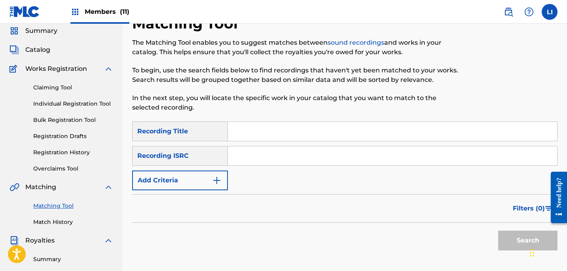
scroll to position [0, 0]
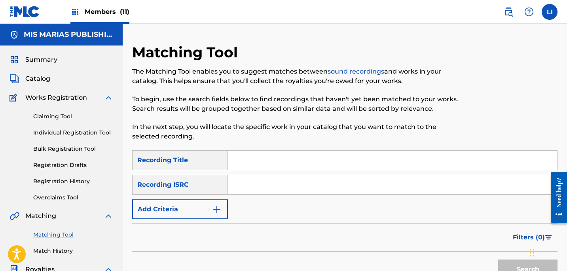
drag, startPoint x: 58, startPoint y: 236, endPoint x: 87, endPoint y: 231, distance: 29.3
click at [58, 236] on link "Matching Tool" at bounding box center [73, 235] width 80 height 8
click at [260, 161] on input "Search Form" at bounding box center [392, 160] width 329 height 19
type input "R"
click at [281, 156] on input "TESOSO" at bounding box center [392, 160] width 329 height 19
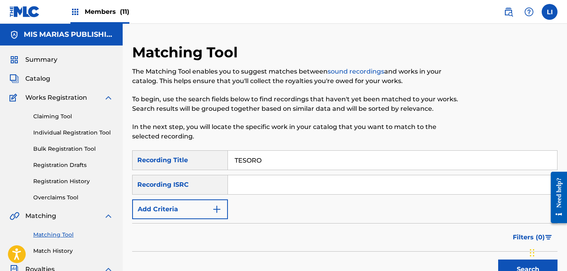
type input "TESORO"
paste input "QZ7HP2500139"
type input "QZ7HP2500139"
click at [498, 260] on button "Search" at bounding box center [527, 270] width 59 height 20
drag, startPoint x: 40, startPoint y: 80, endPoint x: 123, endPoint y: 103, distance: 86.0
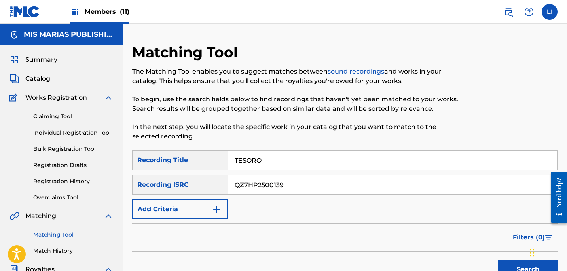
click at [40, 80] on span "Catalog" at bounding box center [37, 79] width 25 height 10
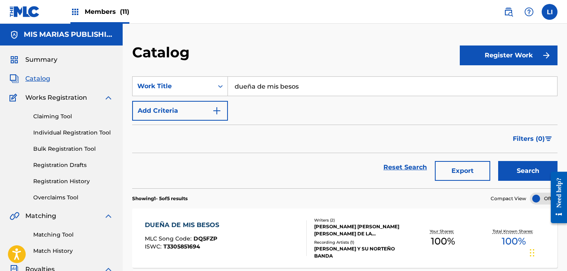
drag, startPoint x: 273, startPoint y: 83, endPoint x: 173, endPoint y: 75, distance: 99.7
click at [173, 75] on section "SearchWithCriteria06628750-7571-445d-abba-0d77621eeadd Work Title dueña de mis …" at bounding box center [345, 128] width 426 height 122
type input "R"
type input "TESORO"
click at [498, 161] on button "Search" at bounding box center [527, 171] width 59 height 20
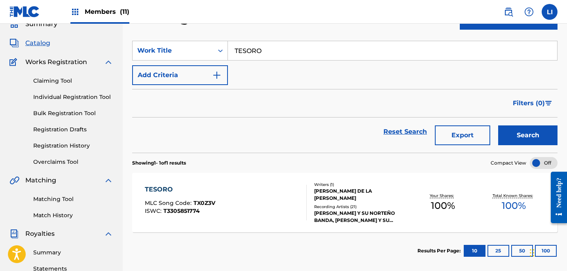
scroll to position [36, 0]
click at [247, 202] on div "TESORO MLC Song Code : TX0Z3V ISWC : T3305851774" at bounding box center [226, 203] width 162 height 36
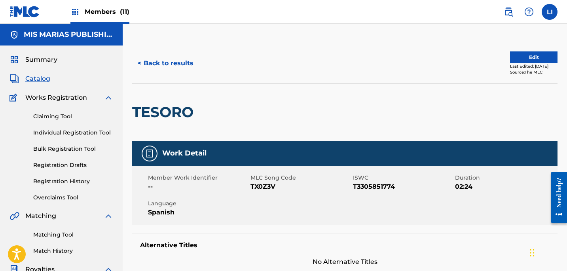
click at [36, 78] on span "Catalog" at bounding box center [37, 79] width 25 height 10
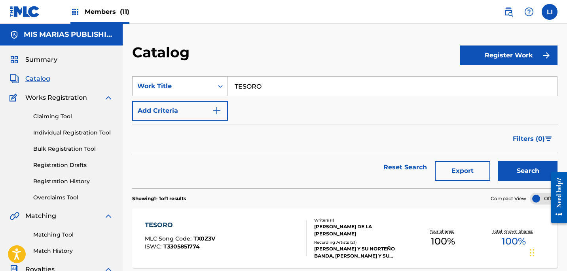
drag, startPoint x: 192, startPoint y: 84, endPoint x: 183, endPoint y: 84, distance: 9.1
click at [192, 84] on div "SearchWithCriteria06628750-7571-445d-abba-0d77621eeadd Work Title TESORO" at bounding box center [345, 86] width 426 height 20
type input "te dije"
click at [498, 161] on button "Search" at bounding box center [527, 171] width 59 height 20
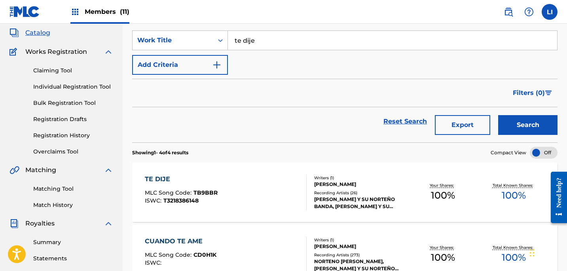
scroll to position [48, 0]
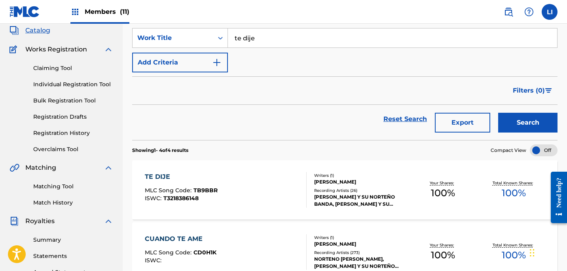
click at [255, 198] on div "TE DIJE MLC Song Code : TB9BBR ISWC : T3218386148" at bounding box center [226, 190] width 162 height 36
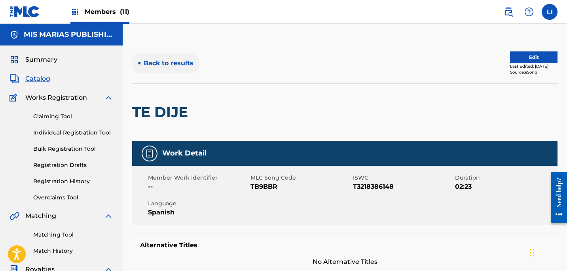
click at [181, 60] on button "< Back to results" at bounding box center [165, 63] width 67 height 20
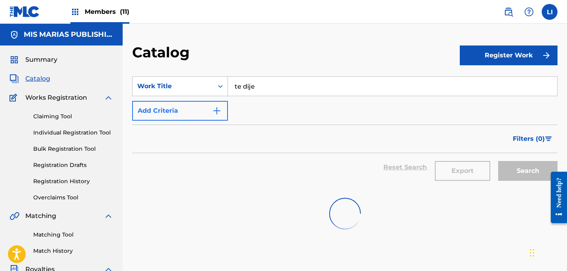
scroll to position [48, 0]
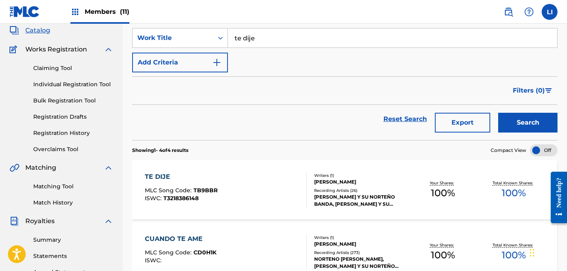
drag, startPoint x: 243, startPoint y: 38, endPoint x: 193, endPoint y: 23, distance: 51.7
click at [195, 24] on section "SearchWithCriteria06628750-7571-445d-abba-0d77621eeadd Work Title te dije Add C…" at bounding box center [345, 80] width 426 height 122
type input "quiero tu amor"
click at [498, 113] on button "Search" at bounding box center [527, 123] width 59 height 20
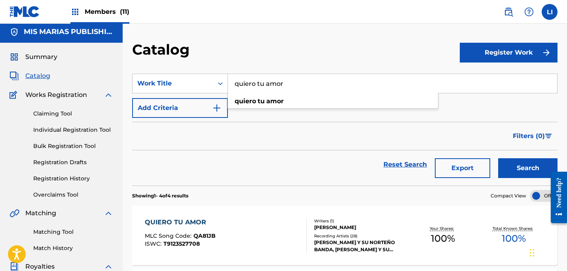
scroll to position [0, 0]
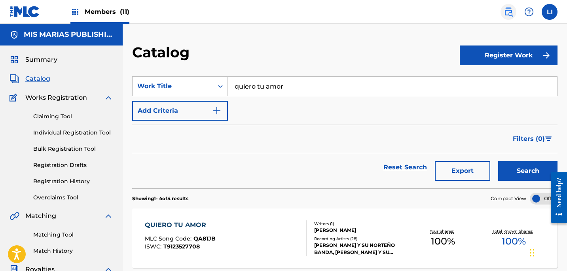
click at [509, 11] on img at bounding box center [509, 12] width 10 height 10
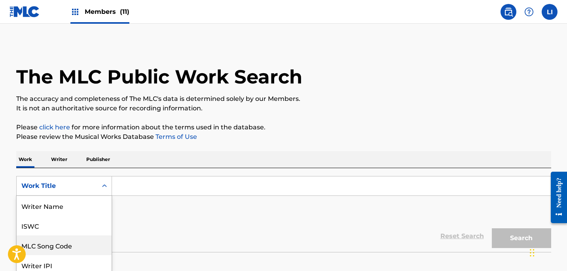
scroll to position [38, 0]
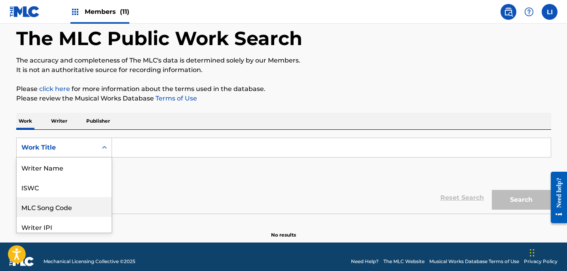
click at [69, 158] on div "MLC Song Code, 3 of 8. 8 results available. Use Up and Down to choose options, …" at bounding box center [64, 148] width 96 height 20
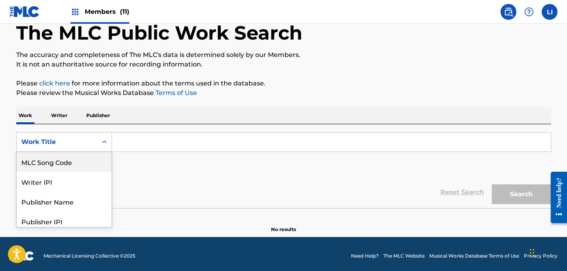
drag, startPoint x: 70, startPoint y: 164, endPoint x: 102, endPoint y: 155, distance: 33.2
click at [73, 163] on div "MLC Song Code" at bounding box center [64, 162] width 95 height 20
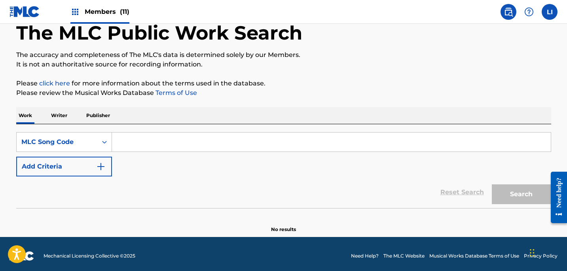
click at [164, 143] on input "Search Form" at bounding box center [331, 142] width 439 height 19
paste input "PI801M"
type input "PI801M"
click at [492, 184] on button "Search" at bounding box center [521, 194] width 59 height 20
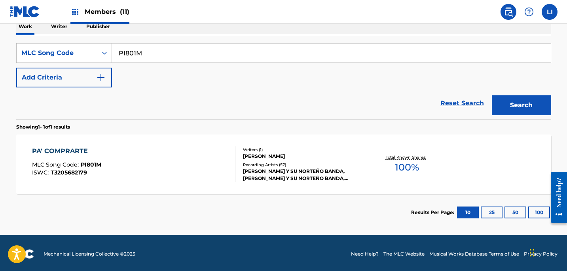
scroll to position [135, 0]
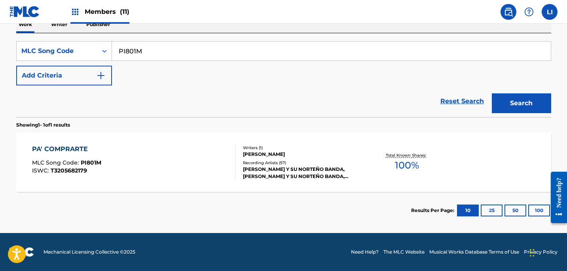
click at [215, 170] on div "PA' COMPRARTE MLC Song Code : PI801M ISWC : T3205682179" at bounding box center [133, 162] width 203 height 36
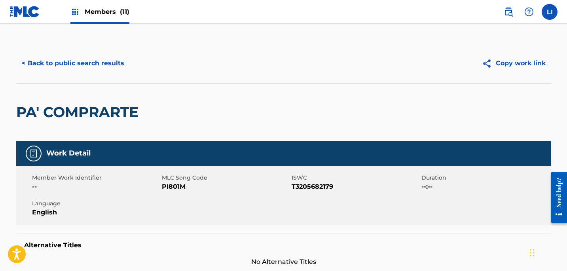
click at [512, 13] on img at bounding box center [509, 12] width 10 height 10
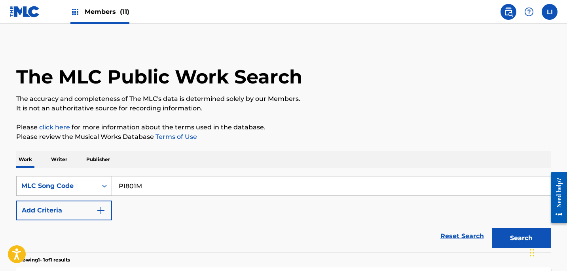
drag, startPoint x: 176, startPoint y: 186, endPoint x: 91, endPoint y: 179, distance: 85.5
click at [92, 179] on div "SearchWithCriteria874b466c-f9be-4f99-b7e1-6c4f98f2ac7c MLC Song Code PI801M" at bounding box center [283, 186] width 535 height 20
paste input "AW5I1U"
type input "AW5I1U"
click at [492, 228] on button "Search" at bounding box center [521, 238] width 59 height 20
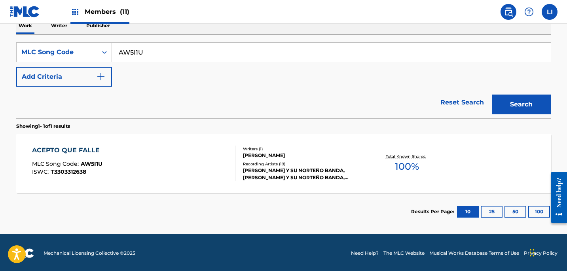
scroll to position [135, 0]
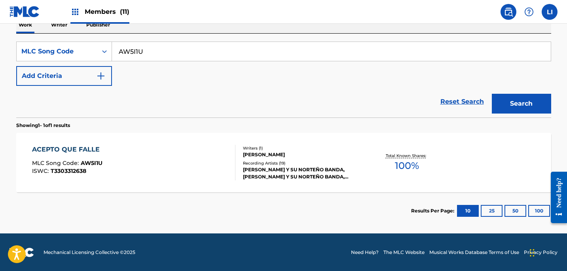
click at [150, 161] on div "ACEPTO QUE FALLE MLC Song Code : AW5I1U ISWC : T3303312638" at bounding box center [133, 163] width 203 height 36
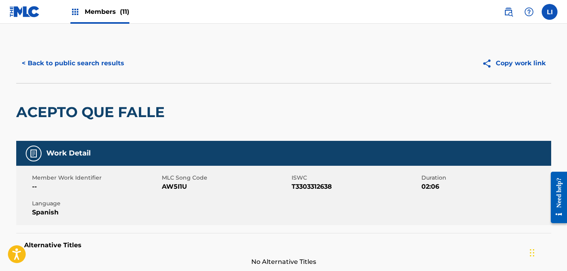
drag, startPoint x: 128, startPoint y: 84, endPoint x: 120, endPoint y: 75, distance: 11.8
click at [126, 82] on div "< Back to public search results Copy work link ACEPTO QUE FALLE" at bounding box center [283, 92] width 535 height 97
click at [112, 68] on button "< Back to public search results" at bounding box center [73, 63] width 114 height 20
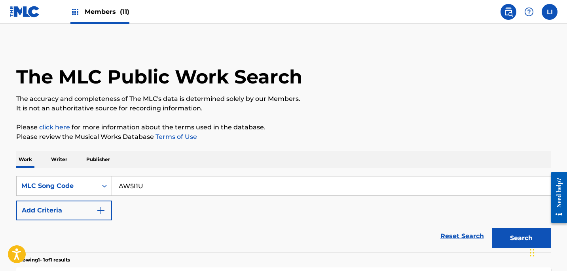
scroll to position [114, 0]
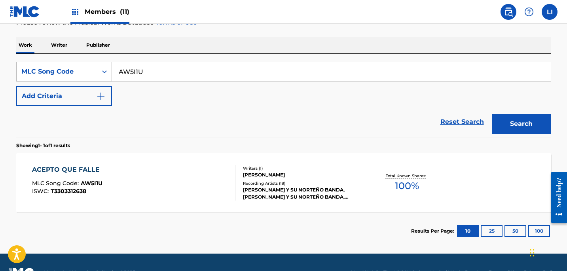
drag, startPoint x: 186, startPoint y: 74, endPoint x: 76, endPoint y: 72, distance: 109.7
click at [76, 72] on div "SearchWithCriteria874b466c-f9be-4f99-b7e1-6c4f98f2ac7c MLC Song Code AW5I1U" at bounding box center [283, 72] width 535 height 20
paste input "D5WJ4"
type input "AD5WJ4"
click at [492, 114] on button "Search" at bounding box center [521, 124] width 59 height 20
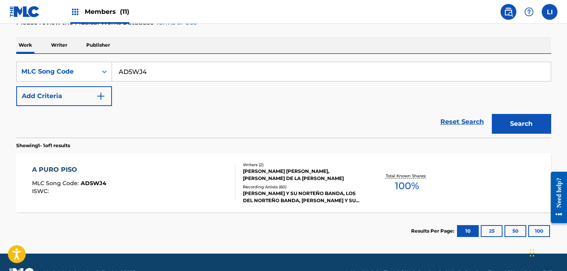
click at [143, 185] on div "A PURO PISO MLC Song Code : AD5WJ4 ISWC :" at bounding box center [133, 183] width 203 height 36
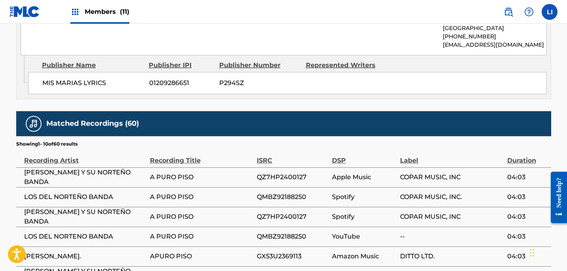
scroll to position [455, 0]
